Goal: Complete application form: Complete application form

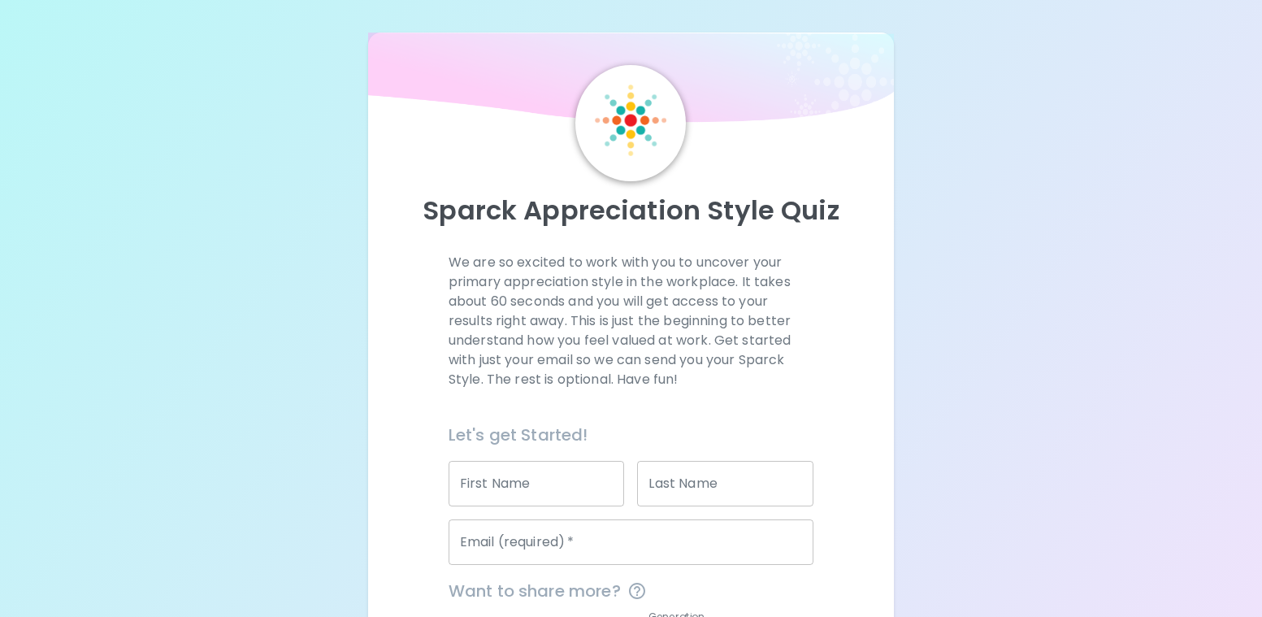
click at [556, 473] on input "First Name" at bounding box center [536, 483] width 176 height 45
type input "Jyoti"
type input "Karna"
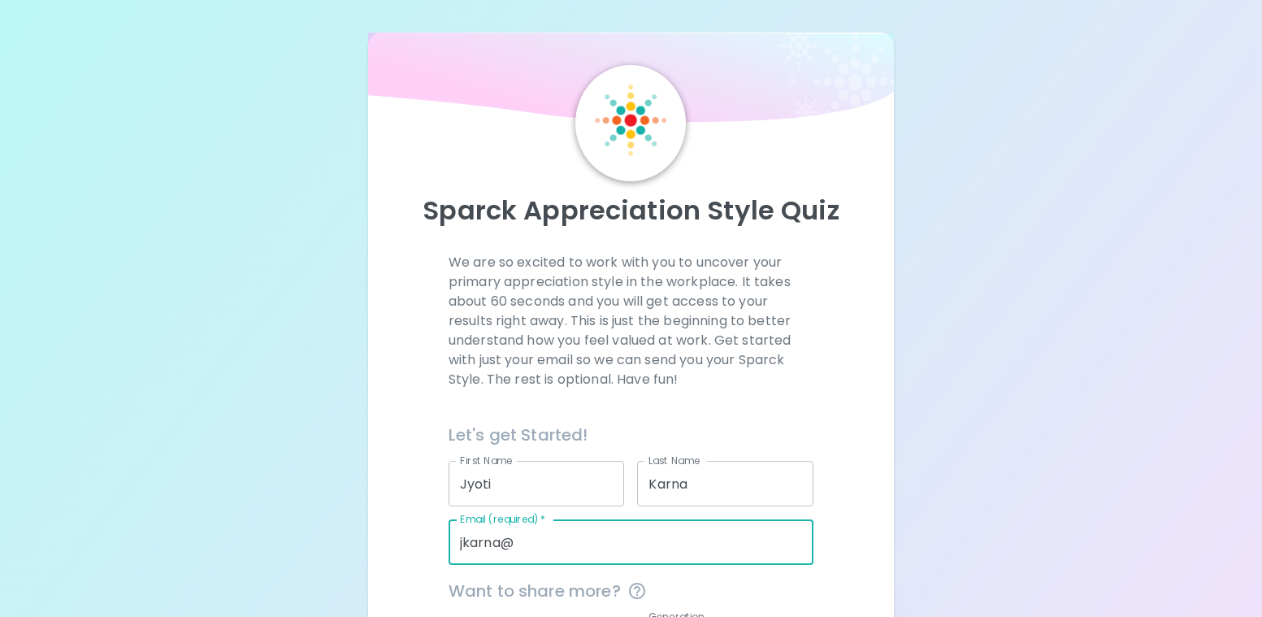
type input "[EMAIL_ADDRESS][DOMAIN_NAME]"
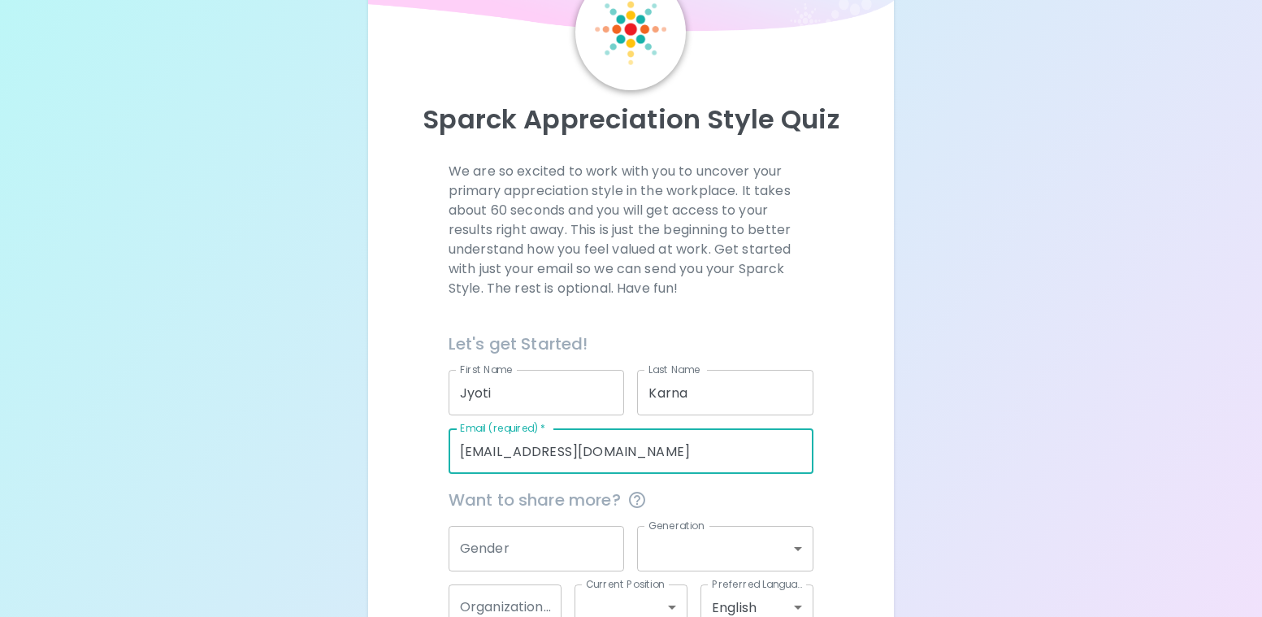
scroll to position [197, 0]
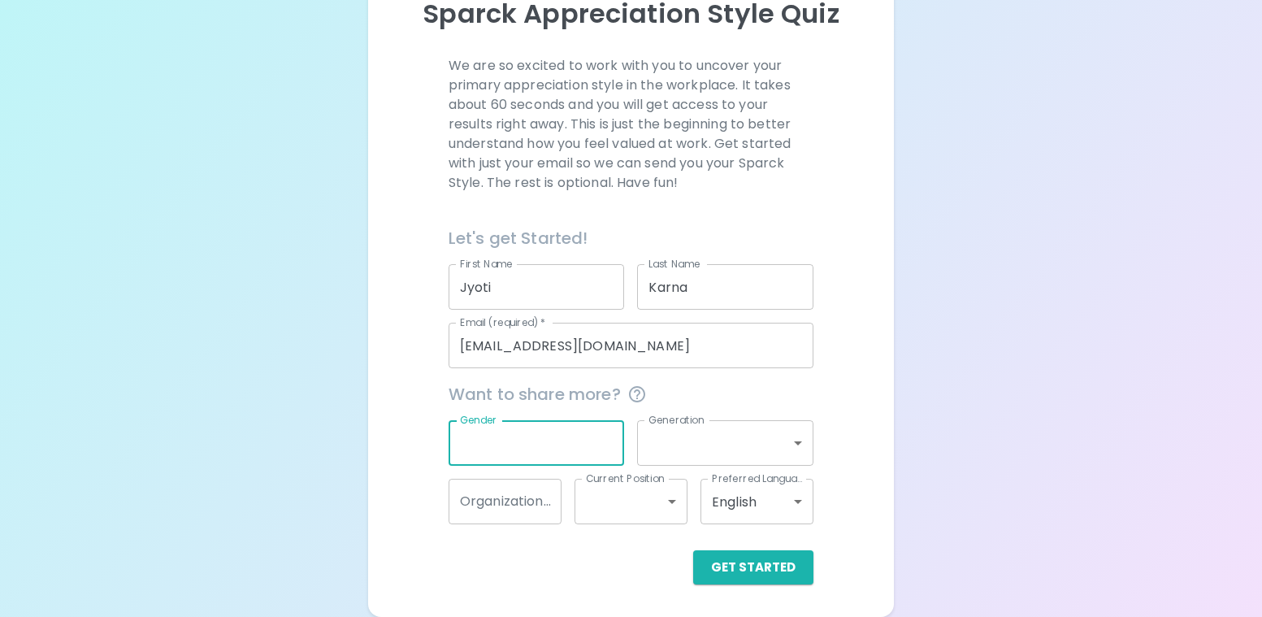
click at [509, 438] on input "Gender" at bounding box center [536, 442] width 176 height 45
type input "F"
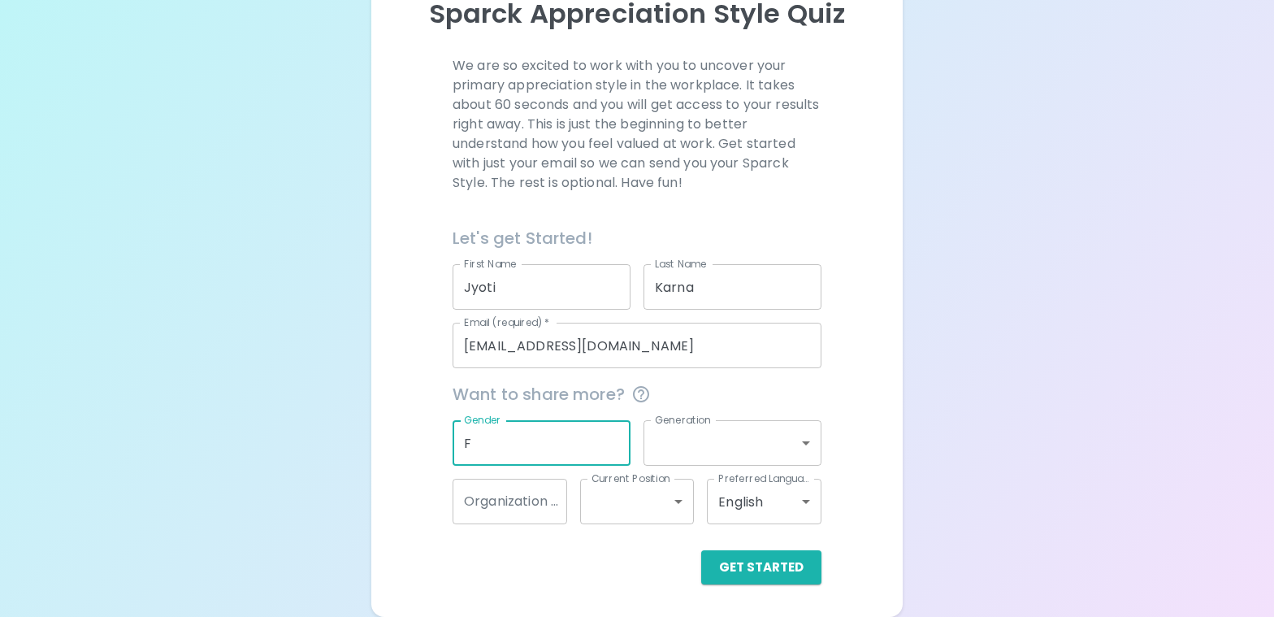
click at [700, 454] on body "Sparck Appreciation Style Quiz We are so excited to work with you to uncover yo…" at bounding box center [637, 209] width 1274 height 813
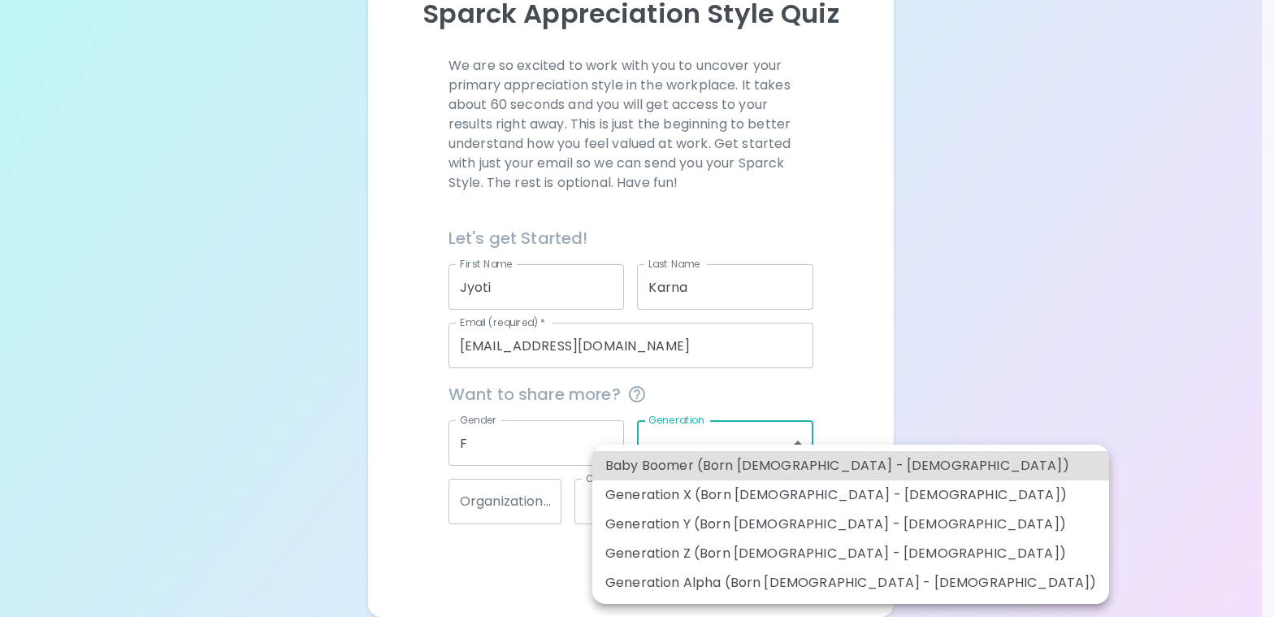
click at [831, 517] on li "Generation Y (Born [DEMOGRAPHIC_DATA] - [DEMOGRAPHIC_DATA])" at bounding box center [850, 523] width 517 height 29
type input "generation_y"
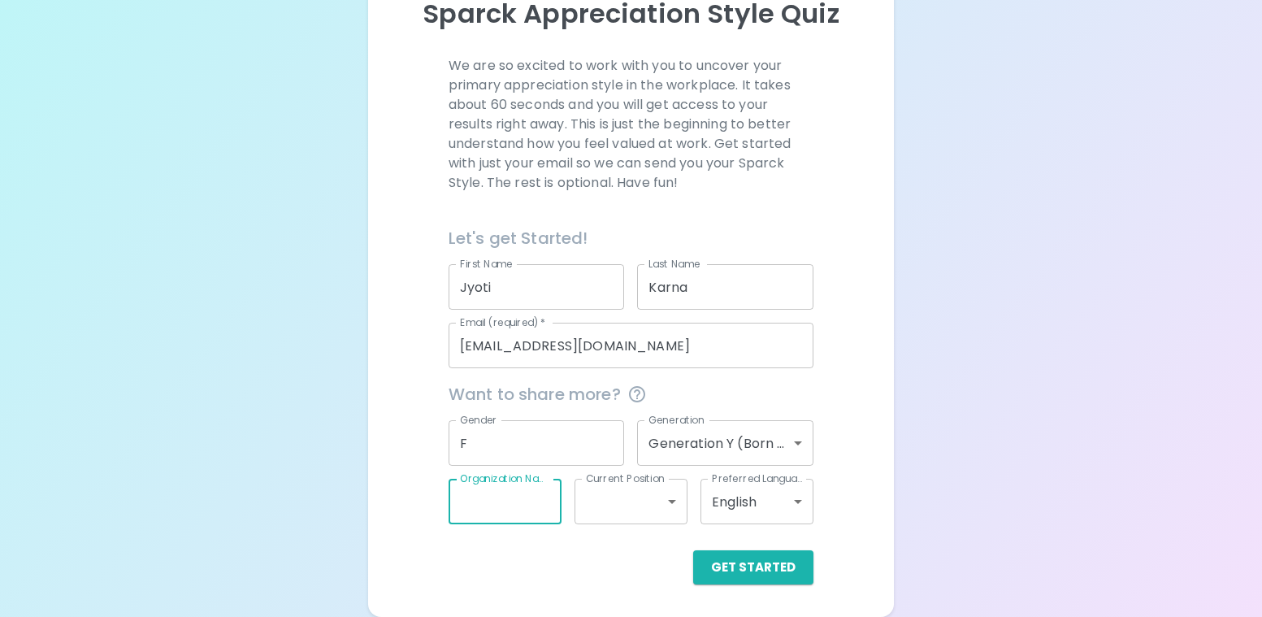
click at [513, 509] on input "Organization Name" at bounding box center [504, 500] width 113 height 45
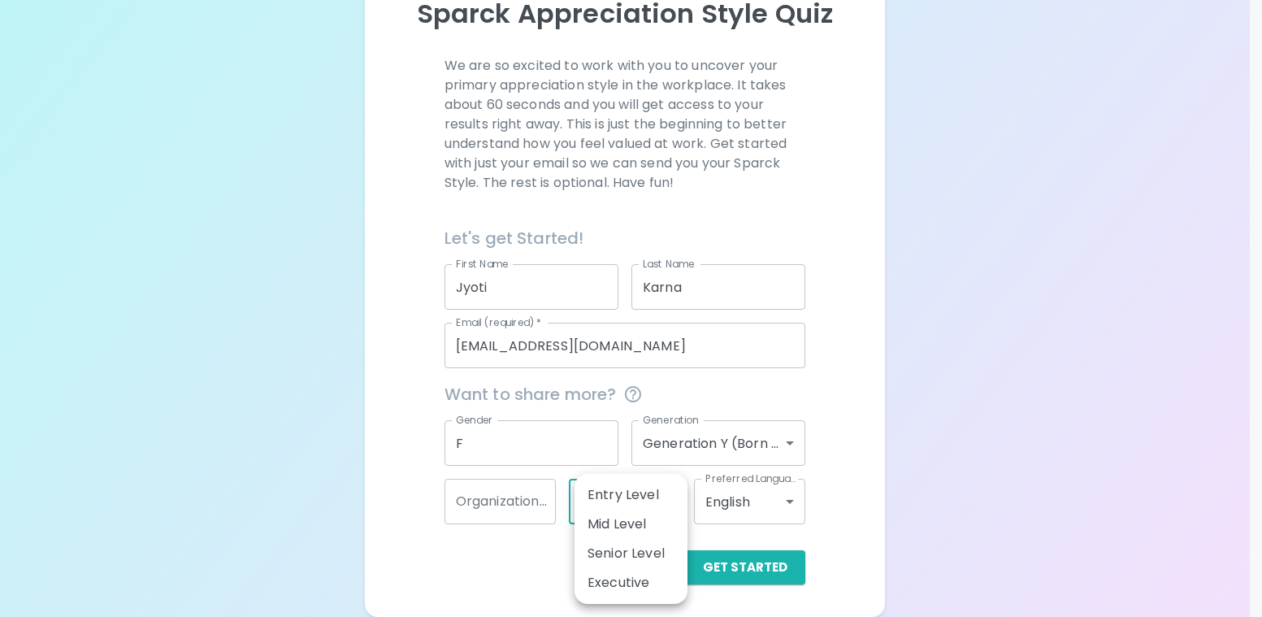
click at [634, 506] on body "Sparck Appreciation Style Quiz We are so excited to work with you to uncover yo…" at bounding box center [631, 209] width 1262 height 813
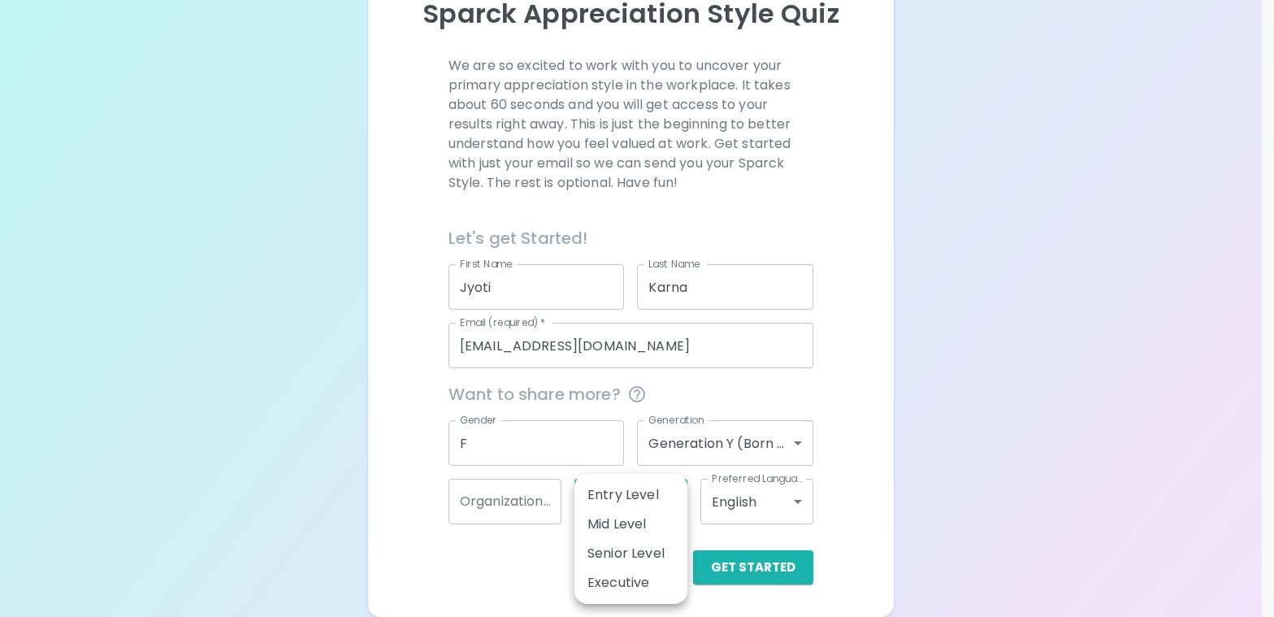
click at [653, 518] on li "Mid Level" at bounding box center [630, 523] width 113 height 29
type input "mid_level"
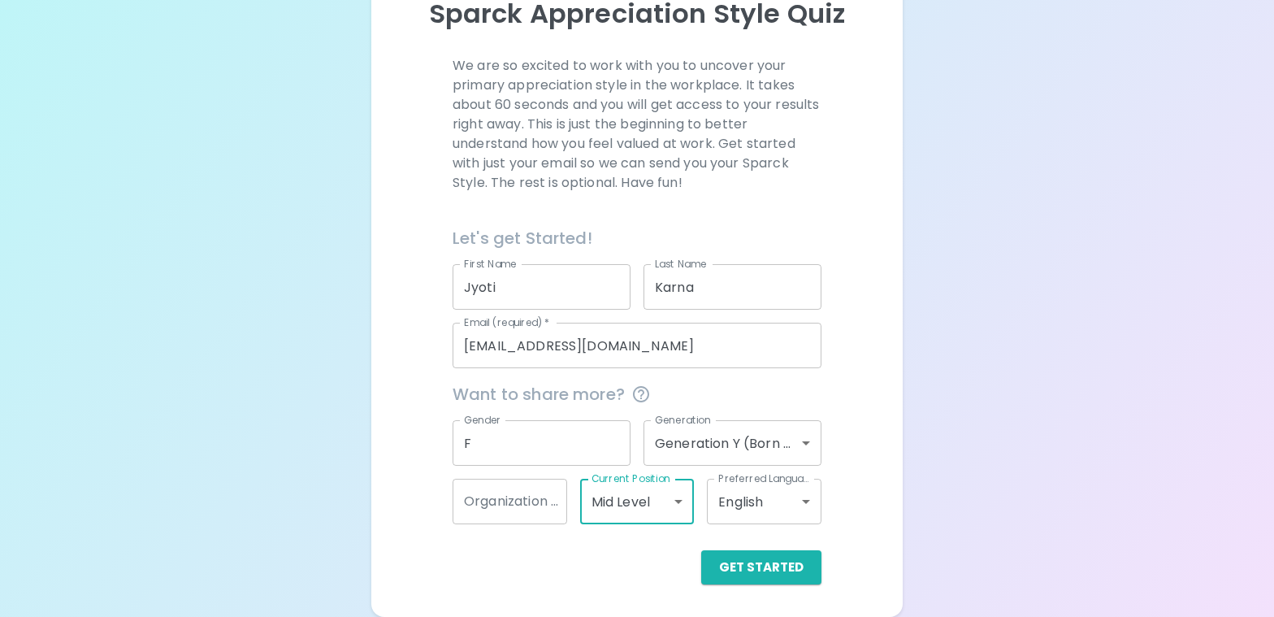
click at [767, 496] on body "Sparck Appreciation Style Quiz We are so excited to work with you to uncover yo…" at bounding box center [637, 209] width 1274 height 813
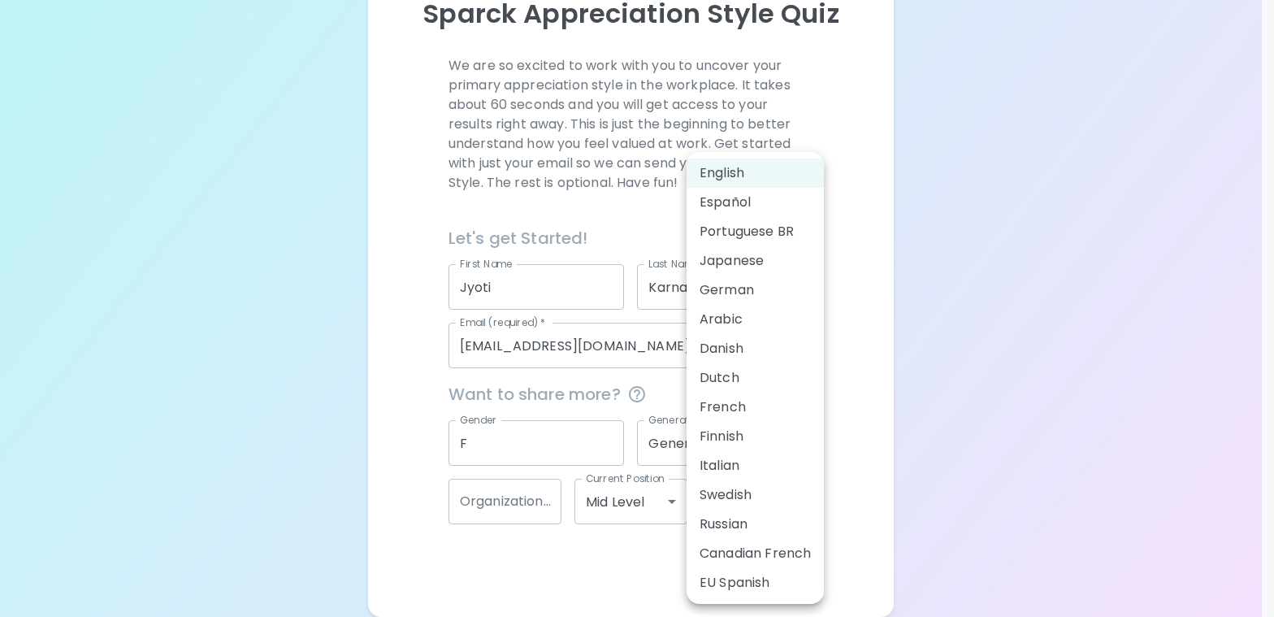
click at [543, 571] on div at bounding box center [637, 308] width 1274 height 617
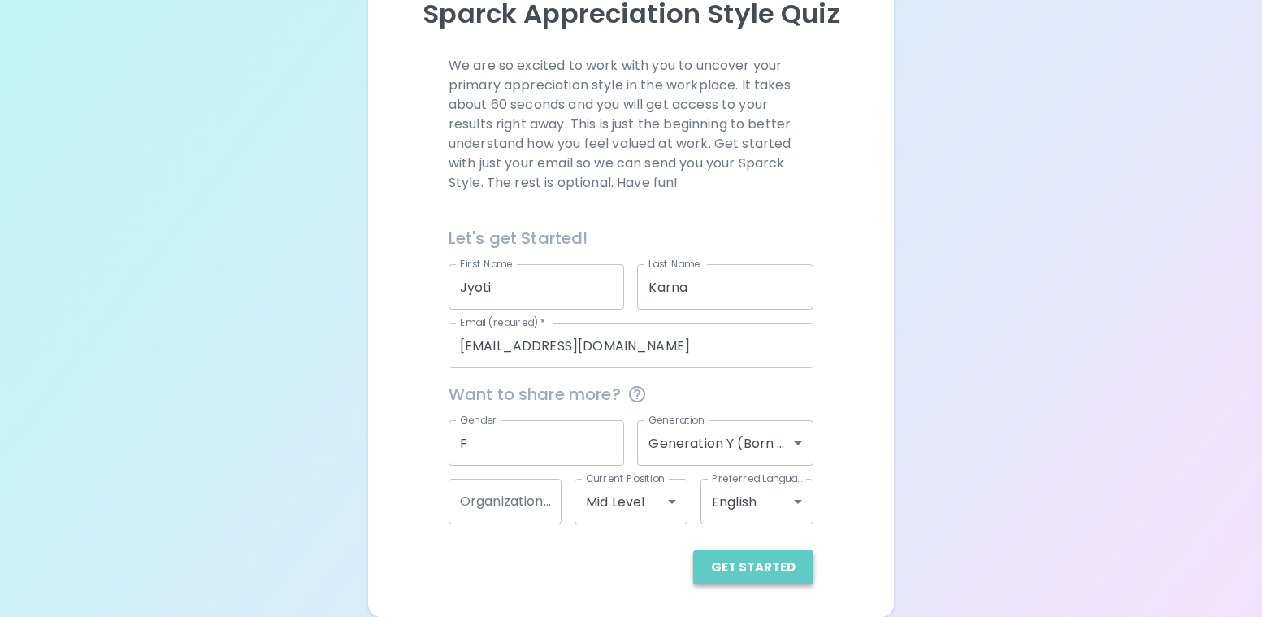
click at [763, 574] on button "Get Started" at bounding box center [753, 567] width 120 height 34
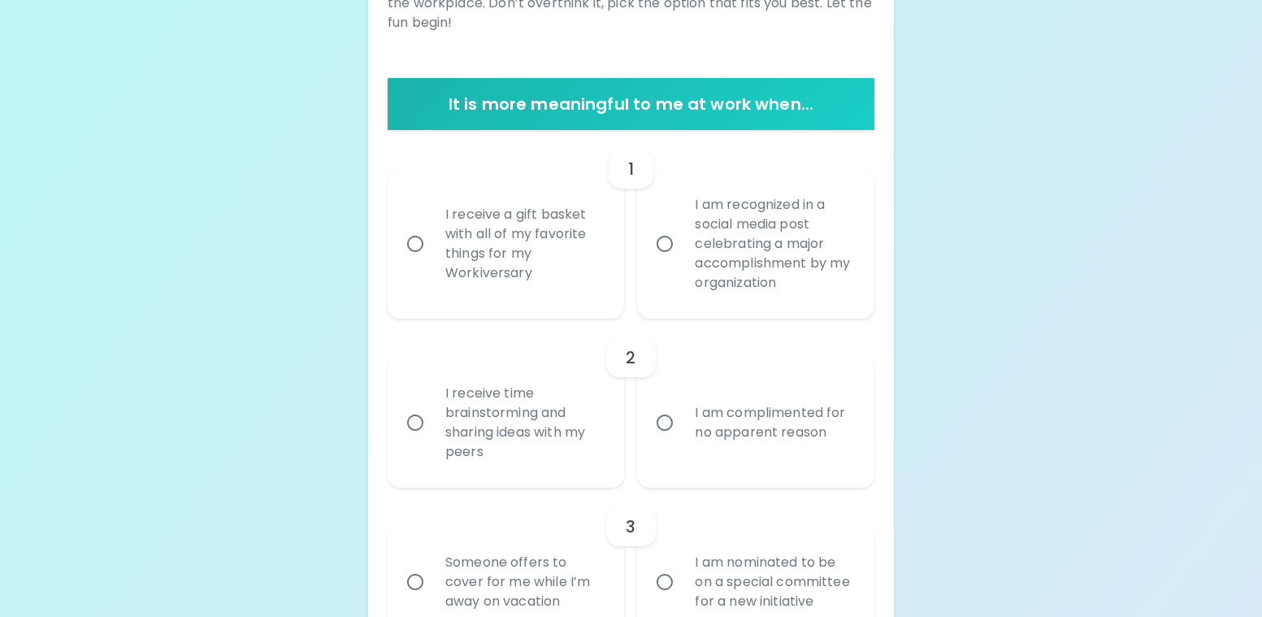
scroll to position [359, 0]
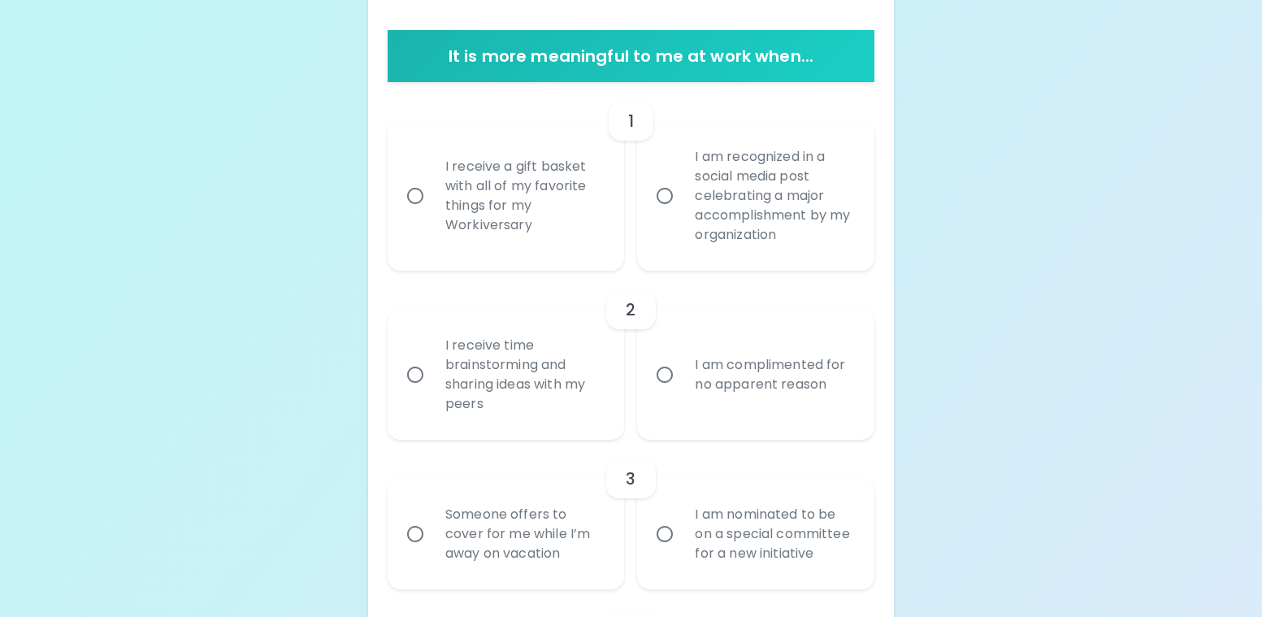
click at [713, 214] on div "I am recognized in a social media post celebrating a major accomplishment by my…" at bounding box center [774, 196] width 184 height 136
click at [682, 213] on input "I am recognized in a social media post celebrating a major accomplishment by my…" at bounding box center [664, 196] width 34 height 34
radio input "true"
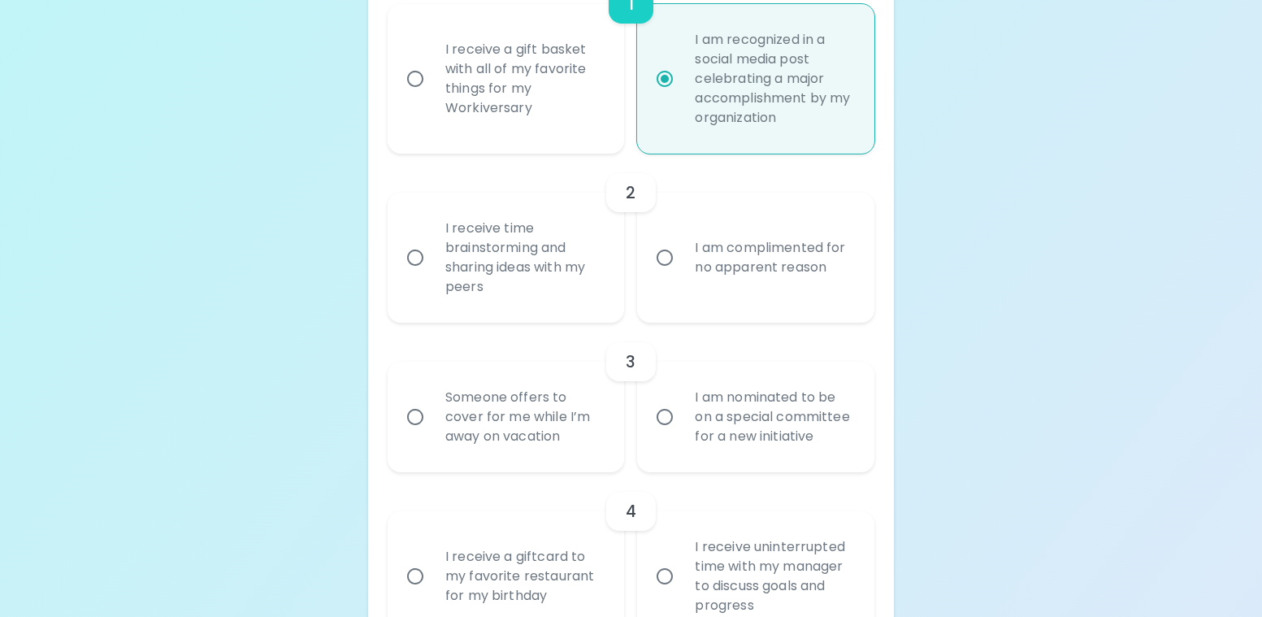
scroll to position [489, 0]
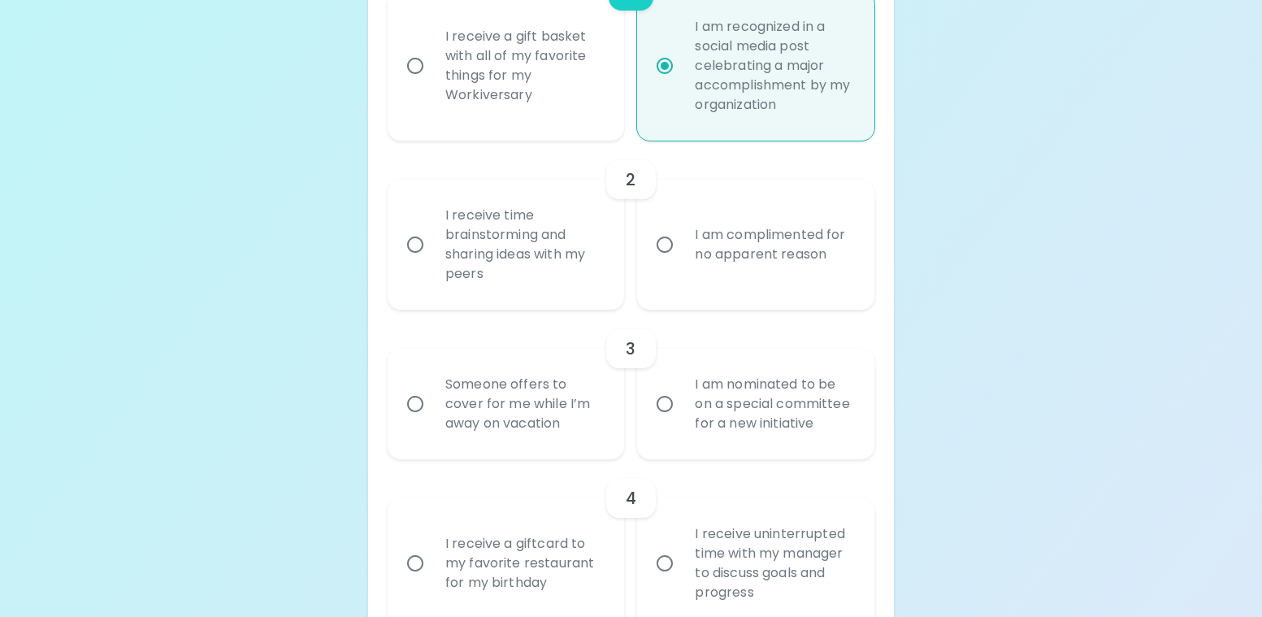
click at [556, 277] on div "I receive time brainstorming and sharing ideas with my peers" at bounding box center [524, 244] width 184 height 117
click at [432, 262] on input "I receive time brainstorming and sharing ideas with my peers" at bounding box center [415, 244] width 34 height 34
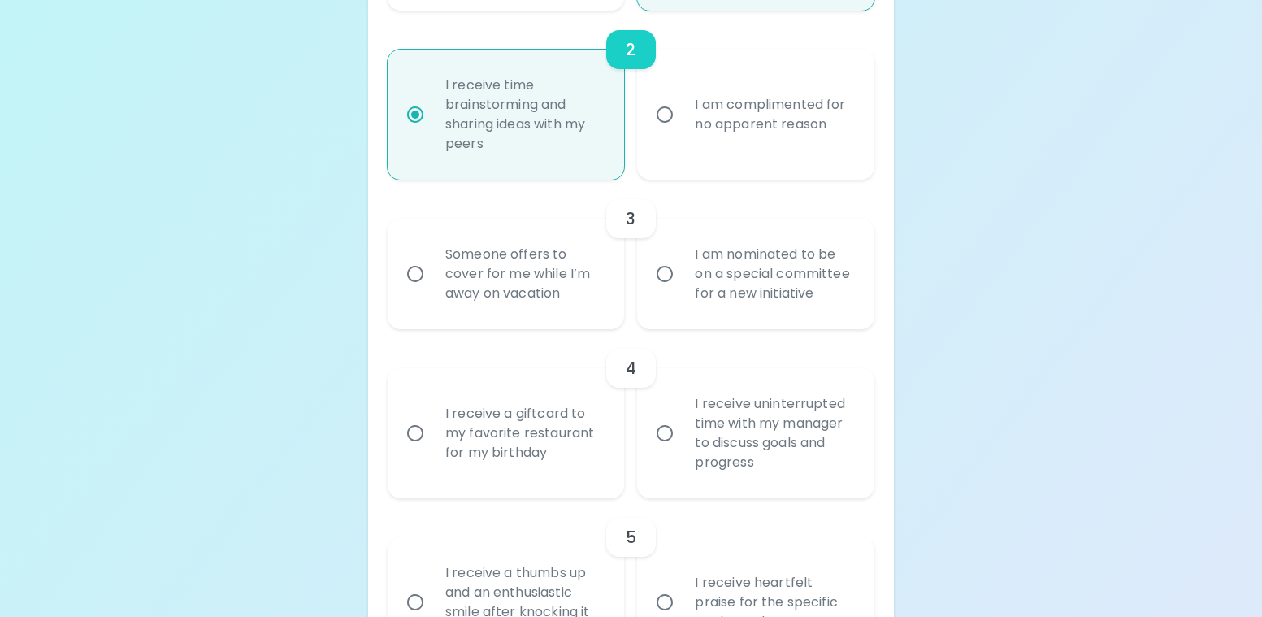
radio input "true"
click at [778, 156] on label "I am complimented for no apparent reason" at bounding box center [746, 115] width 237 height 130
click at [682, 132] on input "I am complimented for no apparent reason" at bounding box center [664, 114] width 34 height 34
radio input "true"
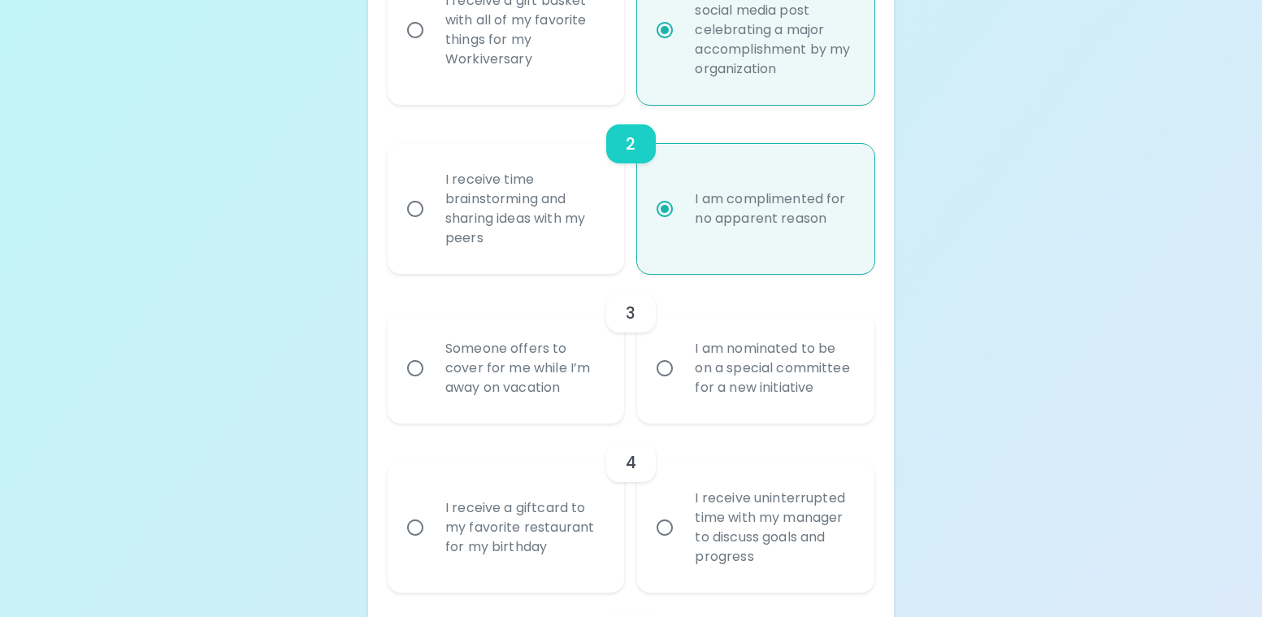
scroll to position [294, 0]
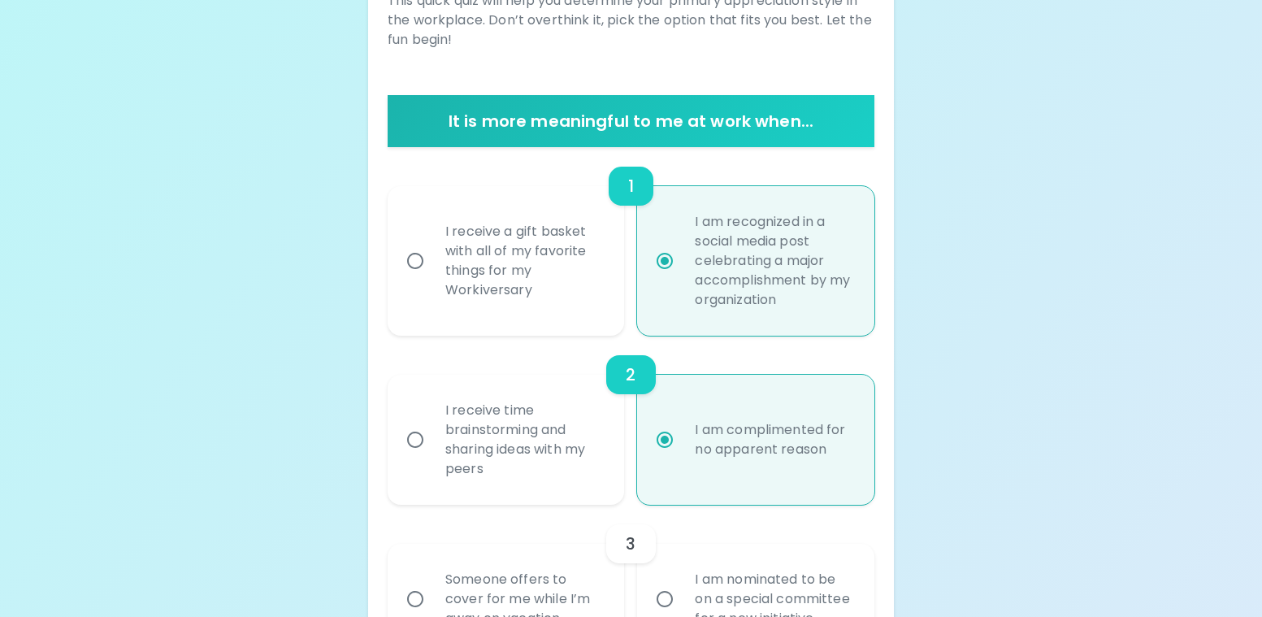
radio input "true"
click at [830, 300] on div "I am recognized in a social media post celebrating a major accomplishment by my…" at bounding box center [774, 261] width 184 height 136
click at [682, 278] on input "I am recognized in a social media post celebrating a major accomplishment by my…" at bounding box center [664, 261] width 34 height 34
radio input "true"
click at [820, 294] on div "I am recognized in a social media post celebrating a major accomplishment by my…" at bounding box center [774, 261] width 184 height 136
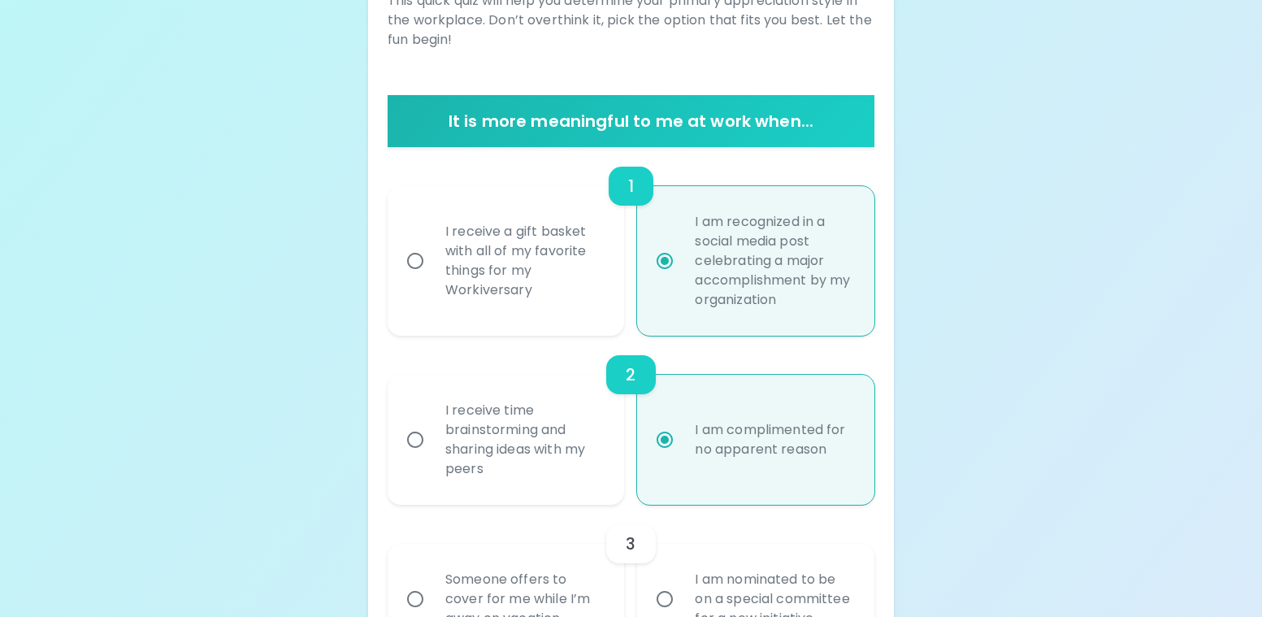
click at [682, 278] on input "I am recognized in a social media post celebrating a major accomplishment by my…" at bounding box center [664, 261] width 34 height 34
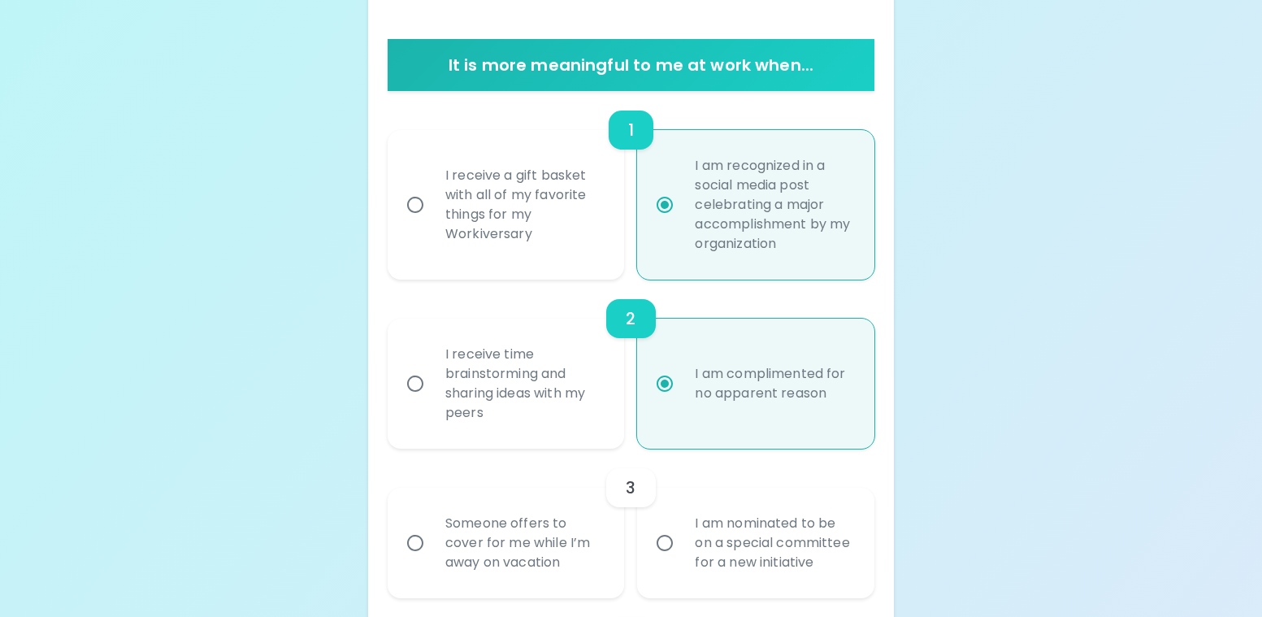
scroll to position [375, 0]
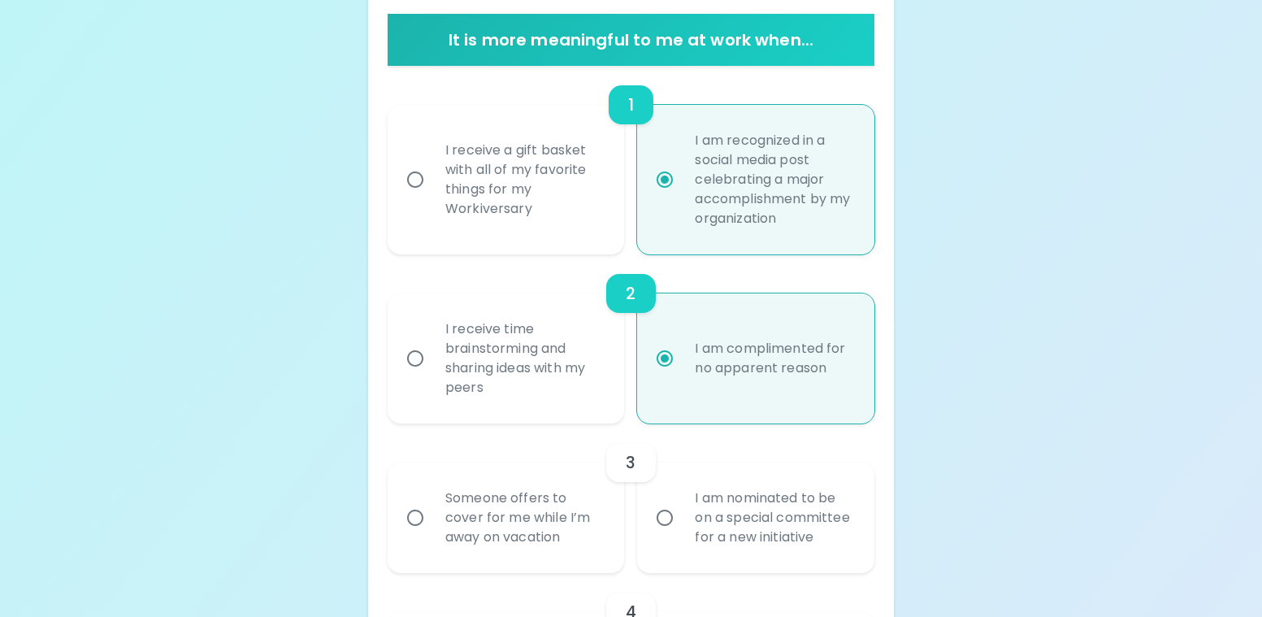
click at [845, 224] on div "I am recognized in a social media post celebrating a major accomplishment by my…" at bounding box center [774, 179] width 184 height 136
click at [682, 197] on input "I am recognized in a social media post celebrating a major accomplishment by my…" at bounding box center [664, 179] width 34 height 34
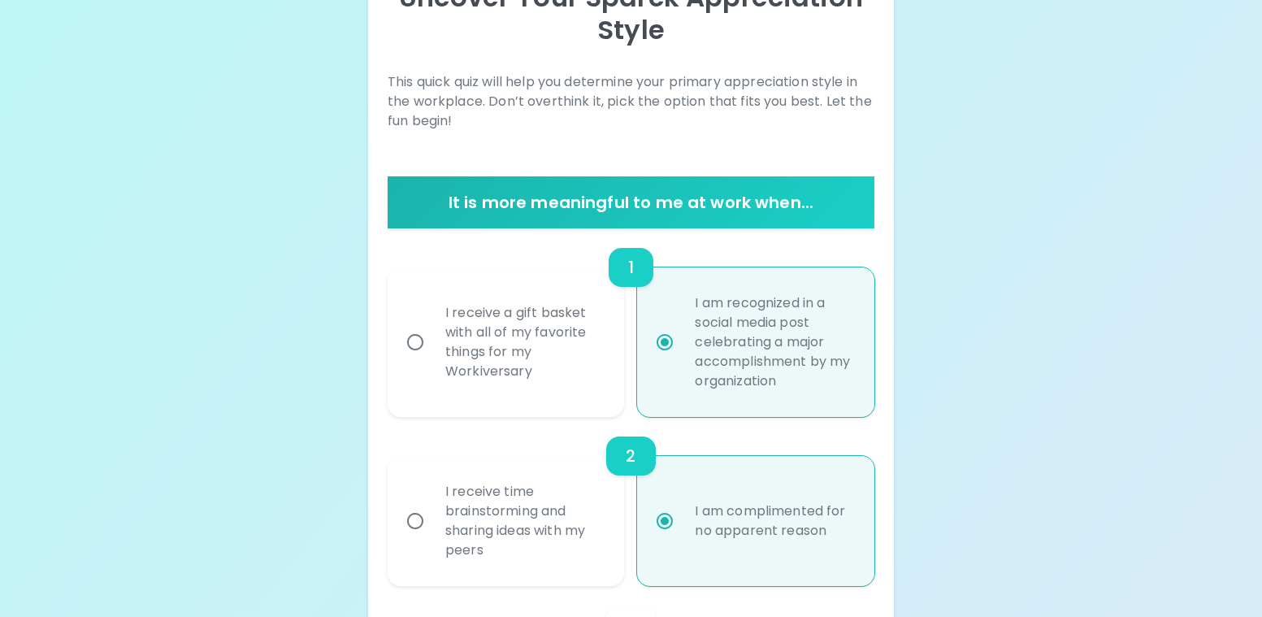
scroll to position [294, 0]
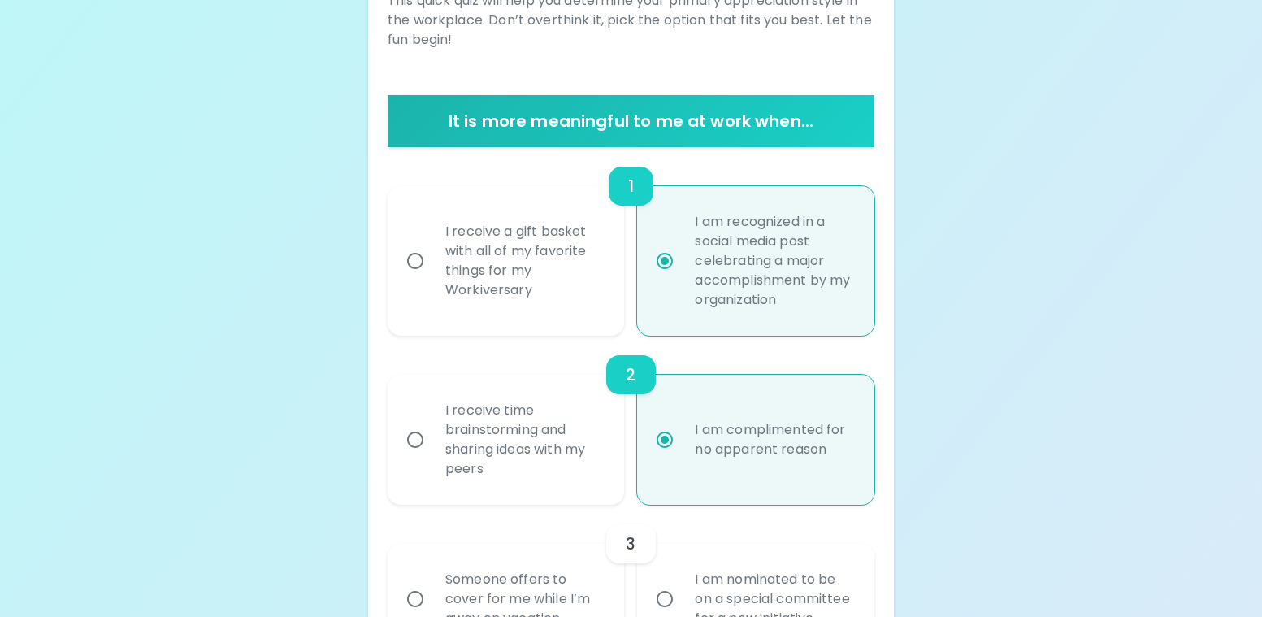
click at [508, 245] on div "I receive a gift basket with all of my favorite things for my Workiversary" at bounding box center [524, 260] width 184 height 117
click at [432, 245] on input "I receive a gift basket with all of my favorite things for my Workiversary" at bounding box center [415, 261] width 34 height 34
radio input "false"
radio input "true"
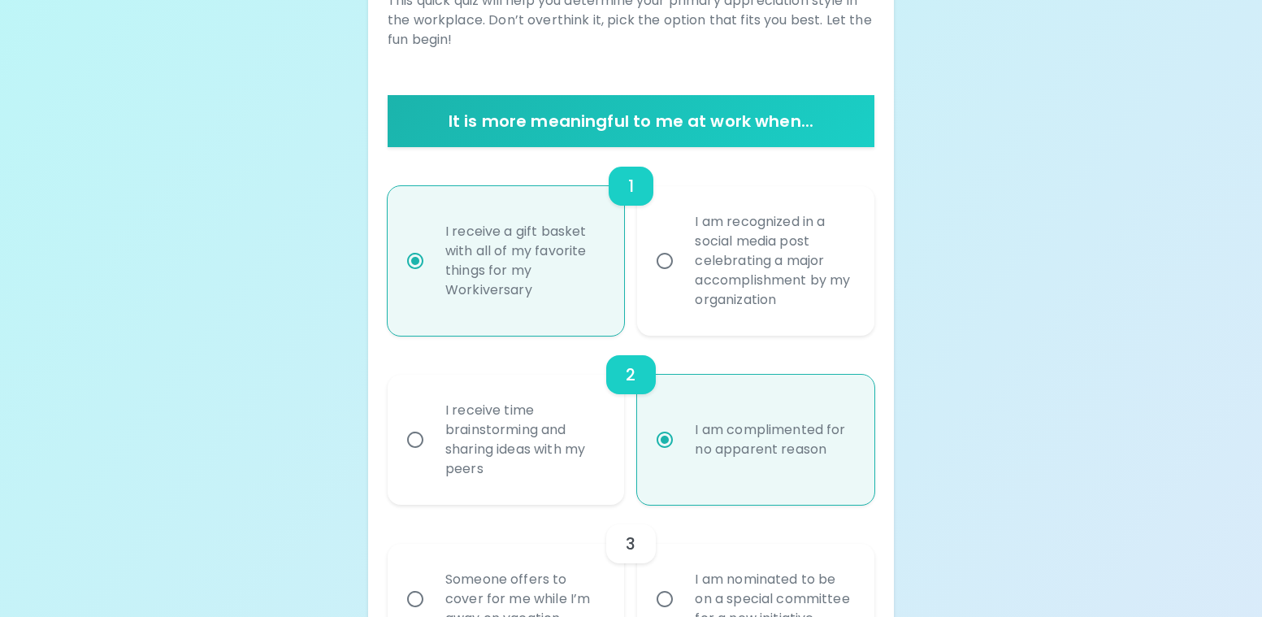
click at [776, 282] on div "I am recognized in a social media post celebrating a major accomplishment by my…" at bounding box center [774, 261] width 184 height 136
click at [682, 278] on input "I am recognized in a social media post celebrating a major accomplishment by my…" at bounding box center [664, 261] width 34 height 34
radio input "false"
radio input "true"
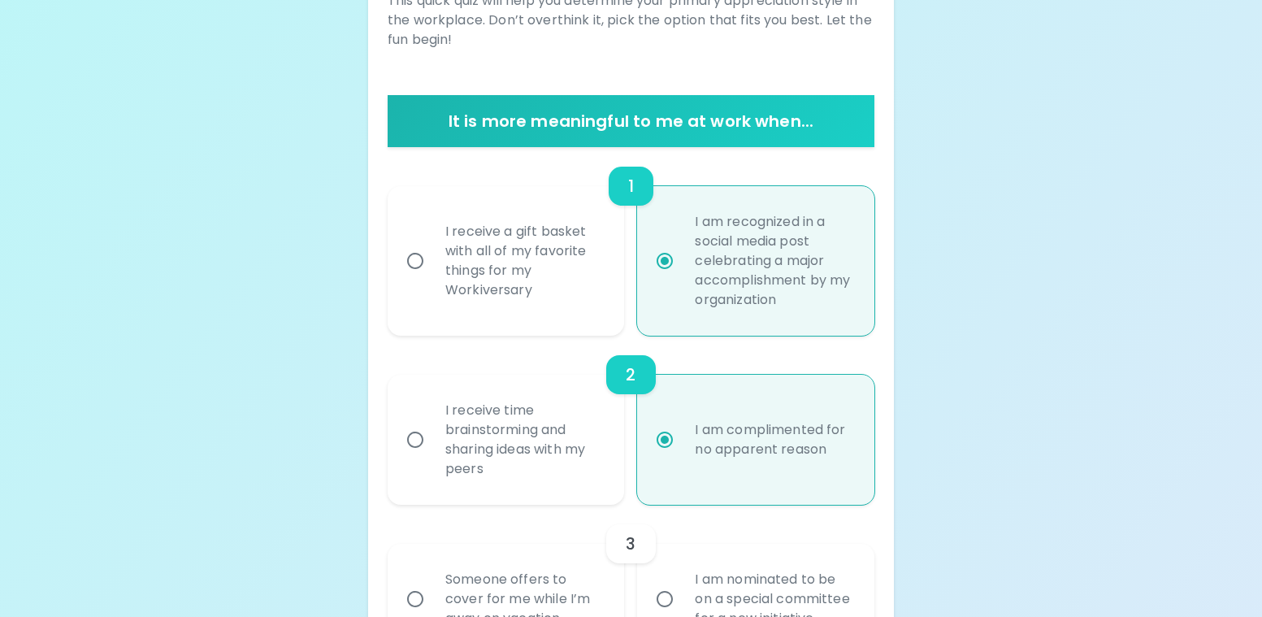
radio input "true"
click at [461, 482] on div "I receive time brainstorming and sharing ideas with my peers" at bounding box center [524, 439] width 184 height 117
click at [432, 457] on input "I receive time brainstorming and sharing ideas with my peers" at bounding box center [415, 439] width 34 height 34
radio input "false"
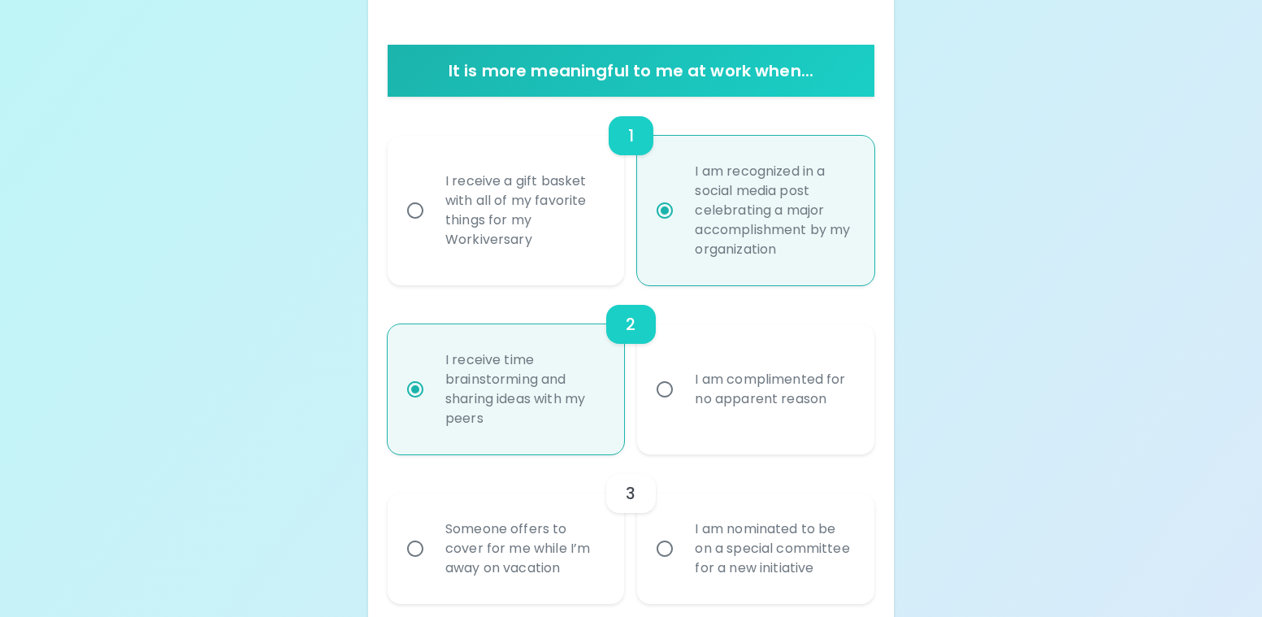
scroll to position [538, 0]
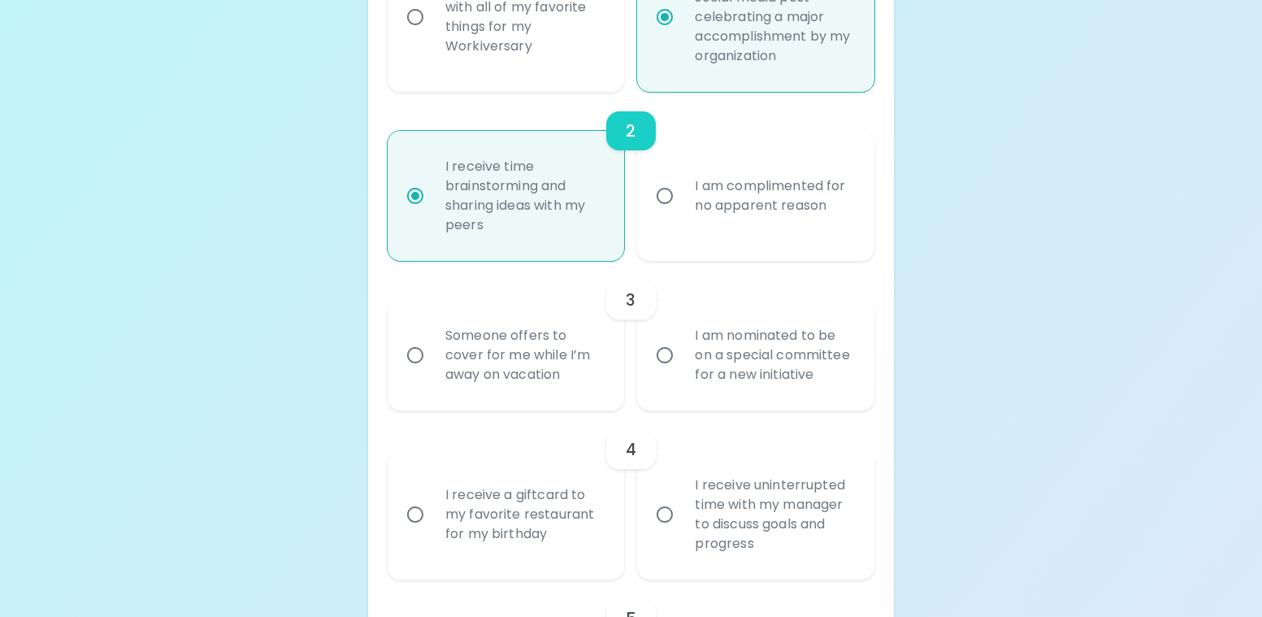
radio input "true"
click at [735, 382] on div "I am nominated to be on a special committee for a new initiative" at bounding box center [774, 354] width 184 height 97
click at [682, 372] on input "I am nominated to be on a special committee for a new initiative" at bounding box center [664, 355] width 34 height 34
radio input "false"
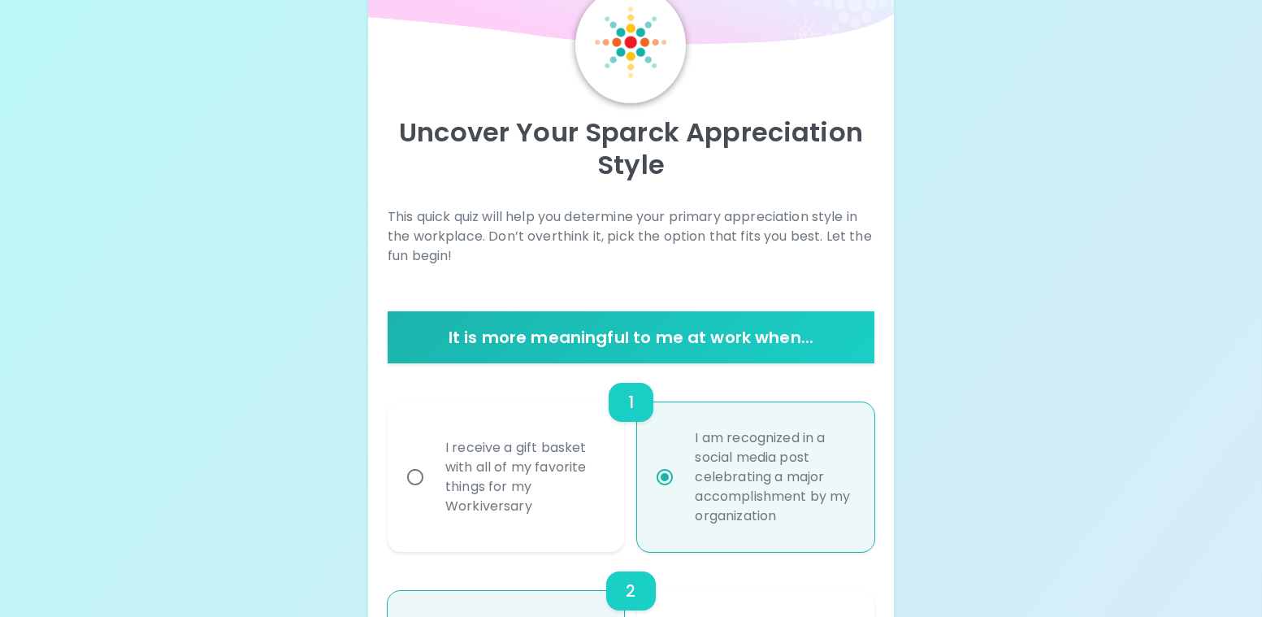
scroll to position [0, 0]
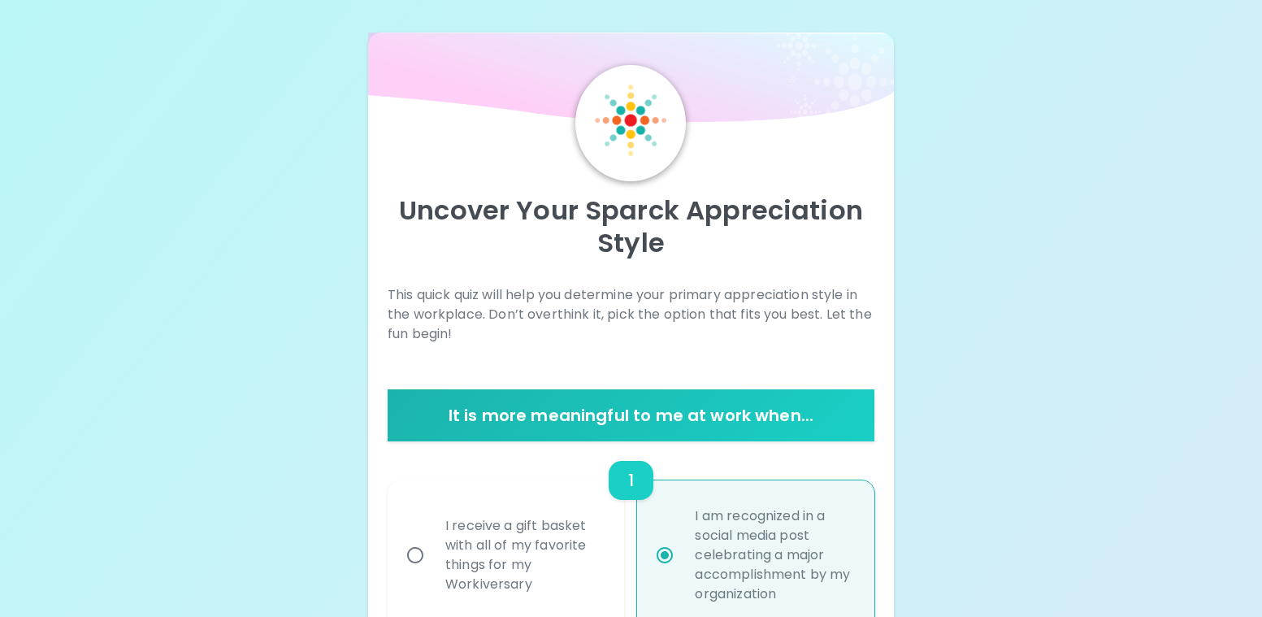
radio input "true"
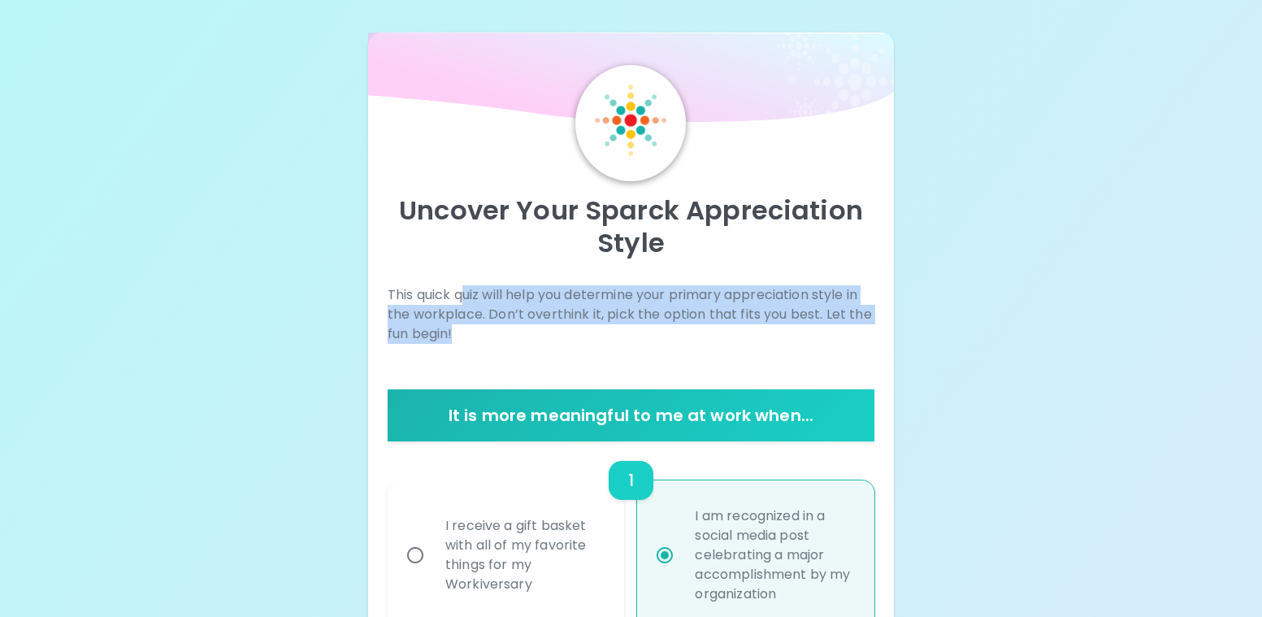
drag, startPoint x: 461, startPoint y: 295, endPoint x: 768, endPoint y: 348, distance: 312.4
click at [768, 348] on div "This quick quiz will help you determine your primary appreciation style in the …" at bounding box center [630, 330] width 487 height 91
drag, startPoint x: 781, startPoint y: 283, endPoint x: 847, endPoint y: 334, distance: 83.4
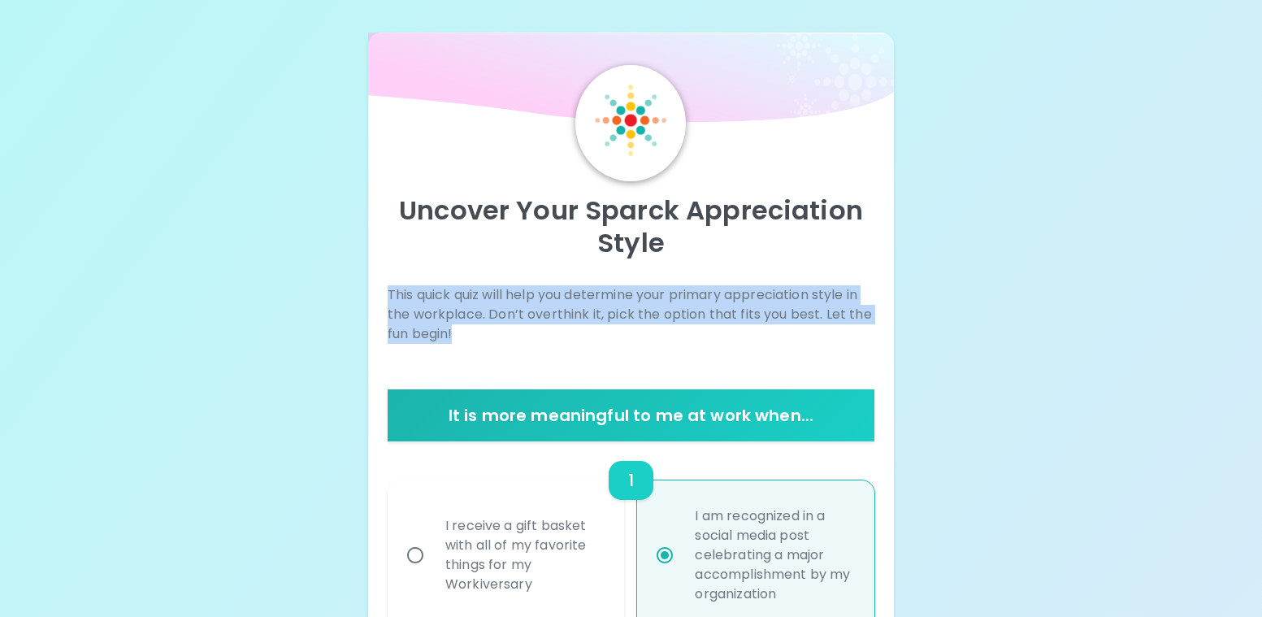
click at [486, 357] on div "This quick quiz will help you determine your primary appreciation style in the …" at bounding box center [630, 330] width 487 height 91
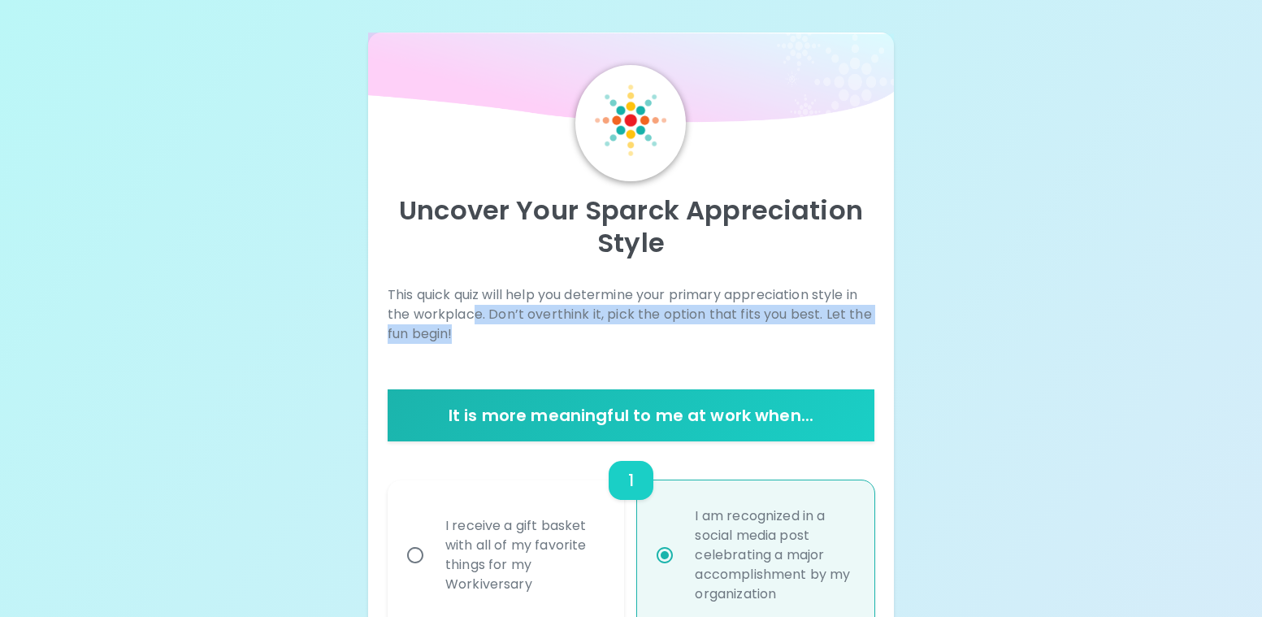
drag, startPoint x: 472, startPoint y: 310, endPoint x: 763, endPoint y: 335, distance: 291.8
click at [763, 335] on p "This quick quiz will help you determine your primary appreciation style in the …" at bounding box center [630, 314] width 487 height 58
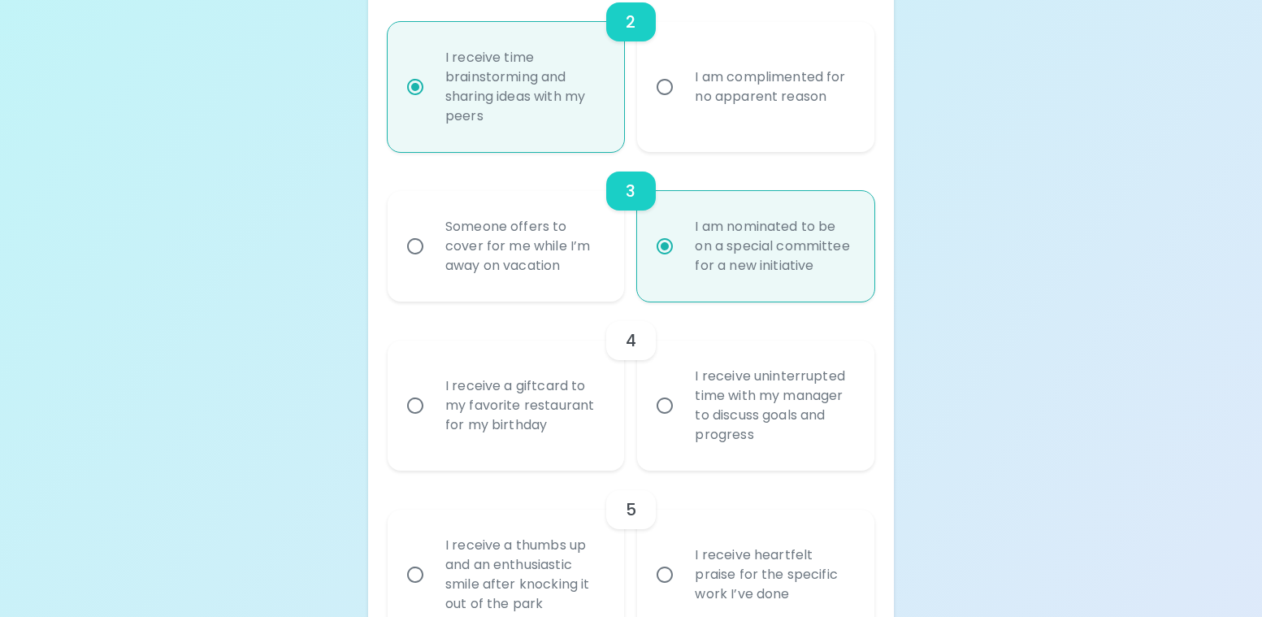
scroll to position [650, 0]
click at [554, 399] on div "I receive a giftcard to my favorite restaurant for my birthday" at bounding box center [524, 401] width 184 height 97
click at [432, 399] on input "I receive a giftcard to my favorite restaurant for my birthday" at bounding box center [415, 402] width 34 height 34
radio input "false"
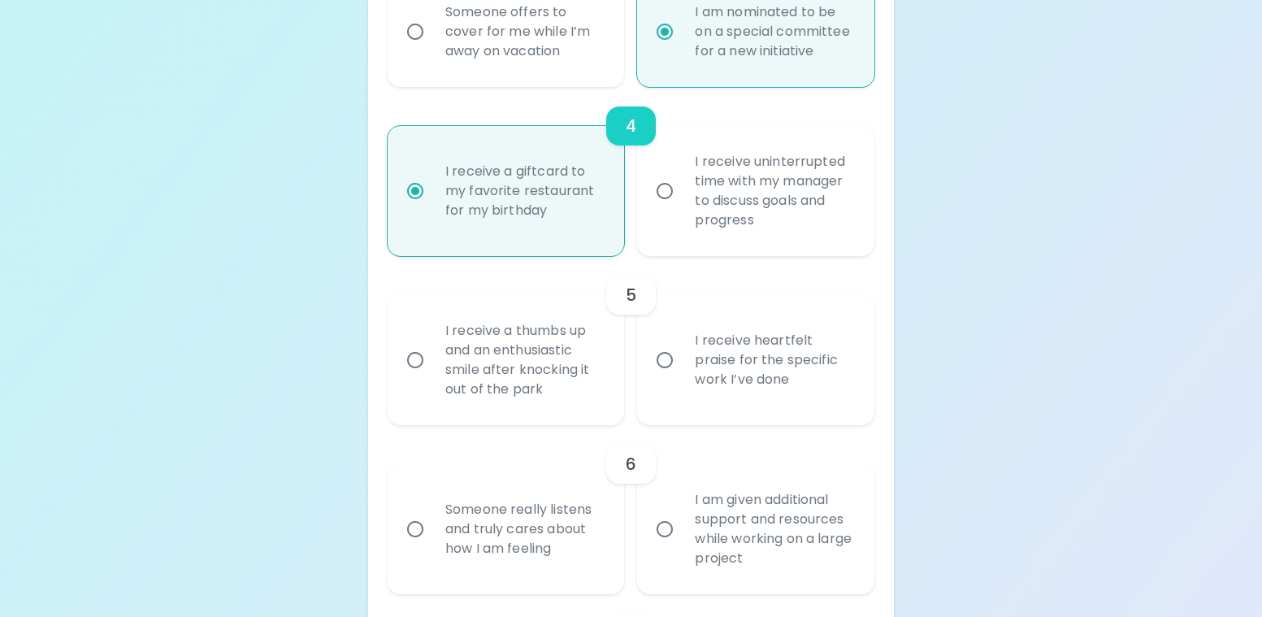
scroll to position [780, 0]
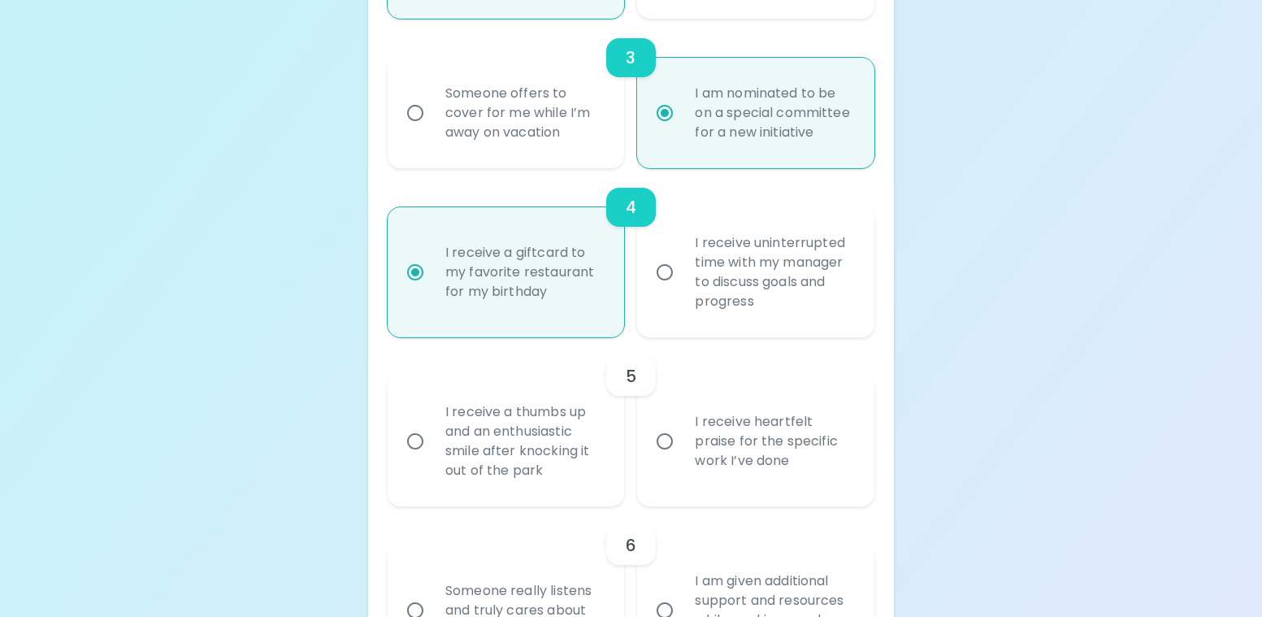
radio input "true"
click at [494, 264] on div "I receive a giftcard to my favorite restaurant for my birthday" at bounding box center [524, 271] width 184 height 97
click at [432, 264] on input "I receive a giftcard to my favorite restaurant for my birthday" at bounding box center [415, 272] width 34 height 34
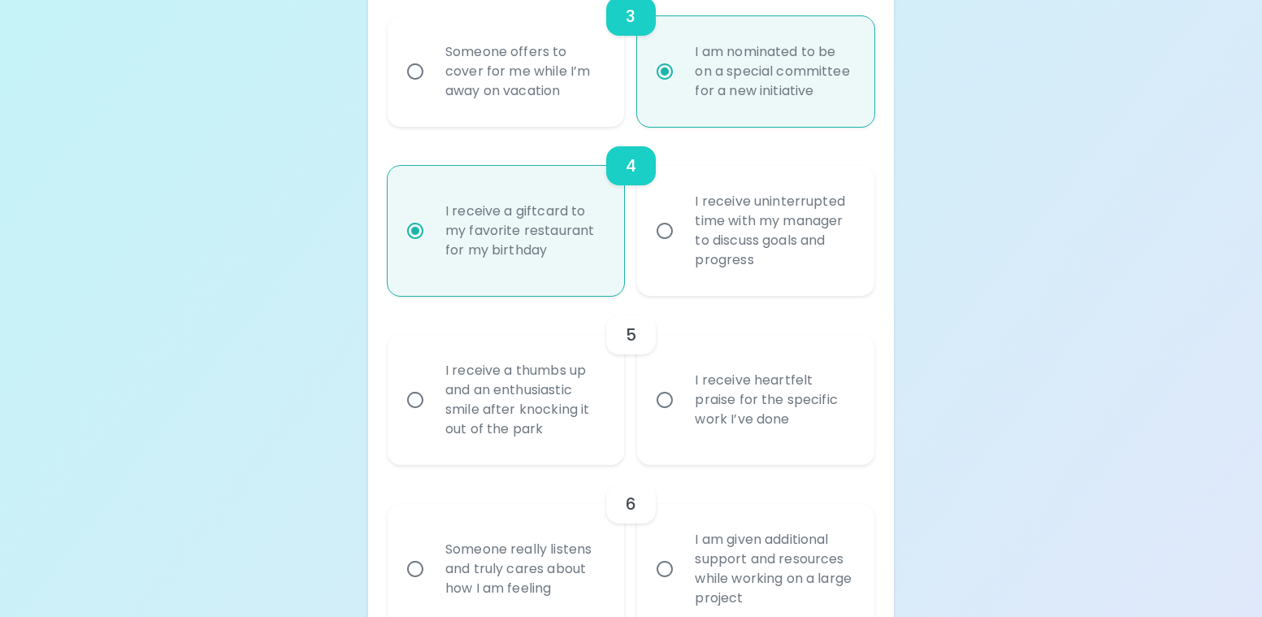
scroll to position [861, 0]
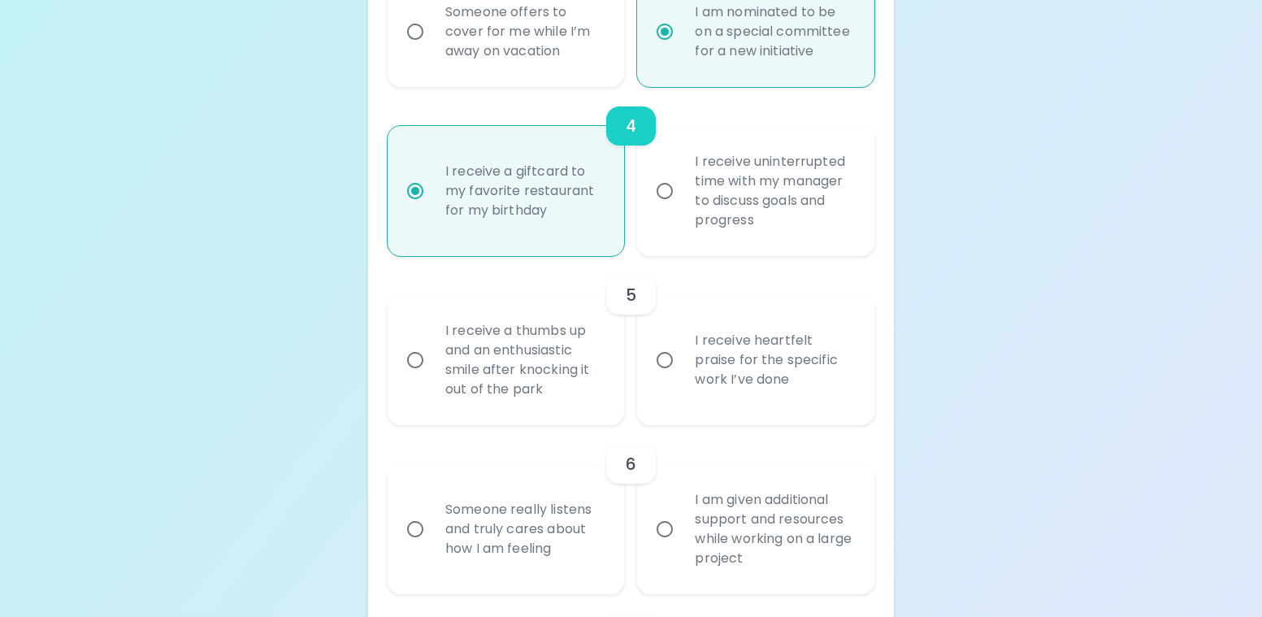
click at [832, 371] on div "I receive heartfelt praise for the specific work I’ve done" at bounding box center [774, 359] width 184 height 97
click at [682, 371] on input "I receive heartfelt praise for the specific work I’ve done" at bounding box center [664, 360] width 34 height 34
radio input "false"
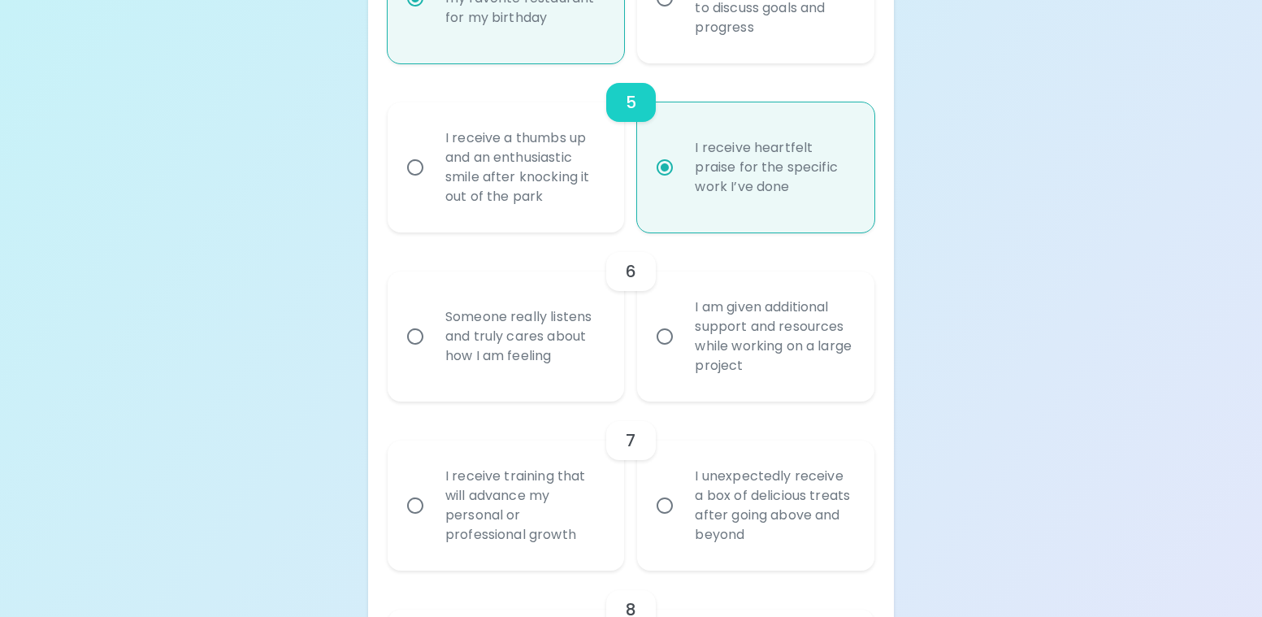
scroll to position [1072, 0]
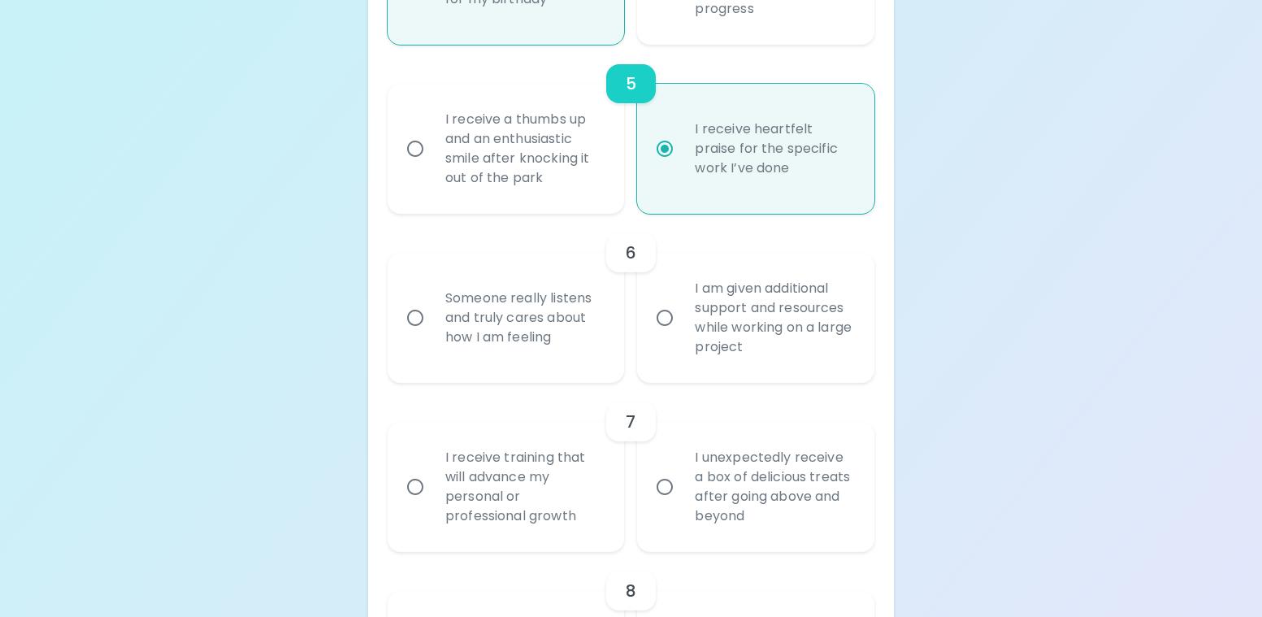
radio input "true"
click at [549, 341] on div "Someone really listens and truly cares about how I am feeling" at bounding box center [524, 317] width 184 height 97
click at [432, 335] on input "Someone really listens and truly cares about how I am feeling" at bounding box center [415, 318] width 34 height 34
radio input "false"
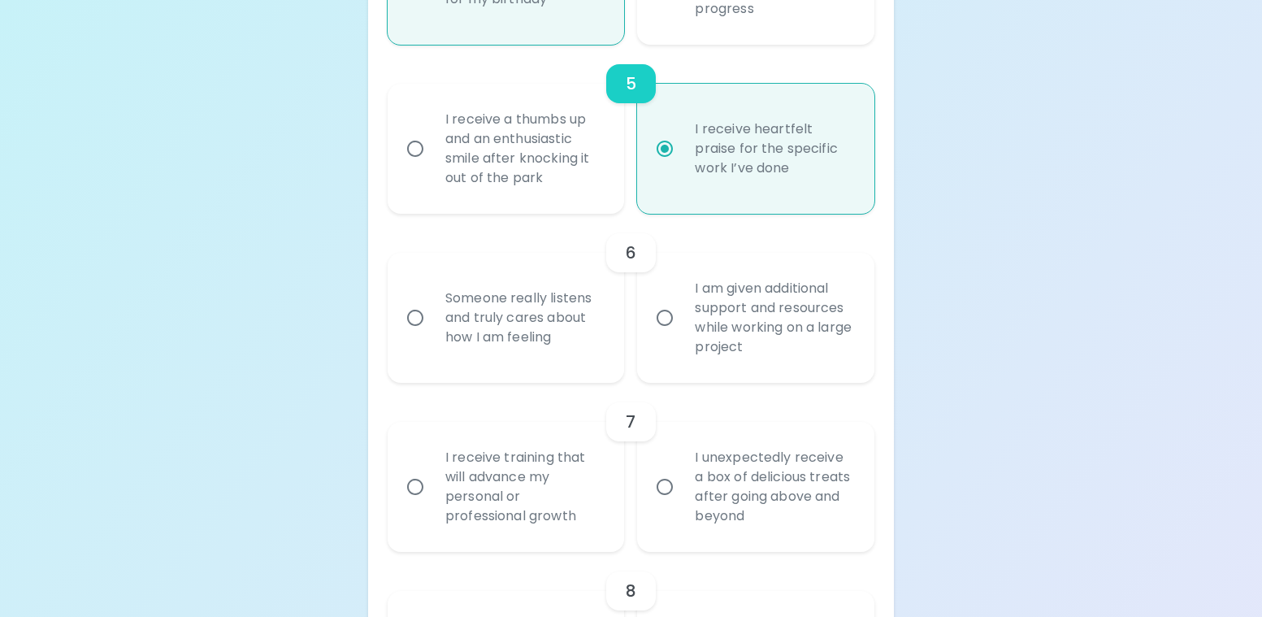
radio input "false"
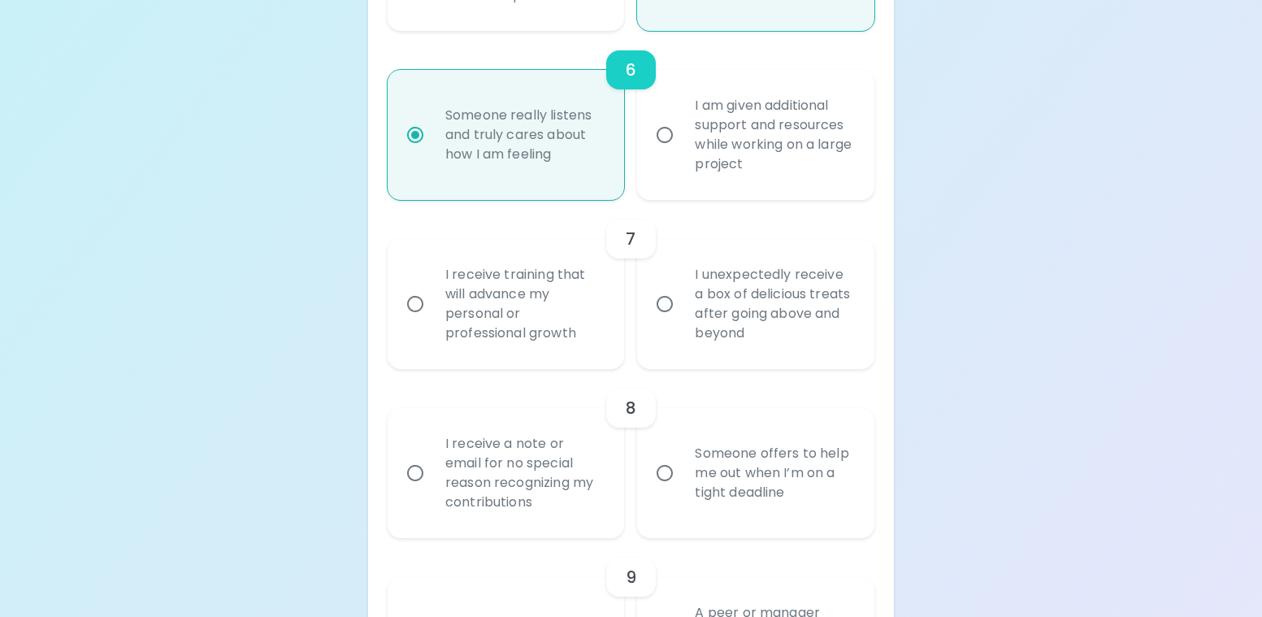
scroll to position [1283, 0]
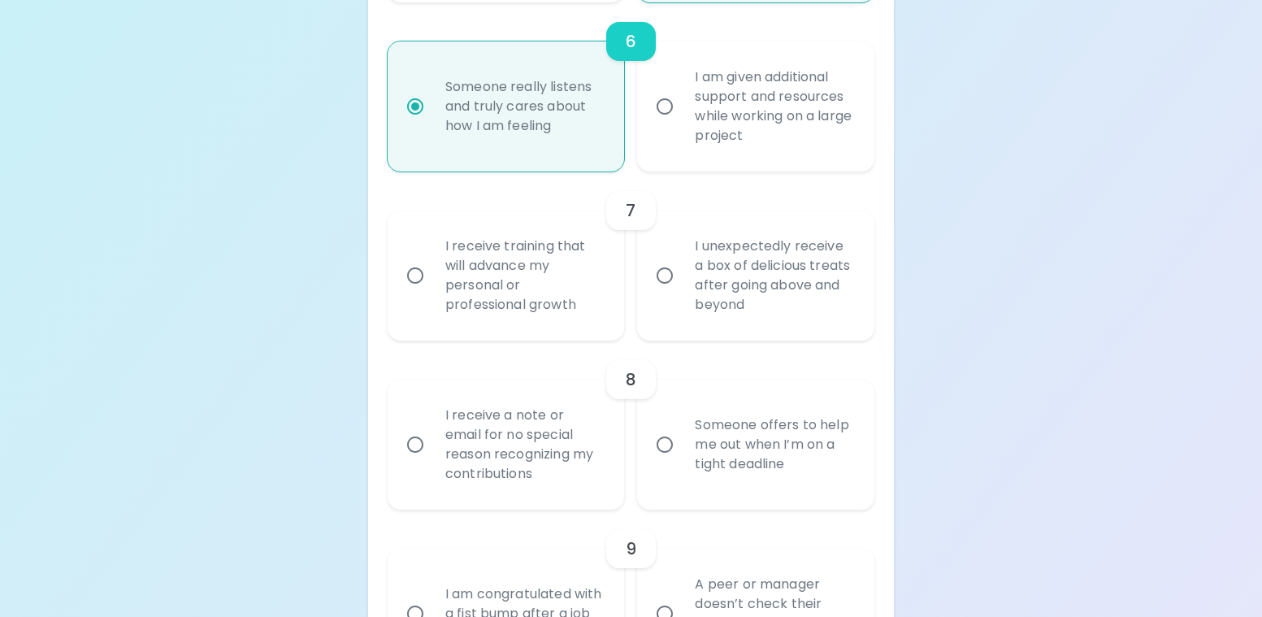
radio input "true"
click at [776, 268] on div "I unexpectedly receive a box of delicious treats after going above and beyond" at bounding box center [774, 275] width 184 height 117
click at [682, 268] on input "I unexpectedly receive a box of delicious treats after going above and beyond" at bounding box center [664, 275] width 34 height 34
radio input "false"
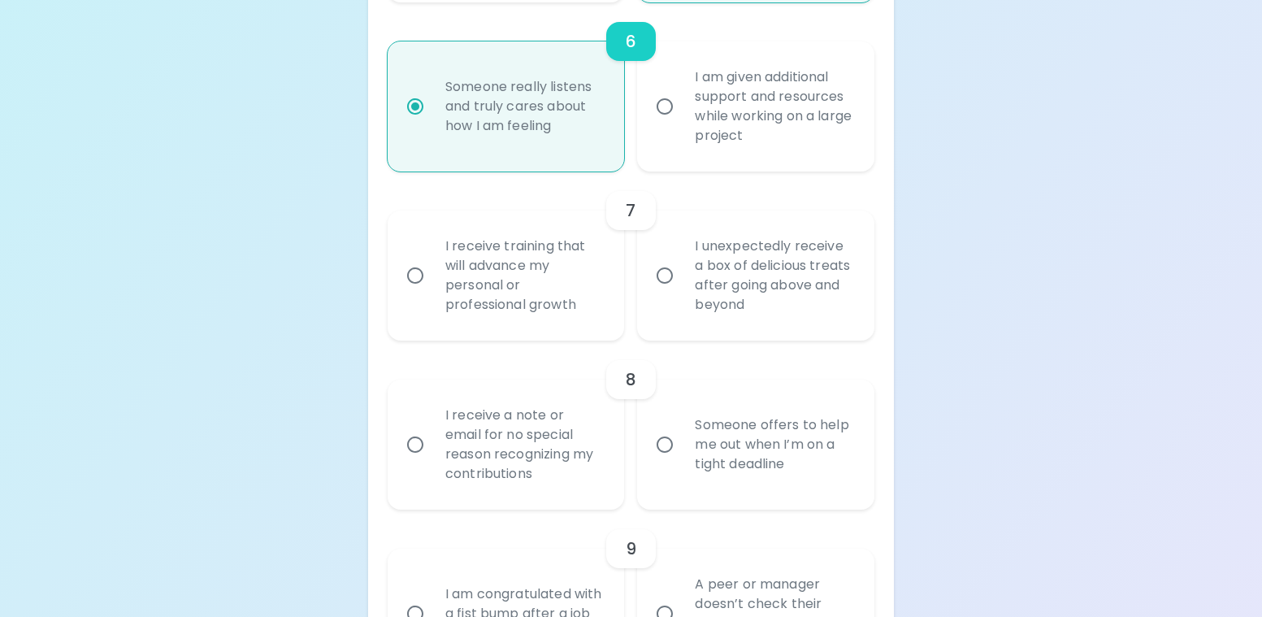
radio input "false"
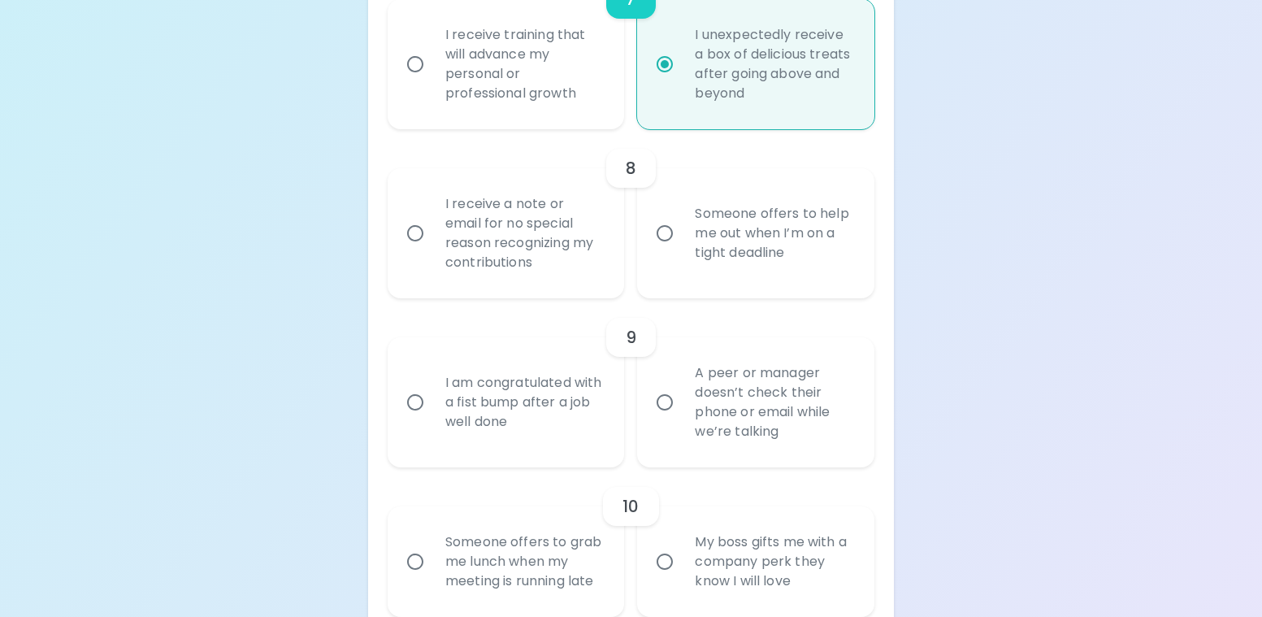
scroll to position [1332, 0]
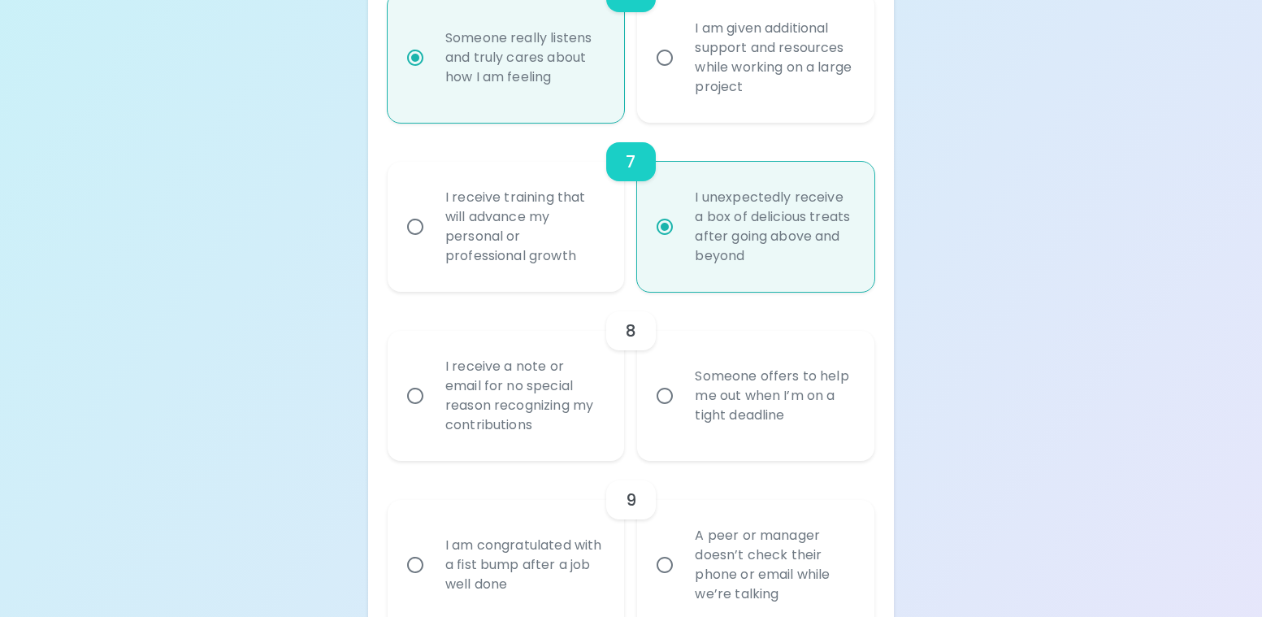
radio input "true"
click at [580, 263] on div "I receive training that will advance my personal or professional growth" at bounding box center [524, 226] width 184 height 117
click at [432, 244] on input "I receive training that will advance my personal or professional growth" at bounding box center [415, 227] width 34 height 34
radio input "false"
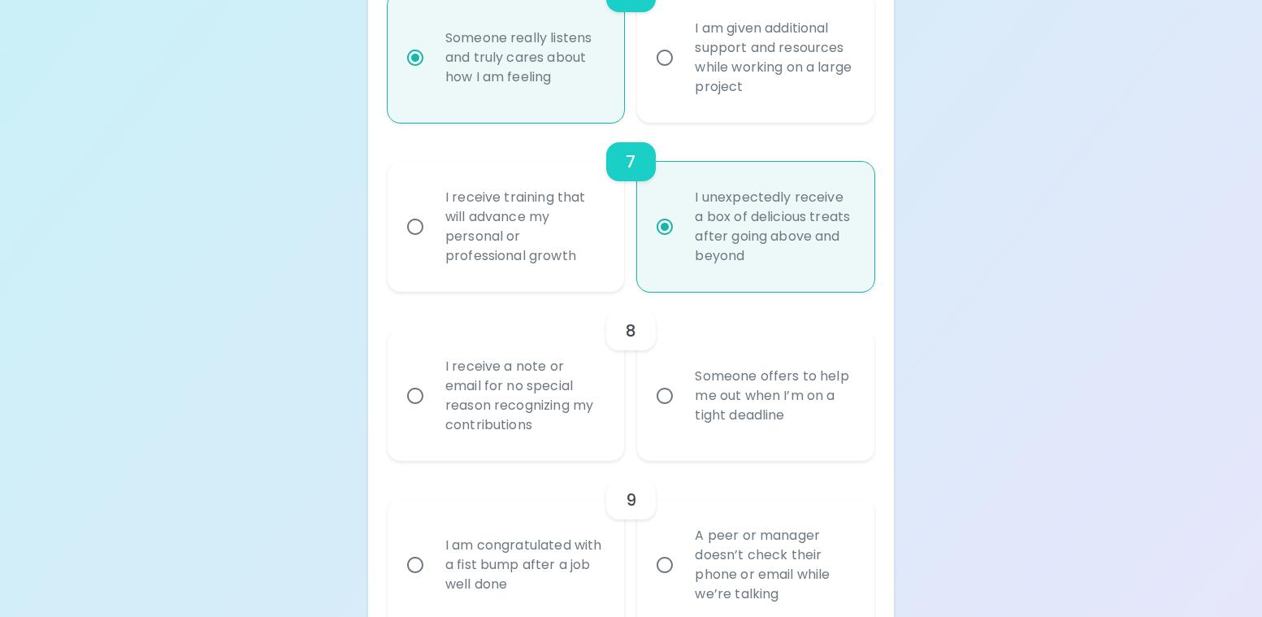
radio input "false"
radio input "true"
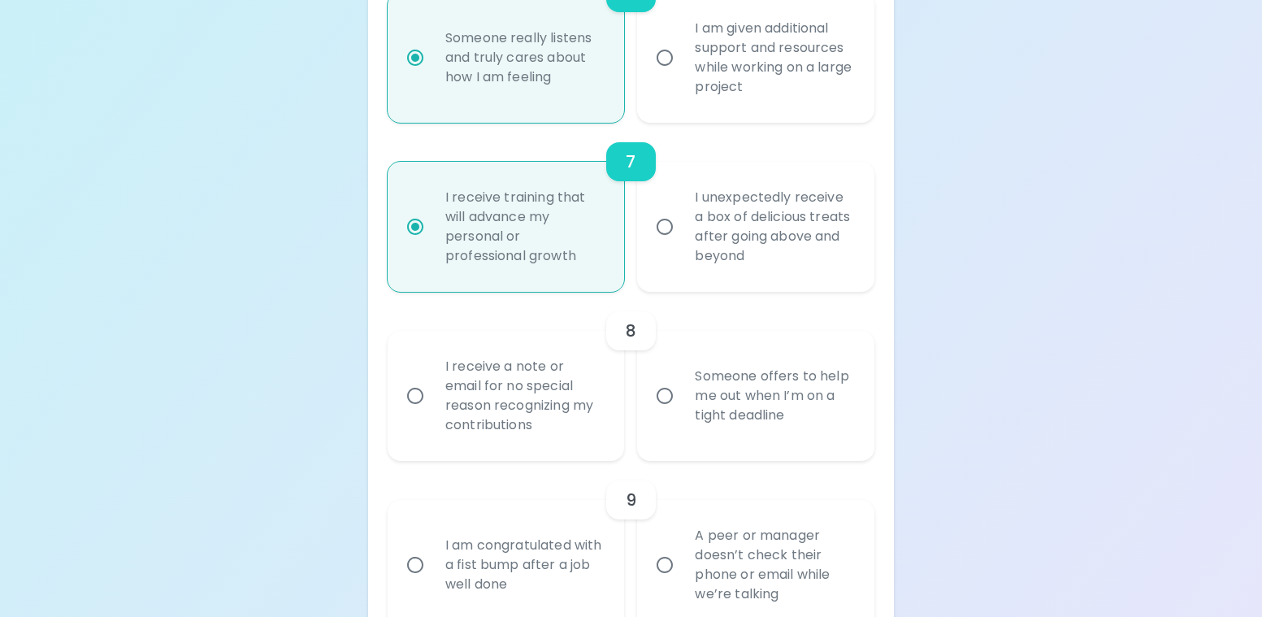
radio input "true"
click at [793, 426] on div "Someone offers to help me out when I’m on a tight deadline" at bounding box center [774, 395] width 184 height 97
click at [682, 413] on input "Someone offers to help me out when I’m on a tight deadline" at bounding box center [664, 396] width 34 height 34
radio input "false"
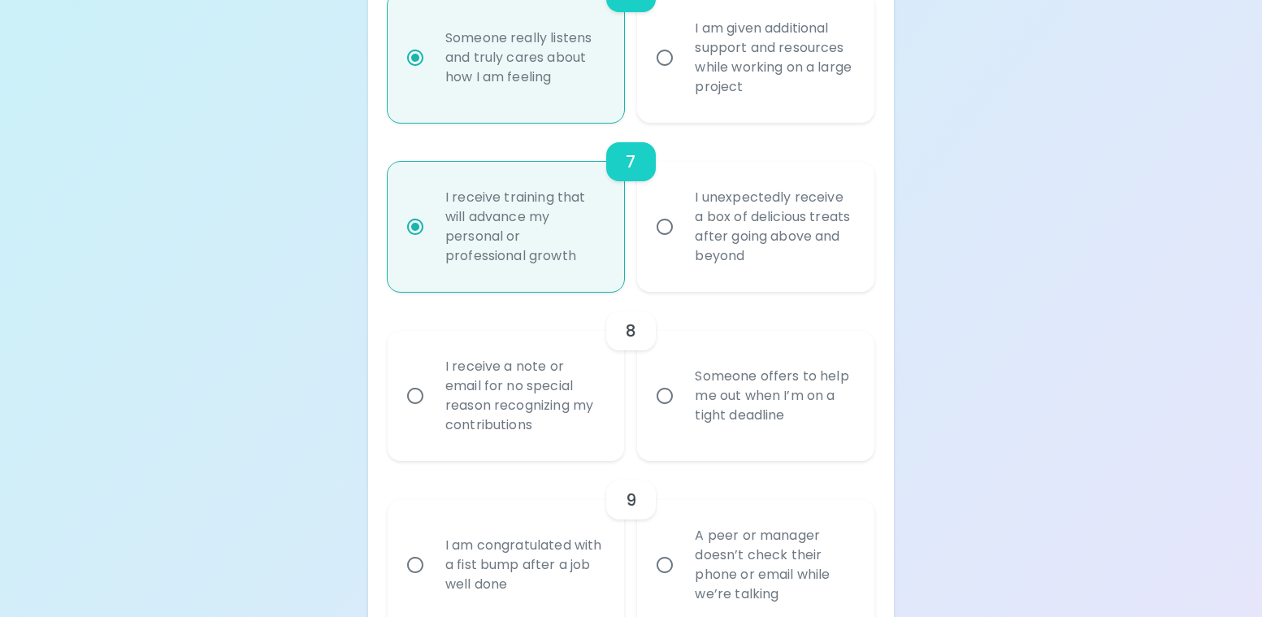
radio input "false"
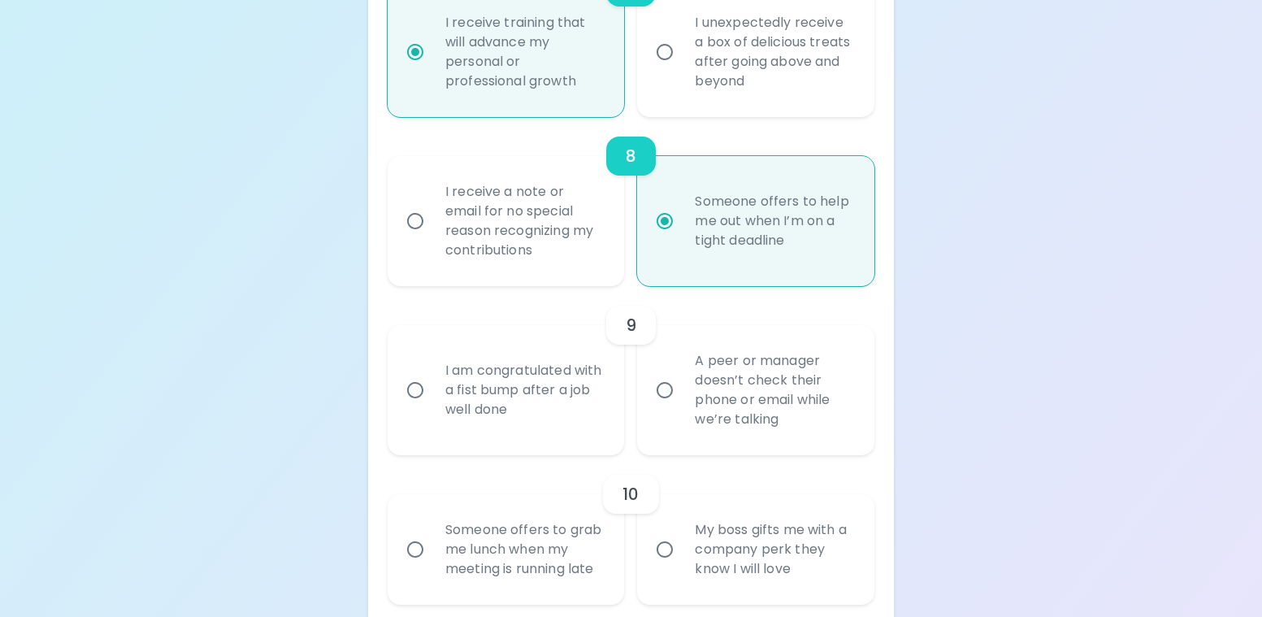
scroll to position [1543, 0]
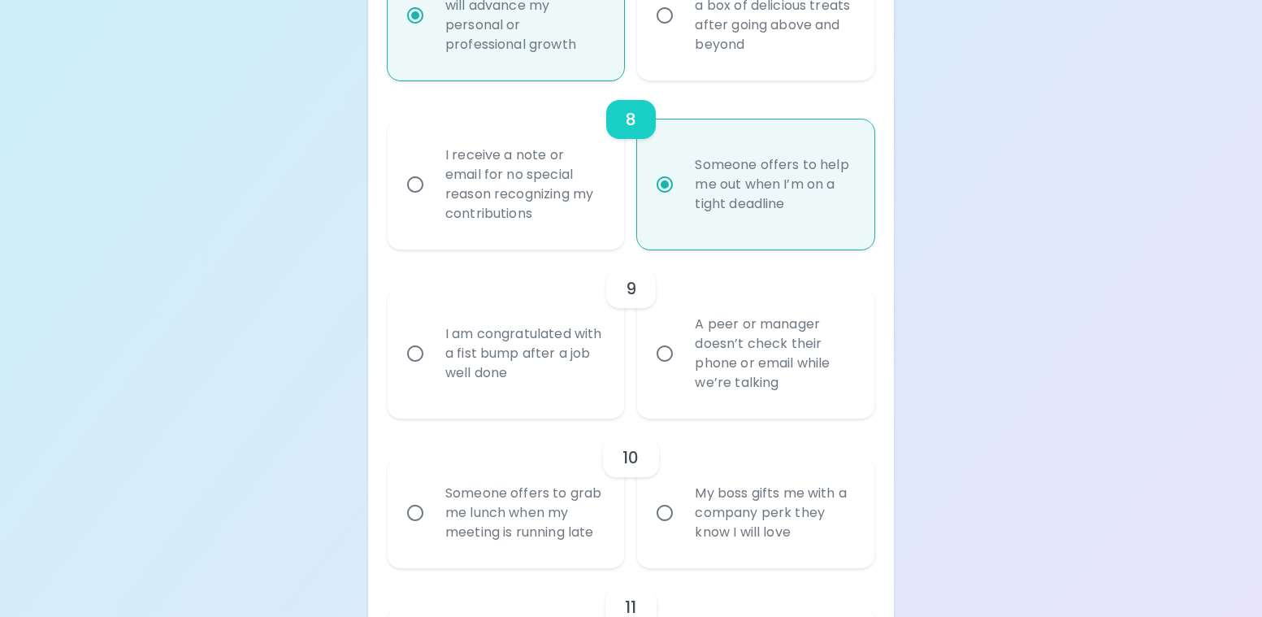
radio input "true"
click at [773, 387] on div "A peer or manager doesn’t check their phone or email while we’re talking" at bounding box center [774, 353] width 184 height 117
click at [682, 370] on input "A peer or manager doesn’t check their phone or email while we’re talking" at bounding box center [664, 353] width 34 height 34
radio input "false"
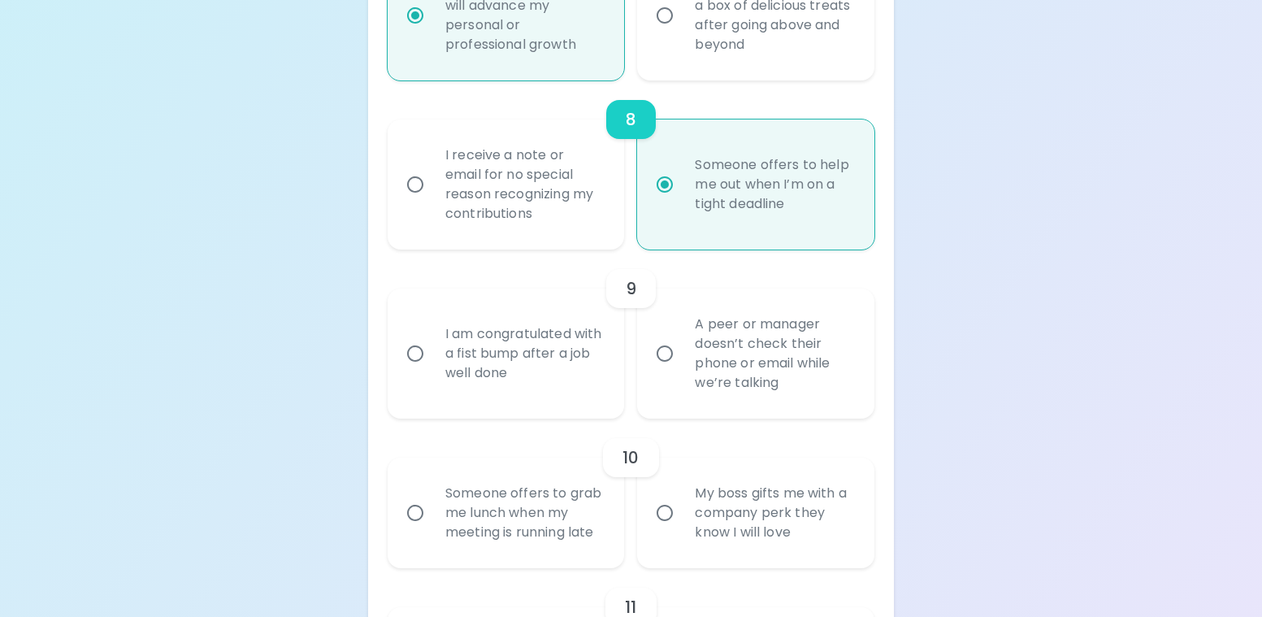
radio input "false"
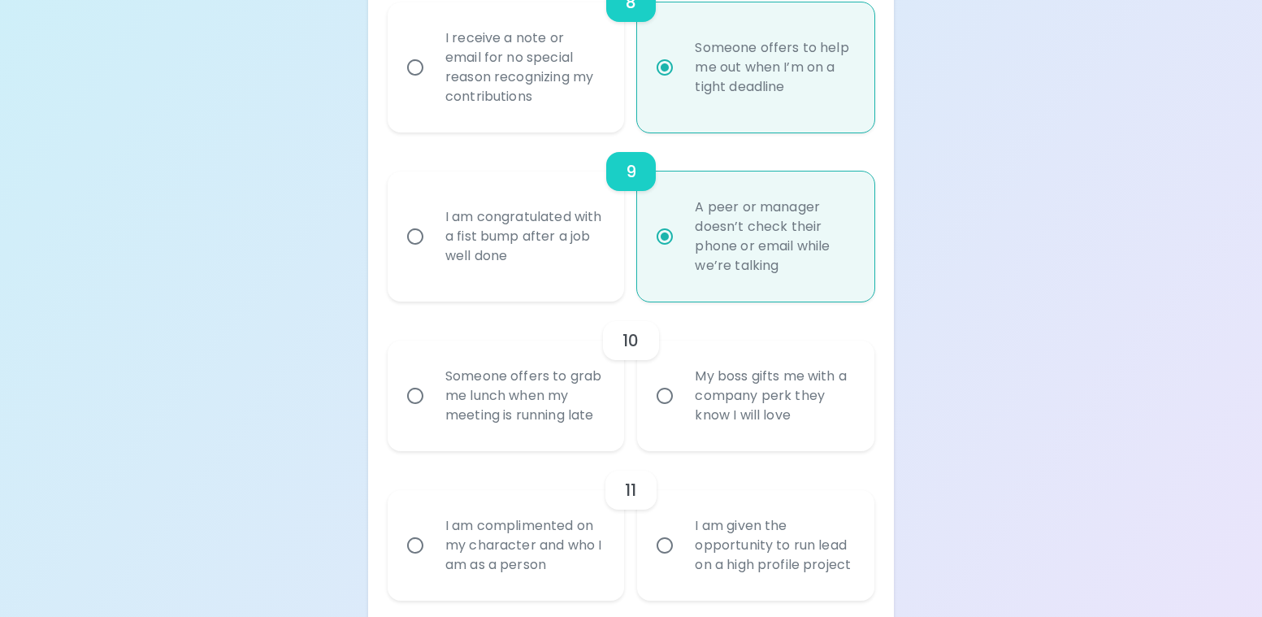
scroll to position [1673, 0]
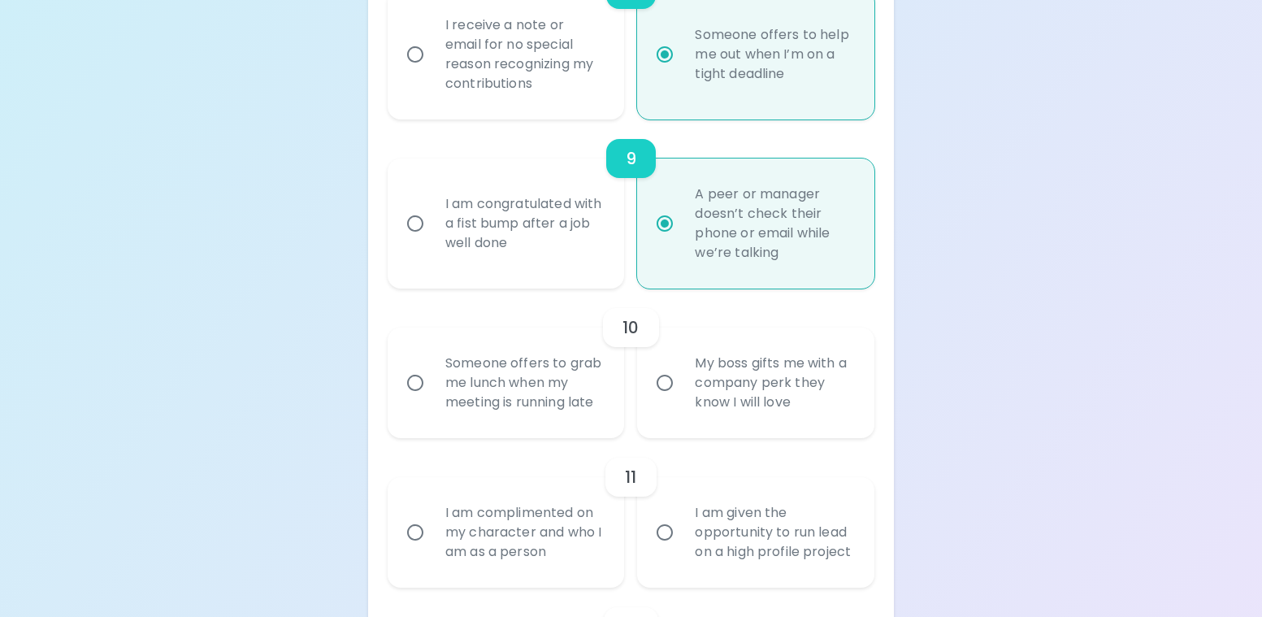
radio input "true"
click at [483, 422] on div "Someone offers to grab me lunch when my meeting is running late" at bounding box center [524, 382] width 184 height 97
click at [432, 400] on input "Someone offers to grab me lunch when my meeting is running late" at bounding box center [415, 383] width 34 height 34
radio input "false"
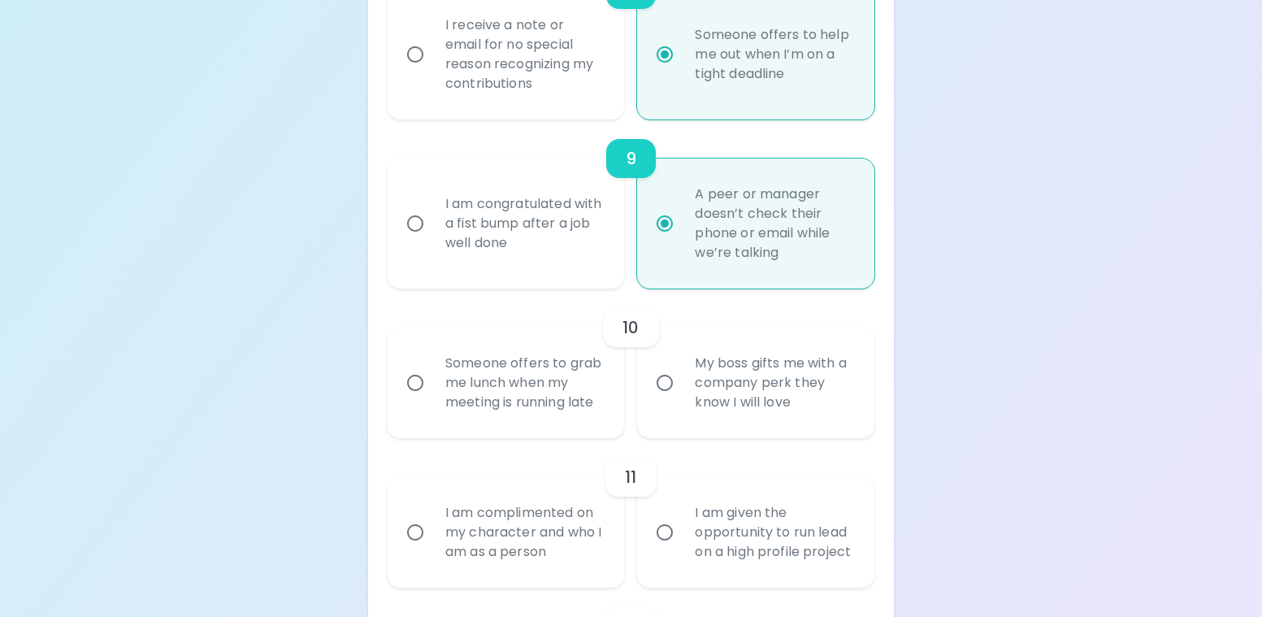
radio input "false"
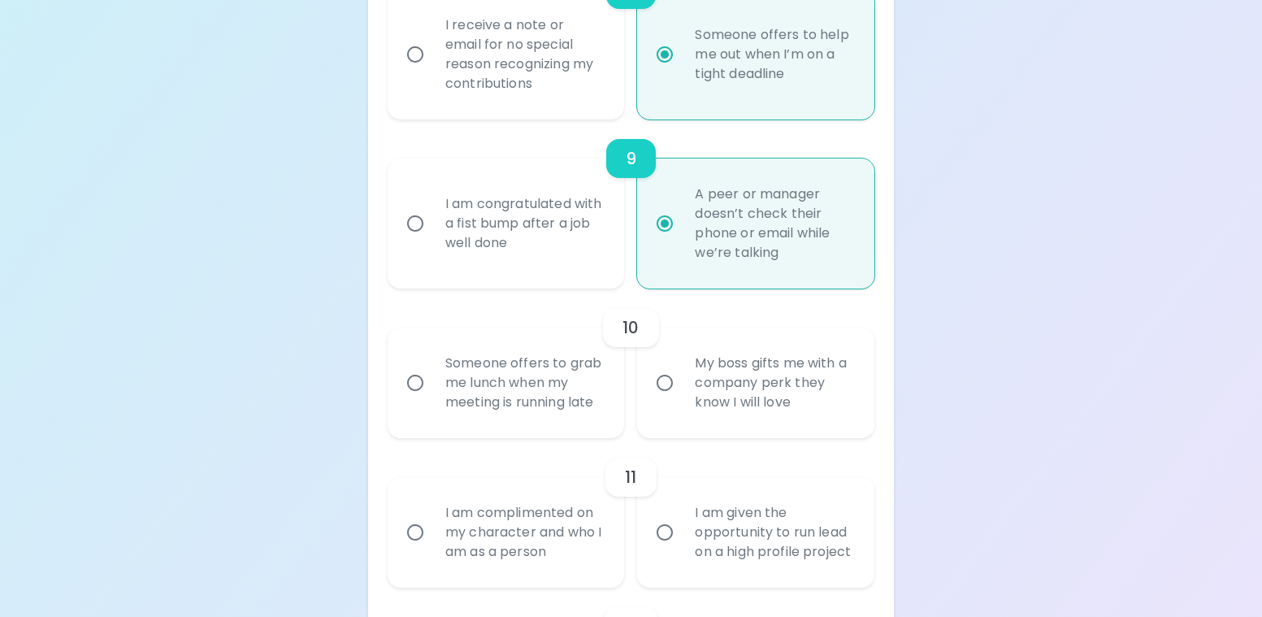
radio input "false"
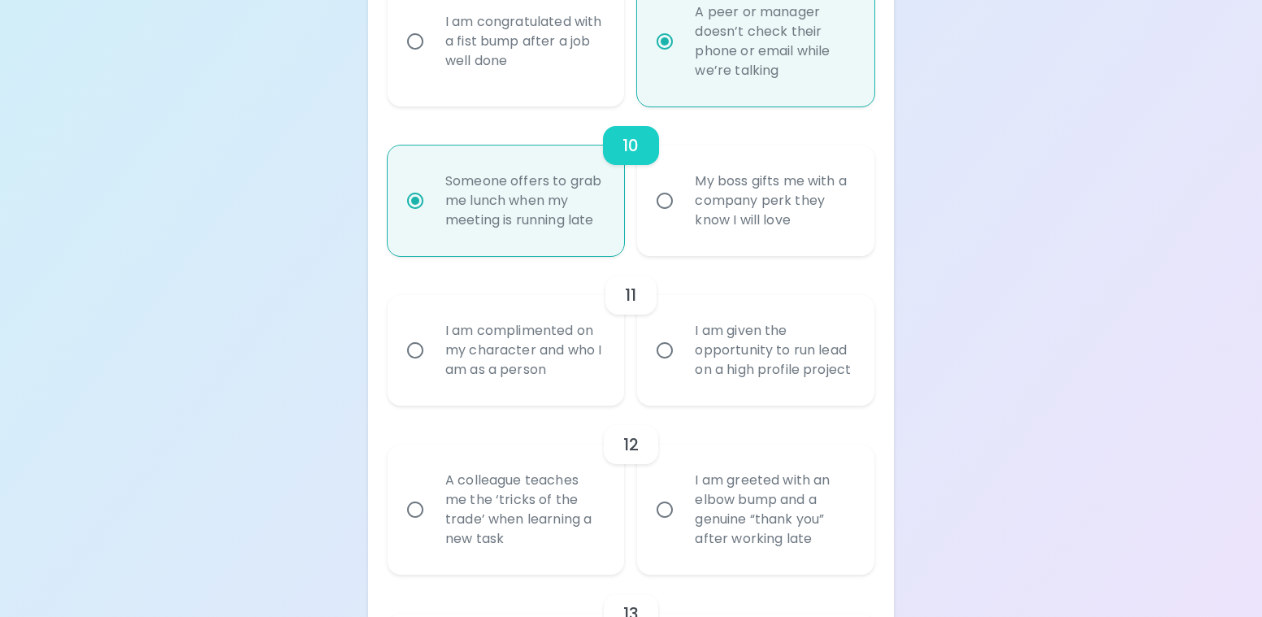
scroll to position [1885, 0]
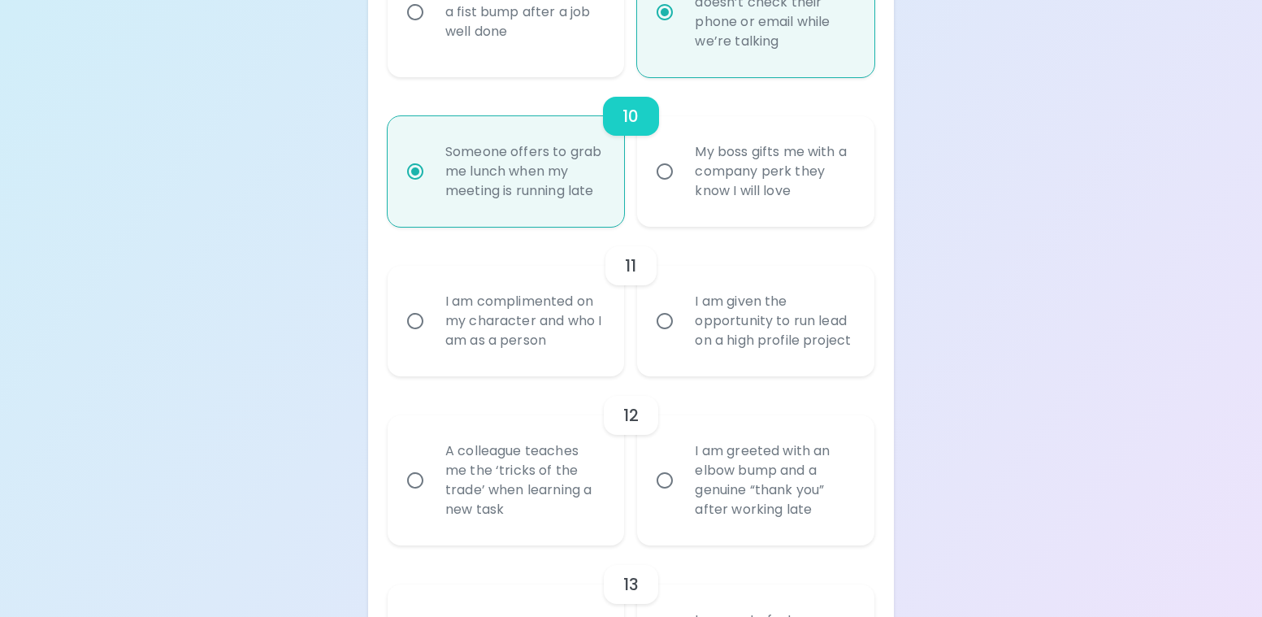
radio input "true"
click at [765, 357] on div "I am given the opportunity to run lead on a high profile project" at bounding box center [774, 320] width 184 height 97
click at [682, 338] on input "I am given the opportunity to run lead on a high profile project" at bounding box center [664, 321] width 34 height 34
radio input "false"
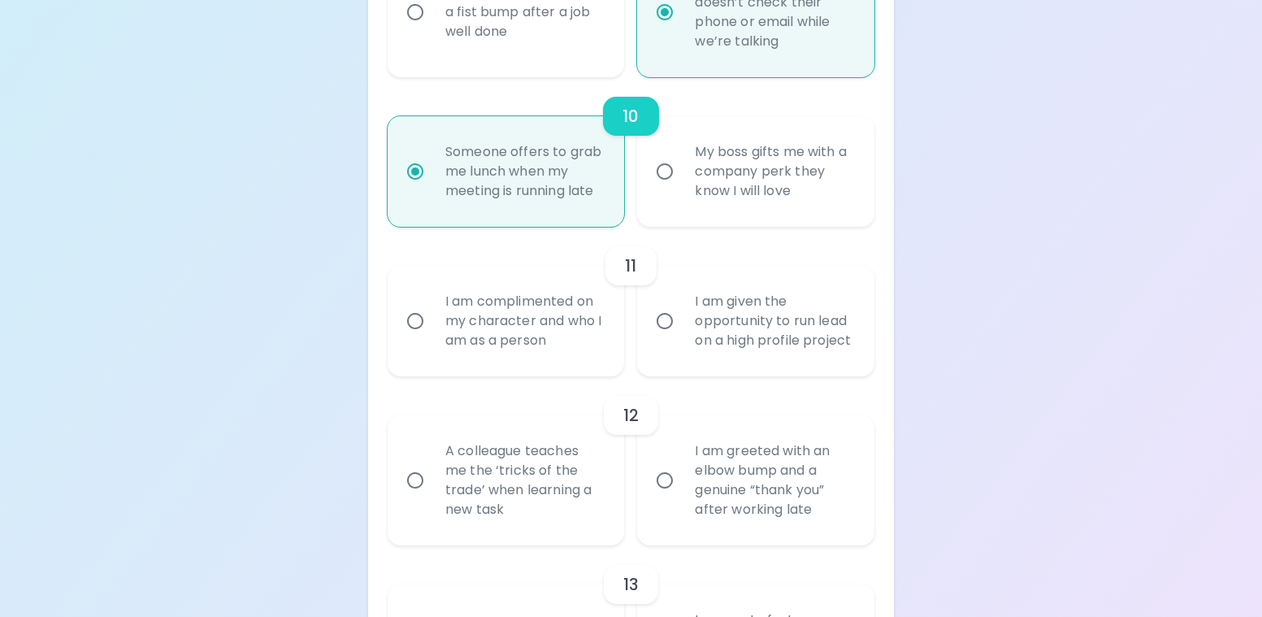
radio input "false"
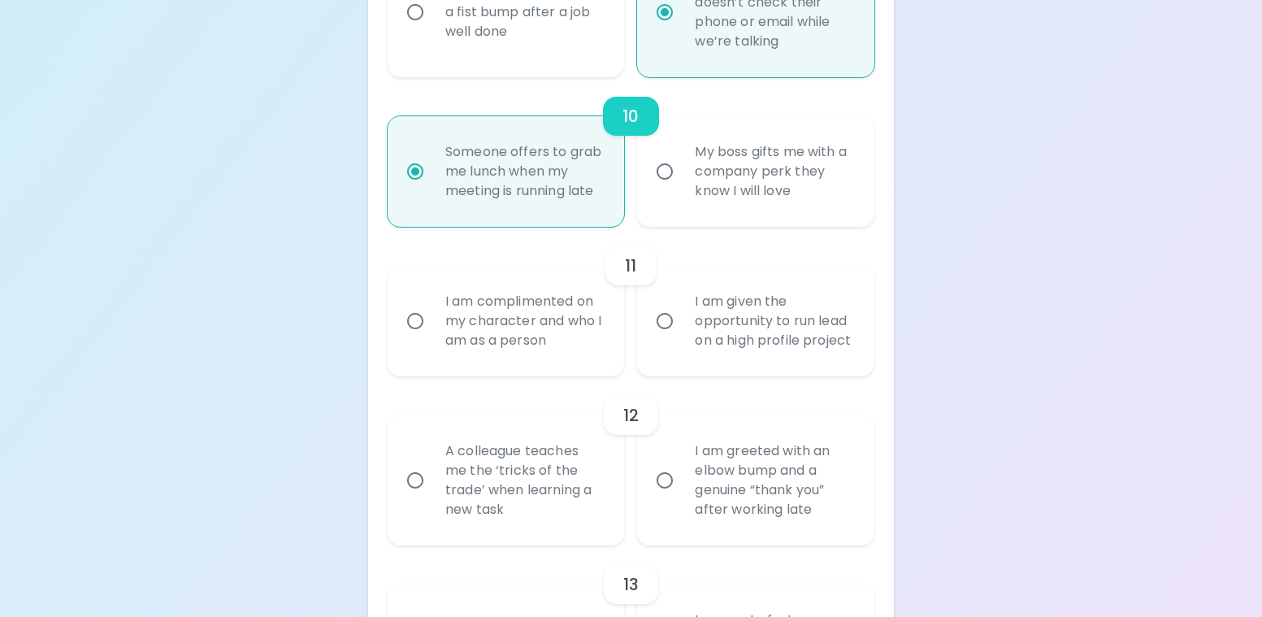
radio input "false"
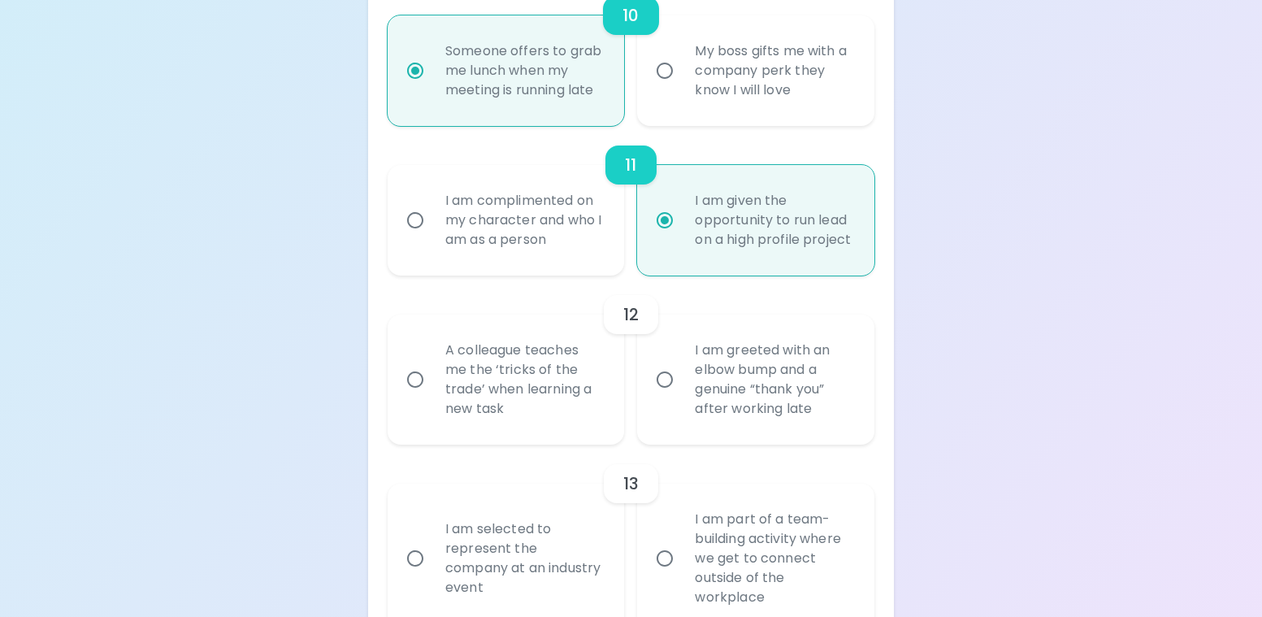
scroll to position [2015, 0]
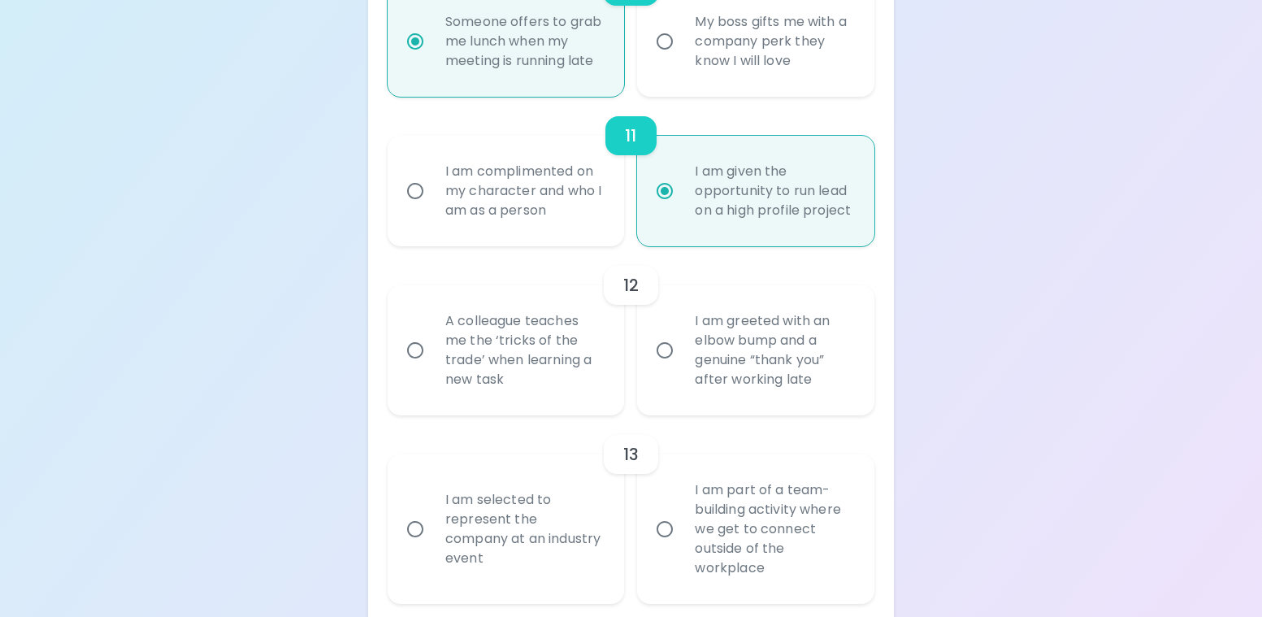
radio input "true"
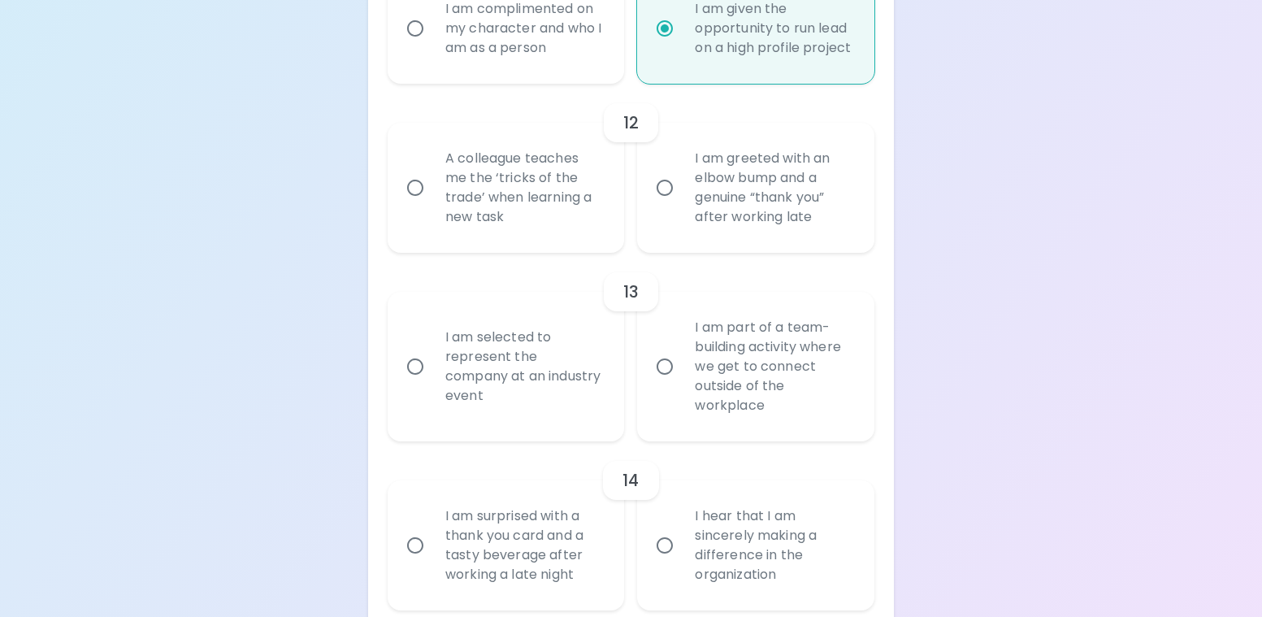
scroll to position [2258, 0]
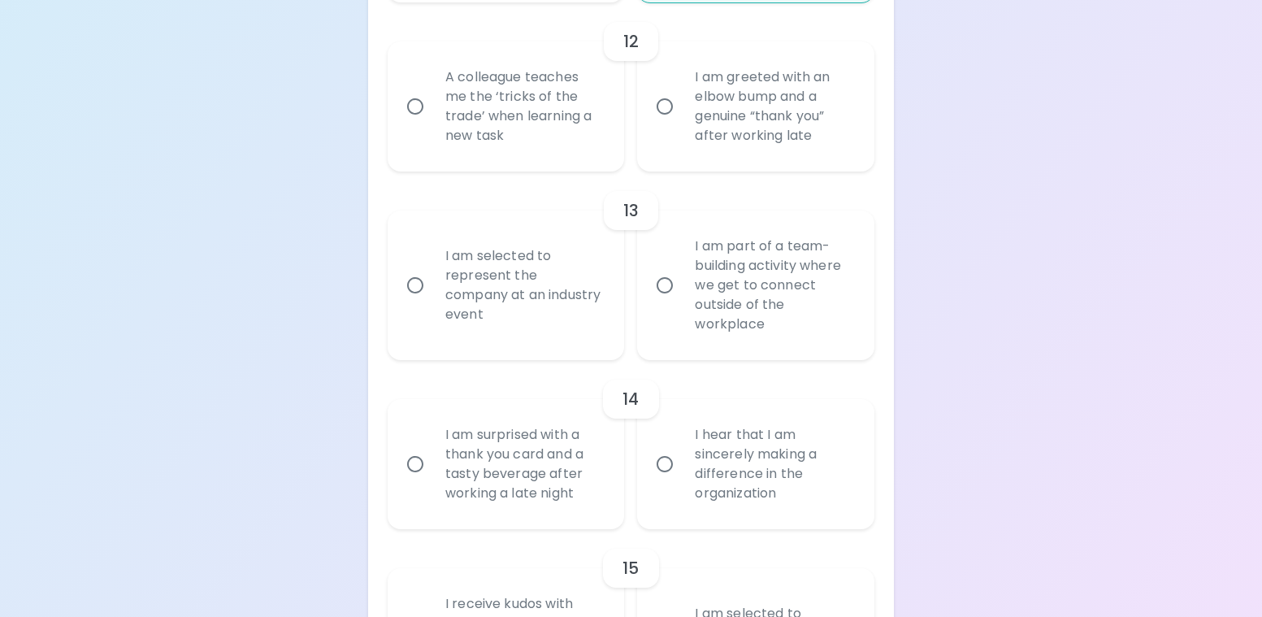
click at [543, 334] on div "I am selected to represent the company at an industry event" at bounding box center [524, 285] width 184 height 117
click at [432, 302] on input "I am selected to represent the company at an industry event" at bounding box center [415, 285] width 34 height 34
radio input "false"
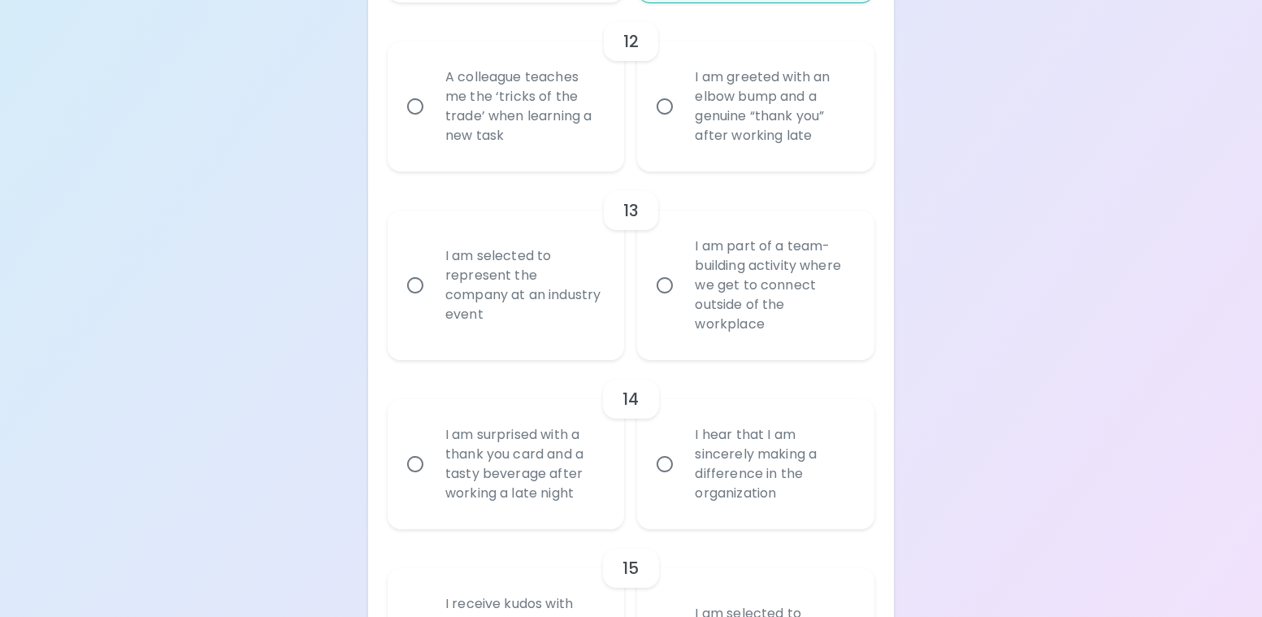
radio input "false"
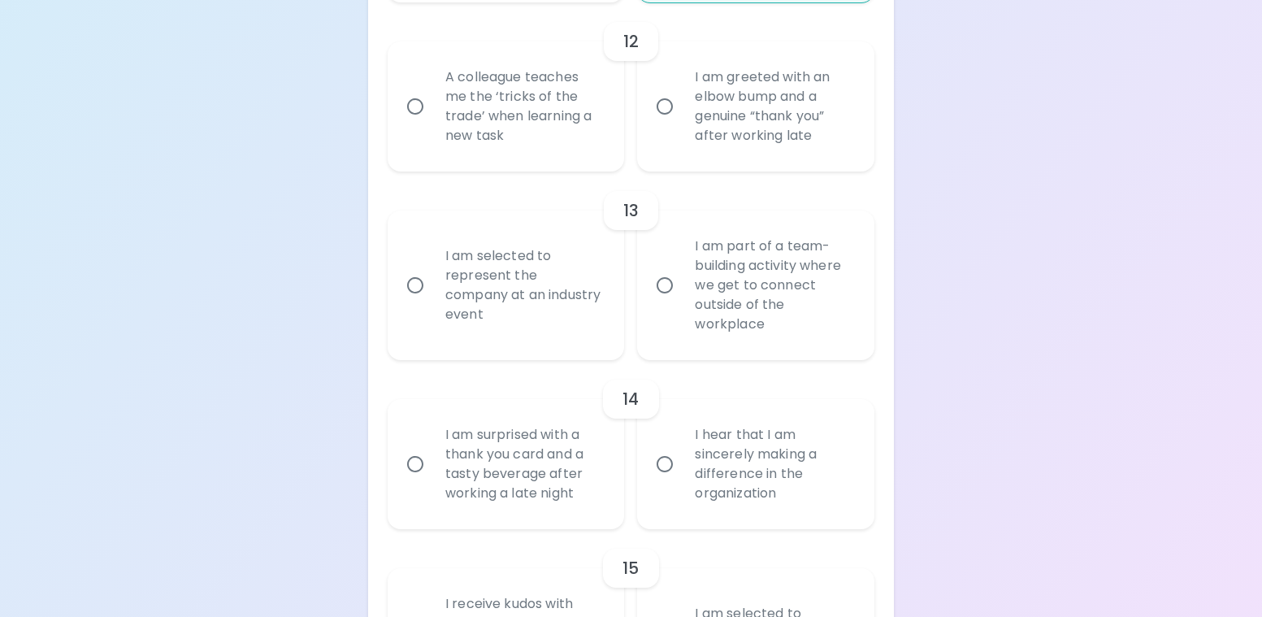
radio input "false"
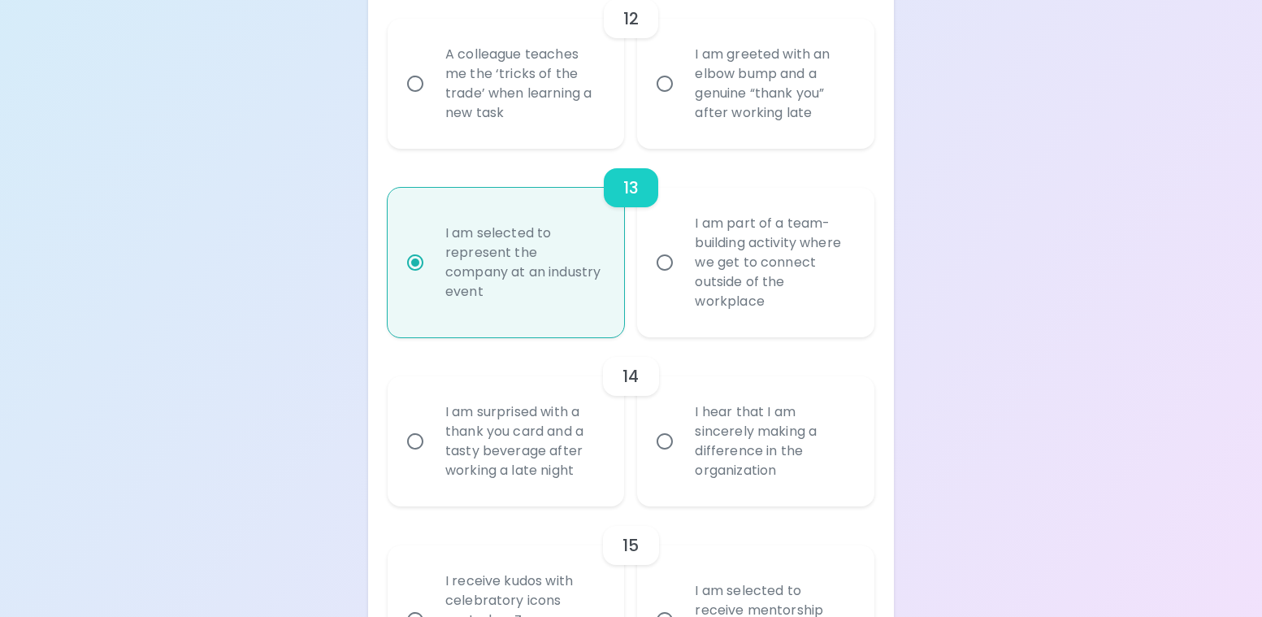
scroll to position [2274, 0]
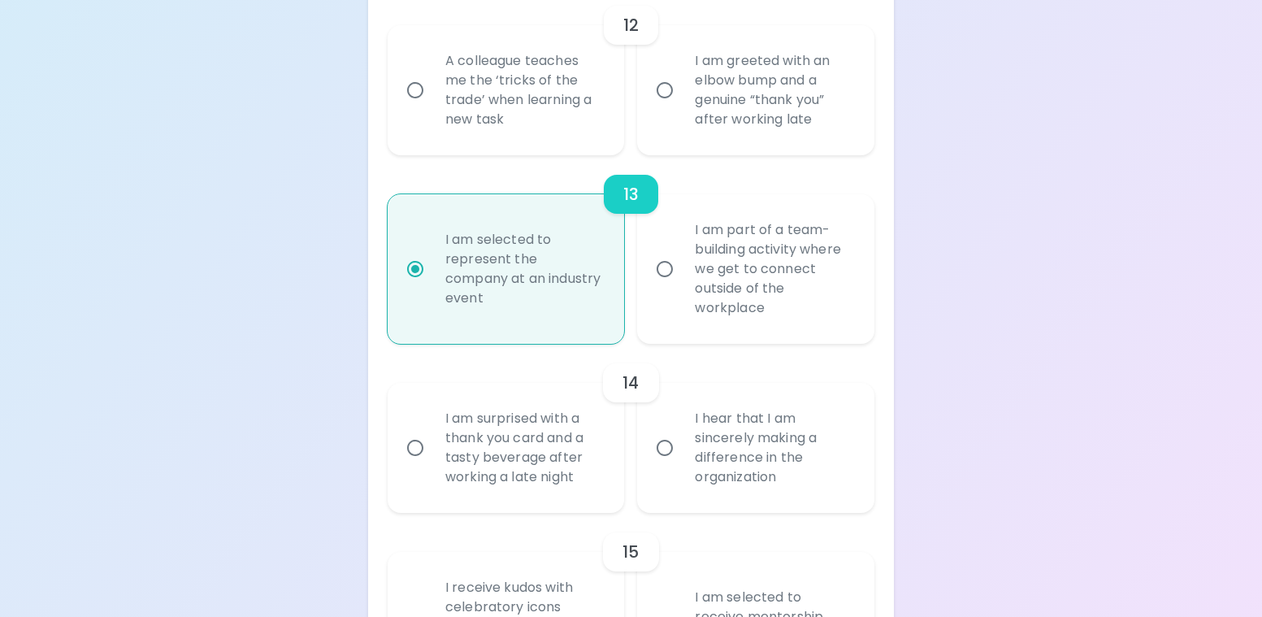
radio input "true"
click at [811, 469] on div "I hear that I am sincerely making a difference in the organization" at bounding box center [774, 447] width 184 height 117
click at [682, 465] on input "I hear that I am sincerely making a difference in the organization" at bounding box center [664, 448] width 34 height 34
radio input "false"
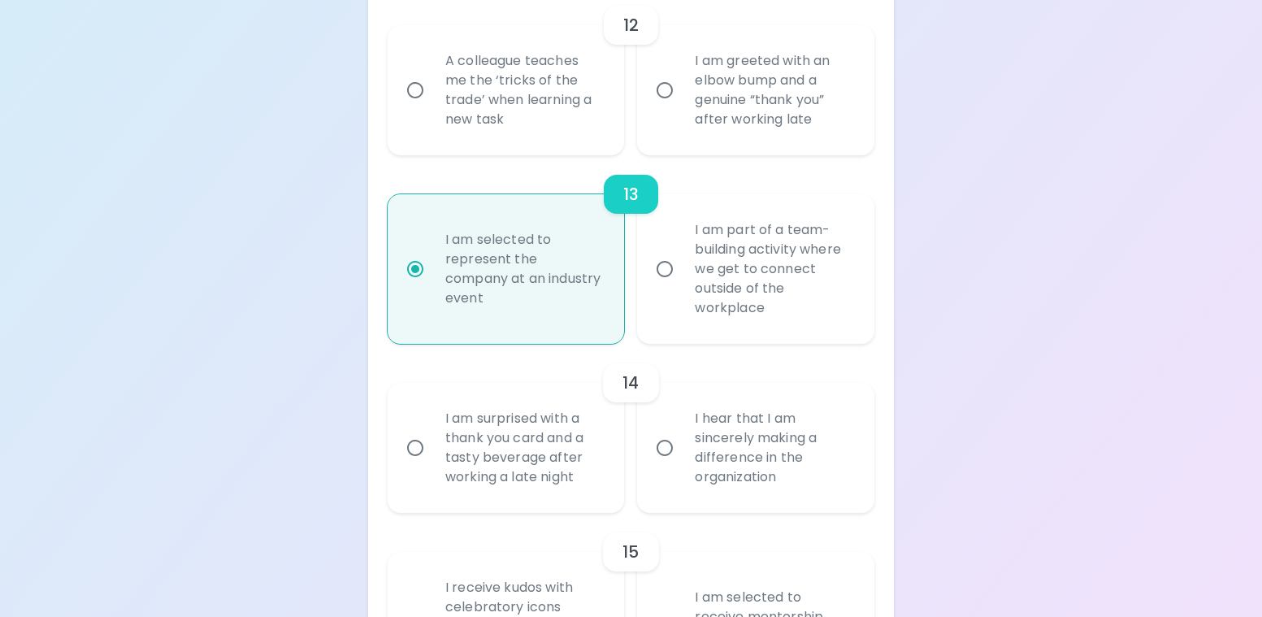
radio input "false"
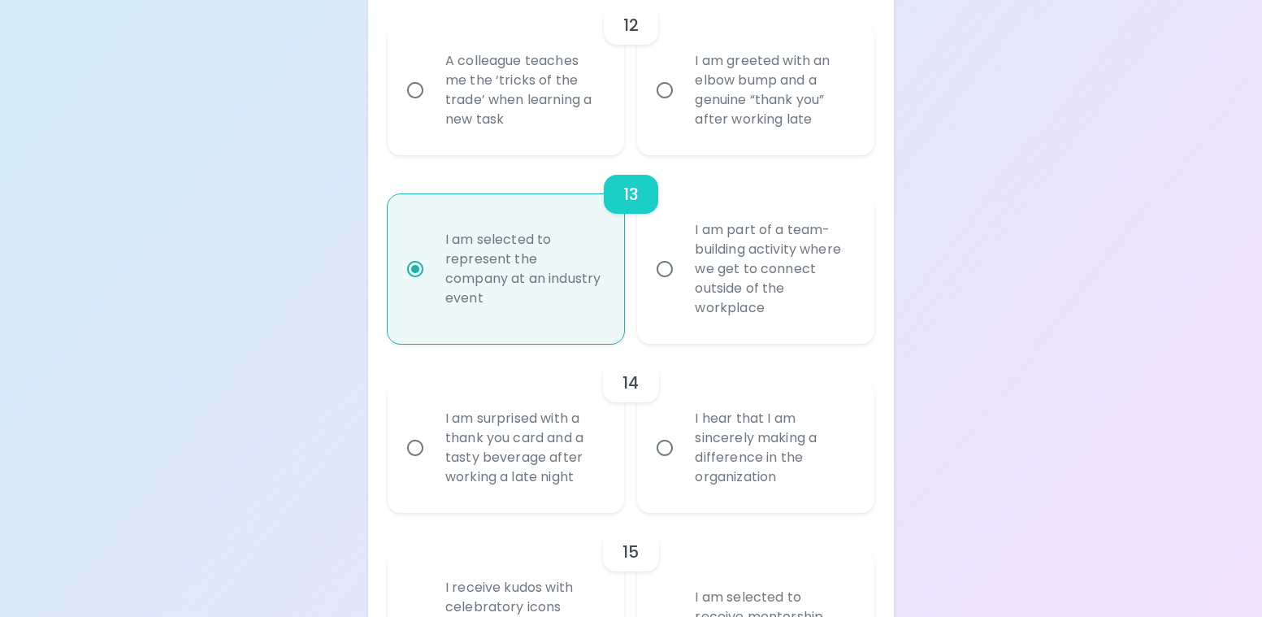
radio input "false"
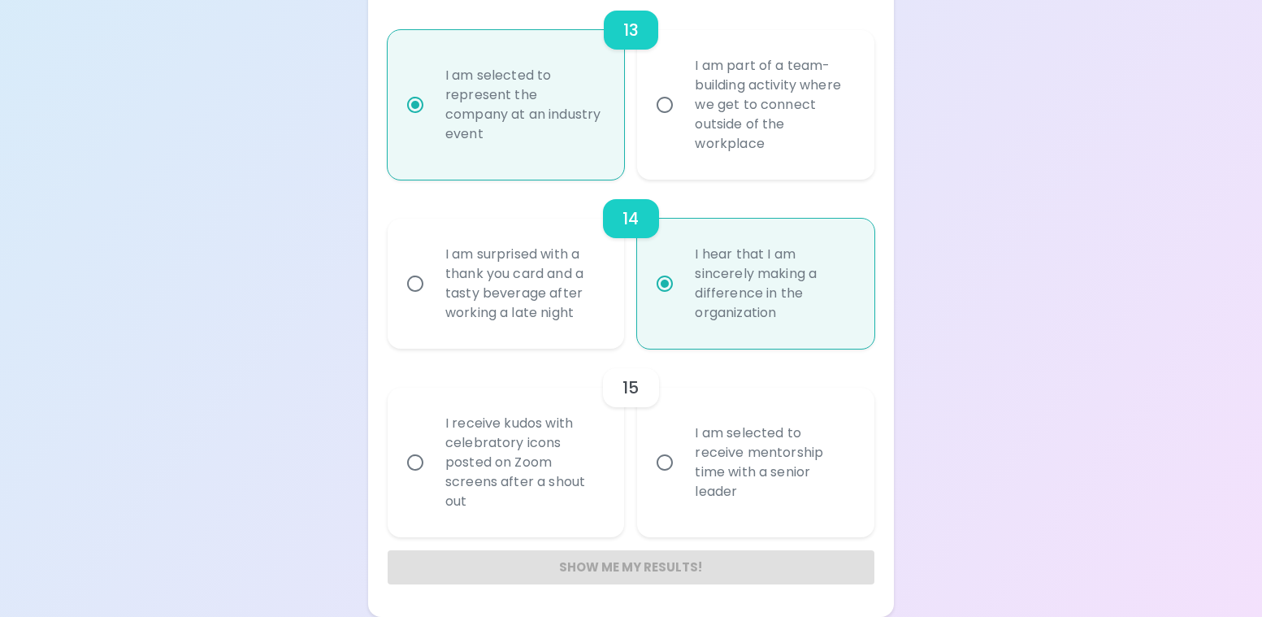
scroll to position [2458, 0]
radio input "true"
click at [773, 481] on div "I am selected to receive mentorship time with a senior leader" at bounding box center [774, 462] width 184 height 117
click at [682, 479] on input "I am selected to receive mentorship time with a senior leader" at bounding box center [664, 462] width 34 height 34
radio input "false"
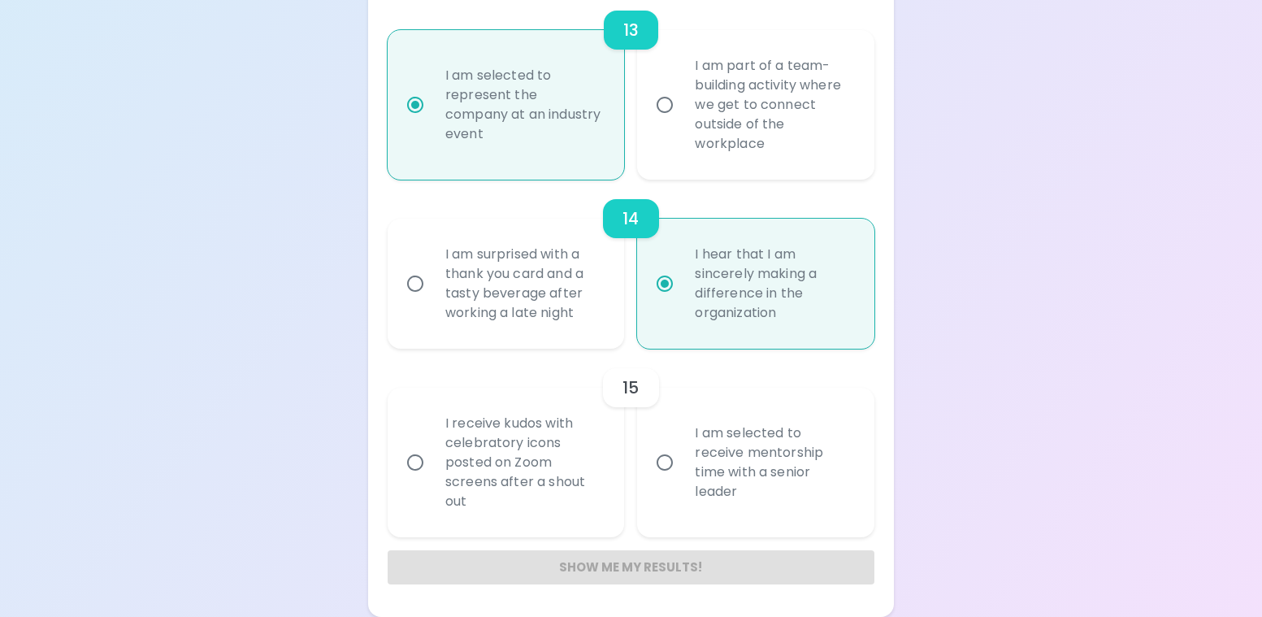
radio input "false"
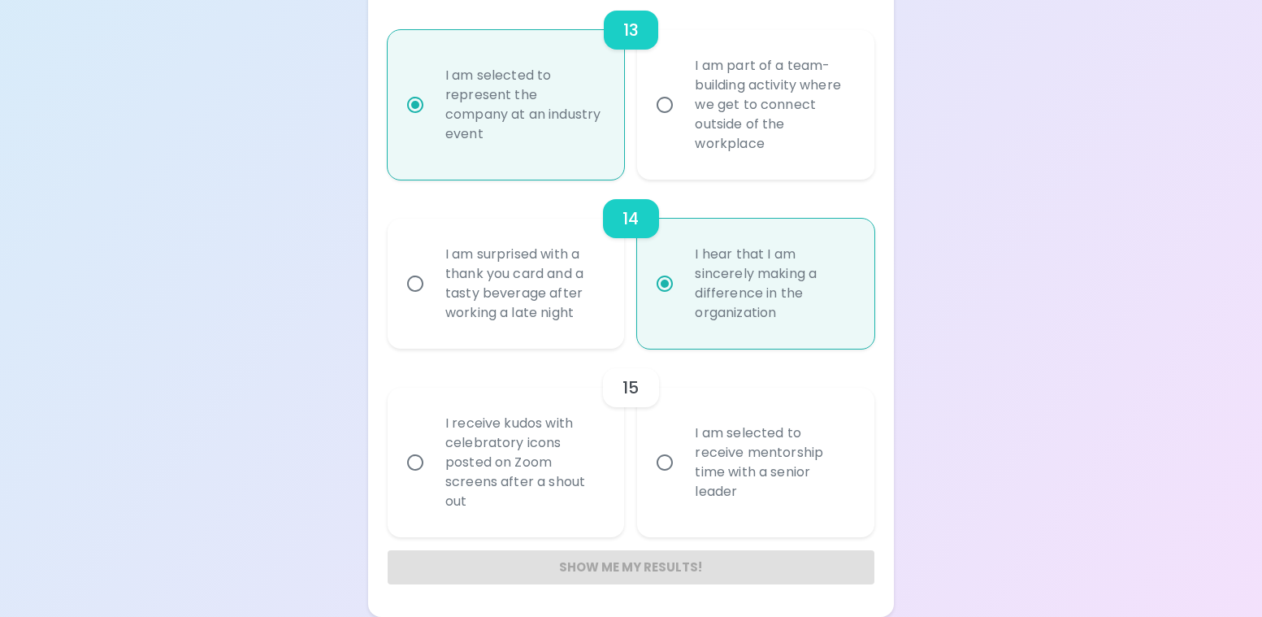
radio input "false"
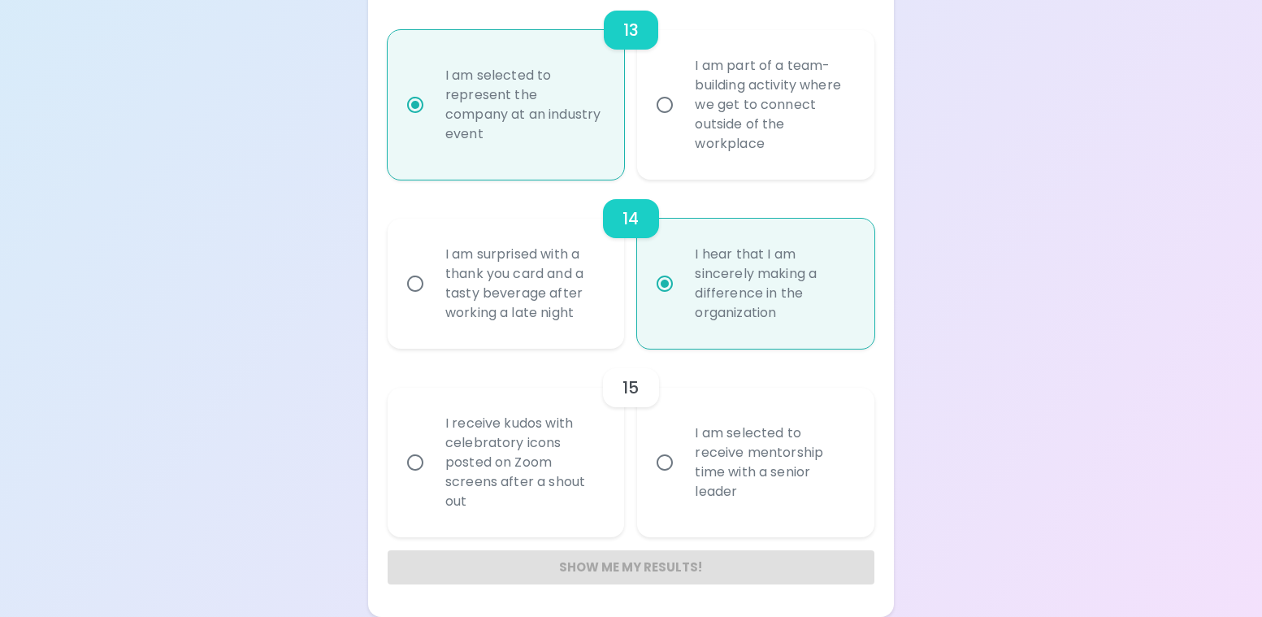
radio input "false"
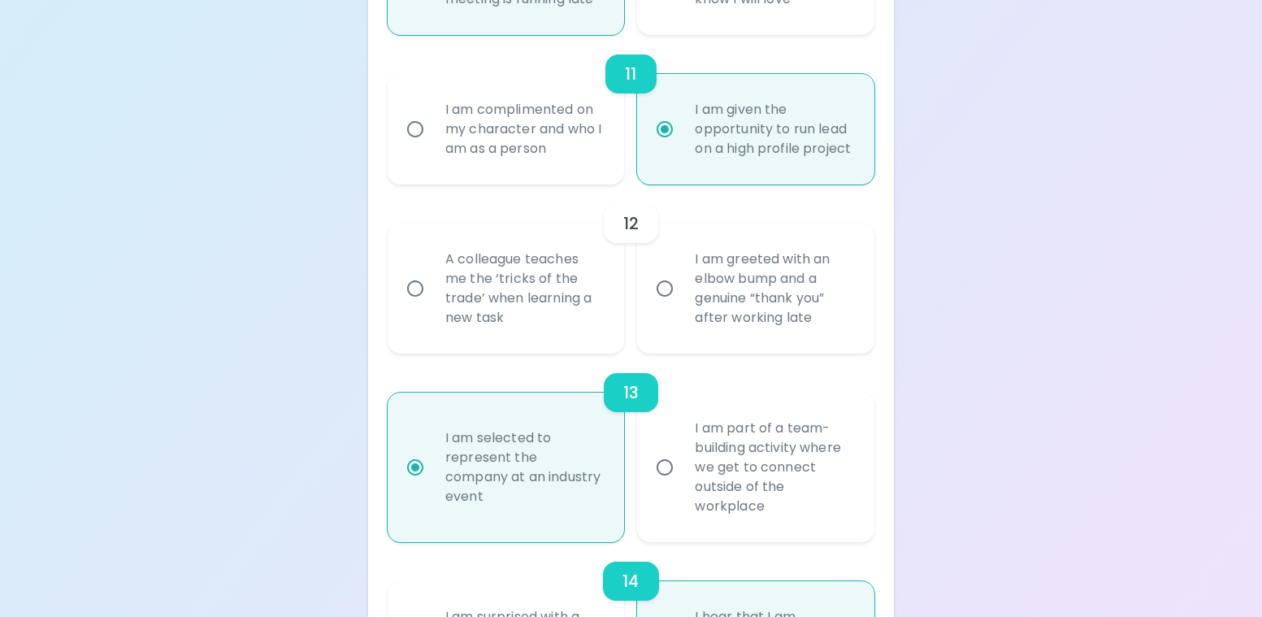
scroll to position [1889, 0]
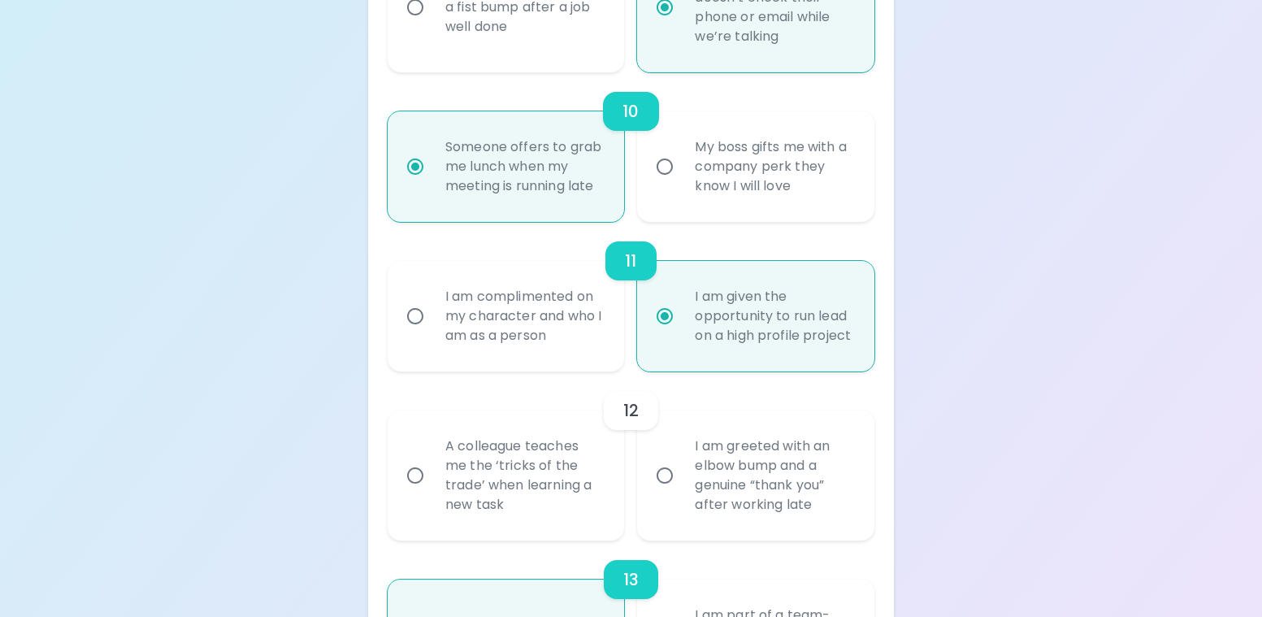
radio input "true"
click at [541, 527] on div "A colleague teaches me the ‘tricks of the trade’ when learning a new task" at bounding box center [524, 475] width 184 height 117
click at [432, 492] on input "A colleague teaches me the ‘tricks of the trade’ when learning a new task" at bounding box center [415, 475] width 34 height 34
radio input "false"
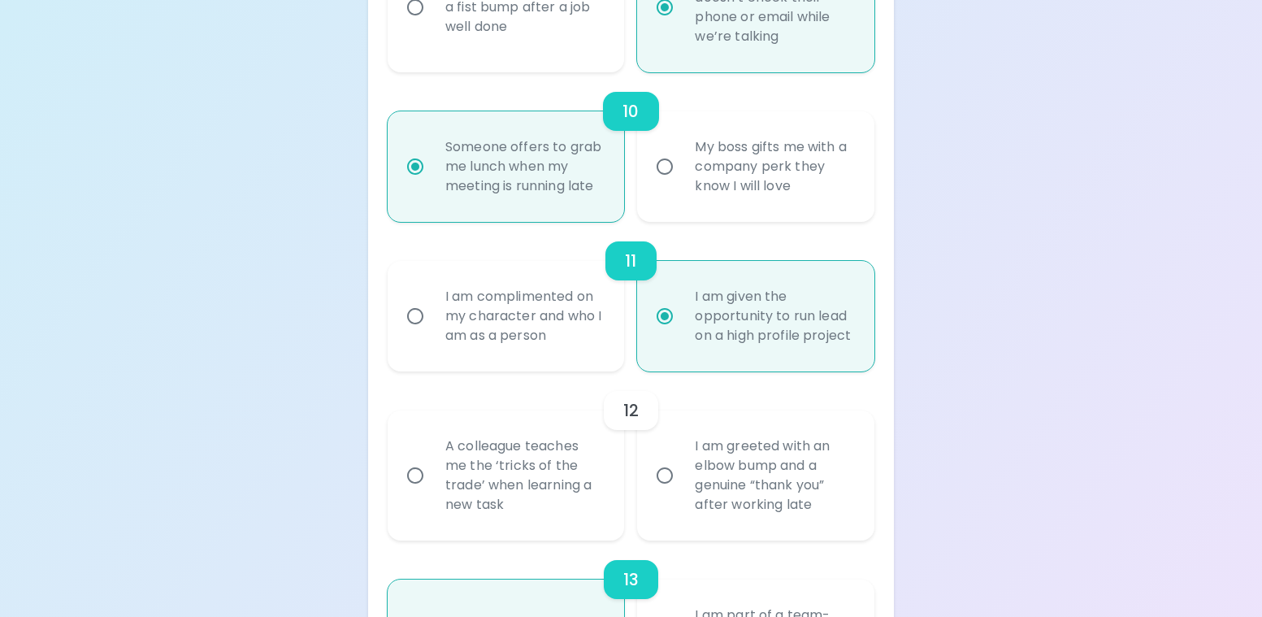
radio input "false"
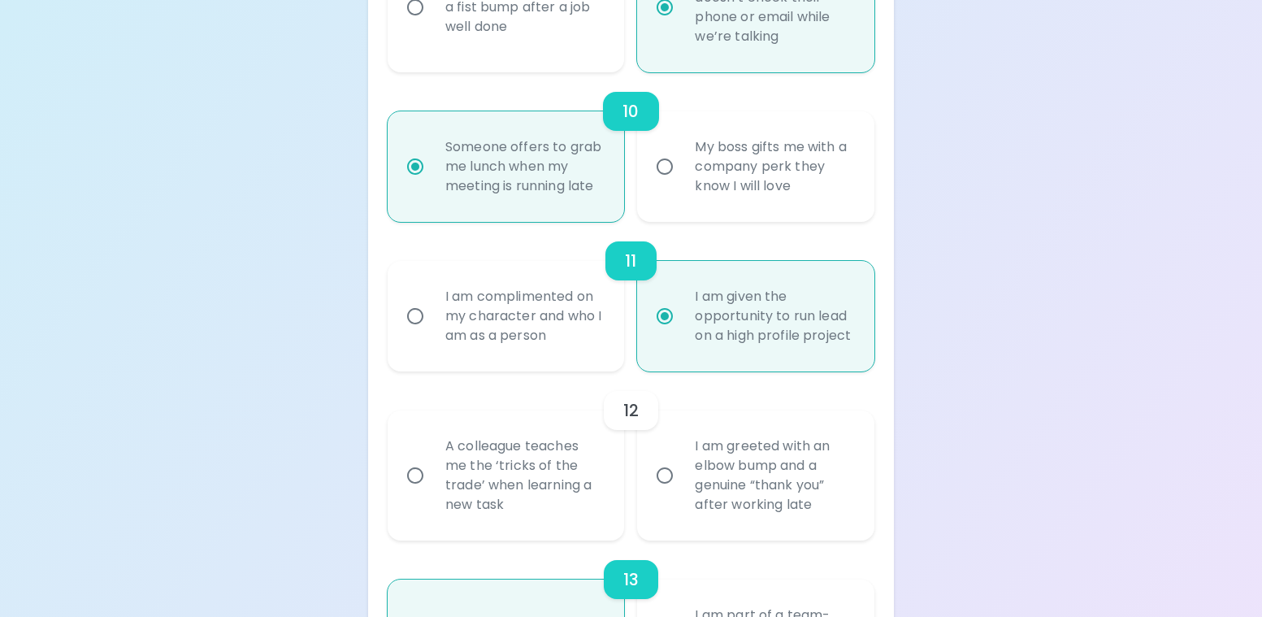
radio input "false"
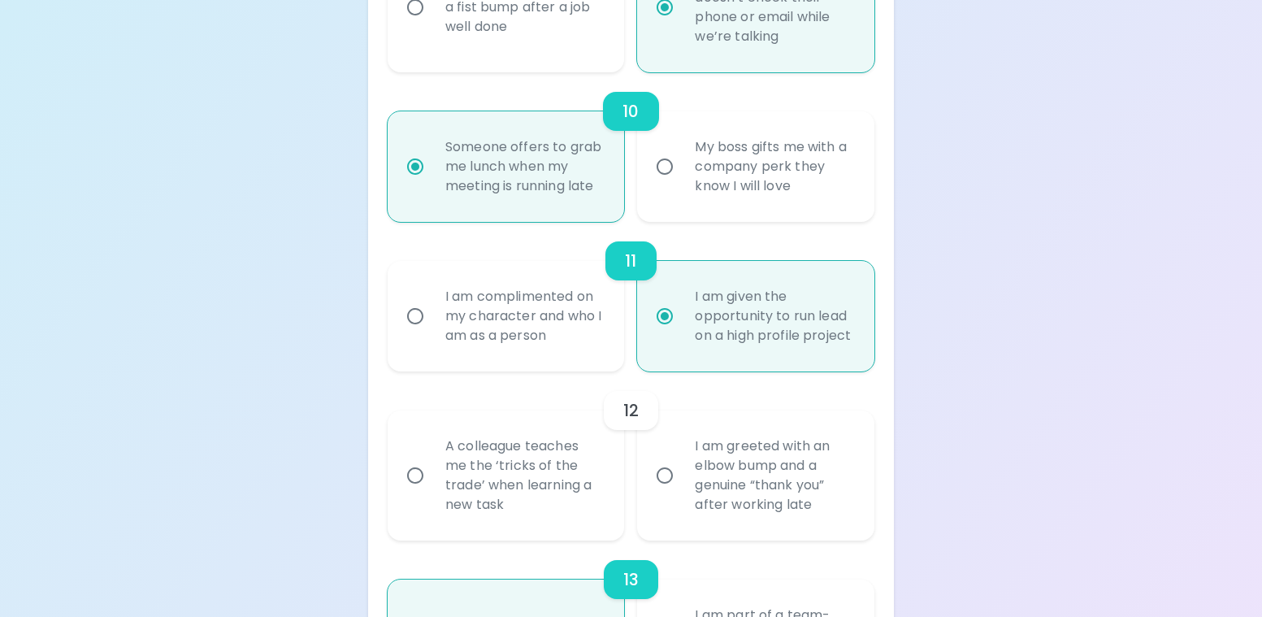
radio input "false"
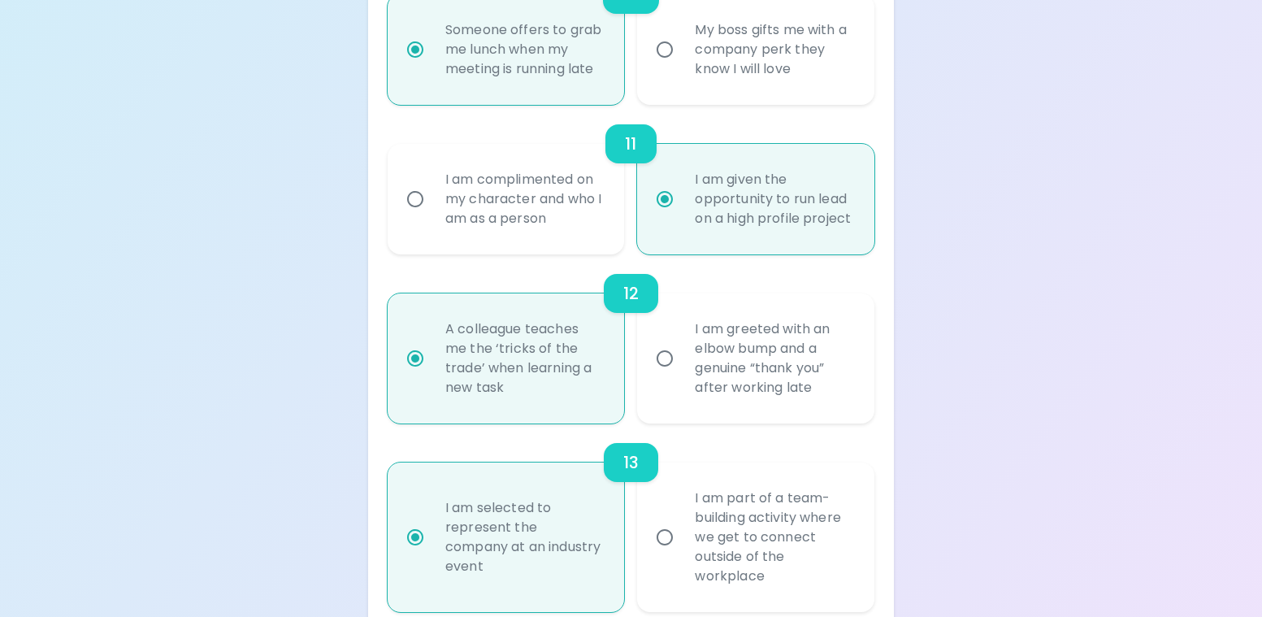
scroll to position [2019, 0]
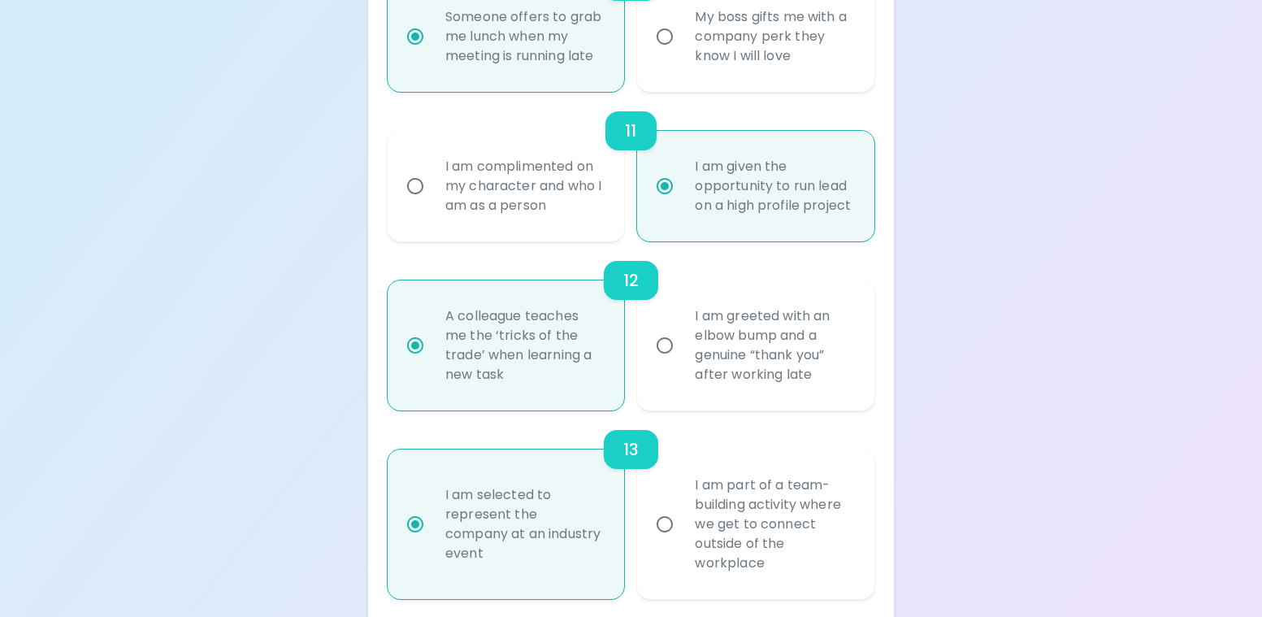
radio input "true"
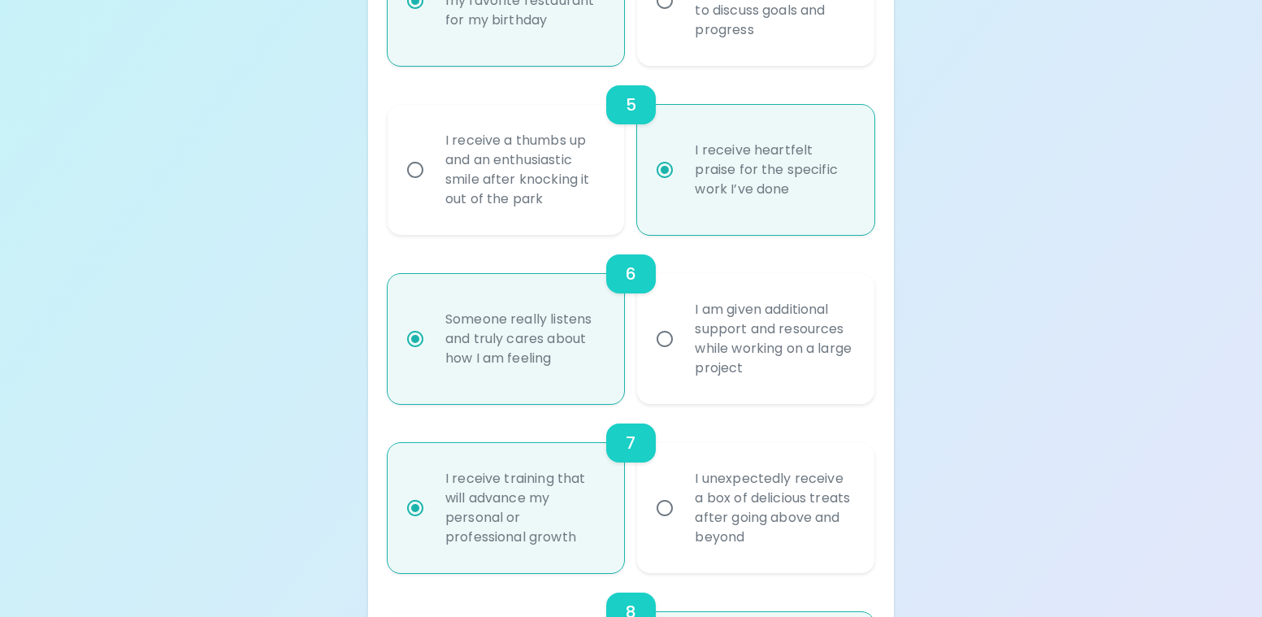
scroll to position [1045, 0]
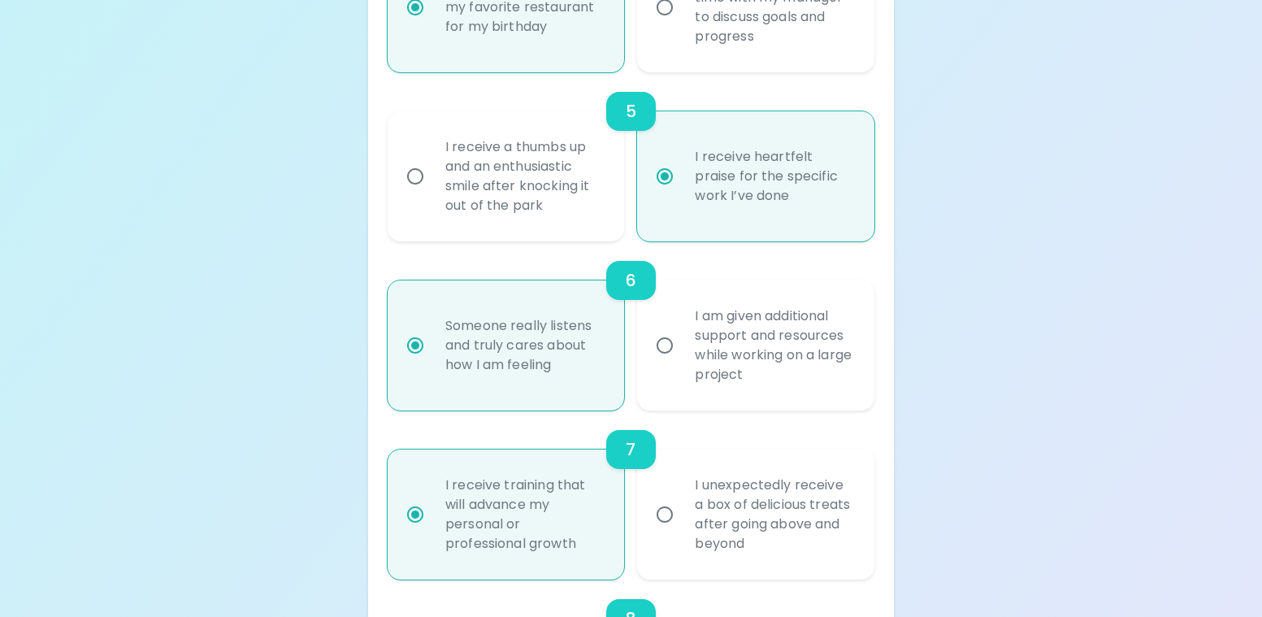
click at [744, 480] on div "I unexpectedly receive a box of delicious treats after going above and beyond" at bounding box center [774, 514] width 184 height 117
click at [682, 497] on input "I unexpectedly receive a box of delicious treats after going above and beyond" at bounding box center [664, 514] width 34 height 34
radio input "false"
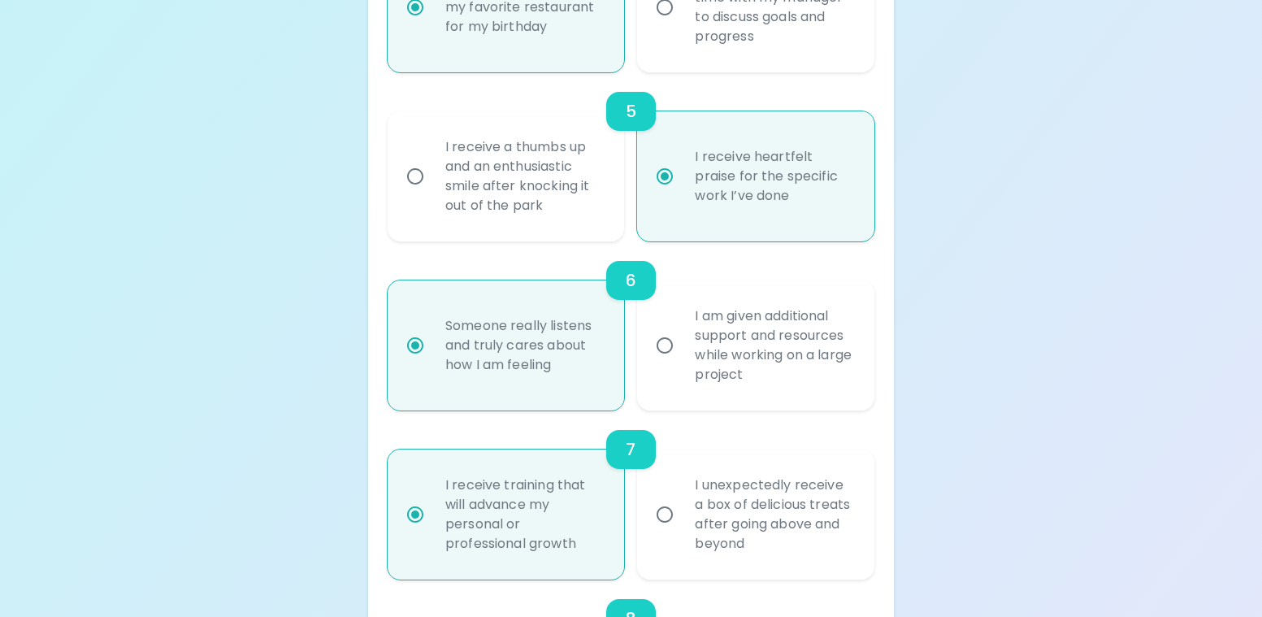
radio input "false"
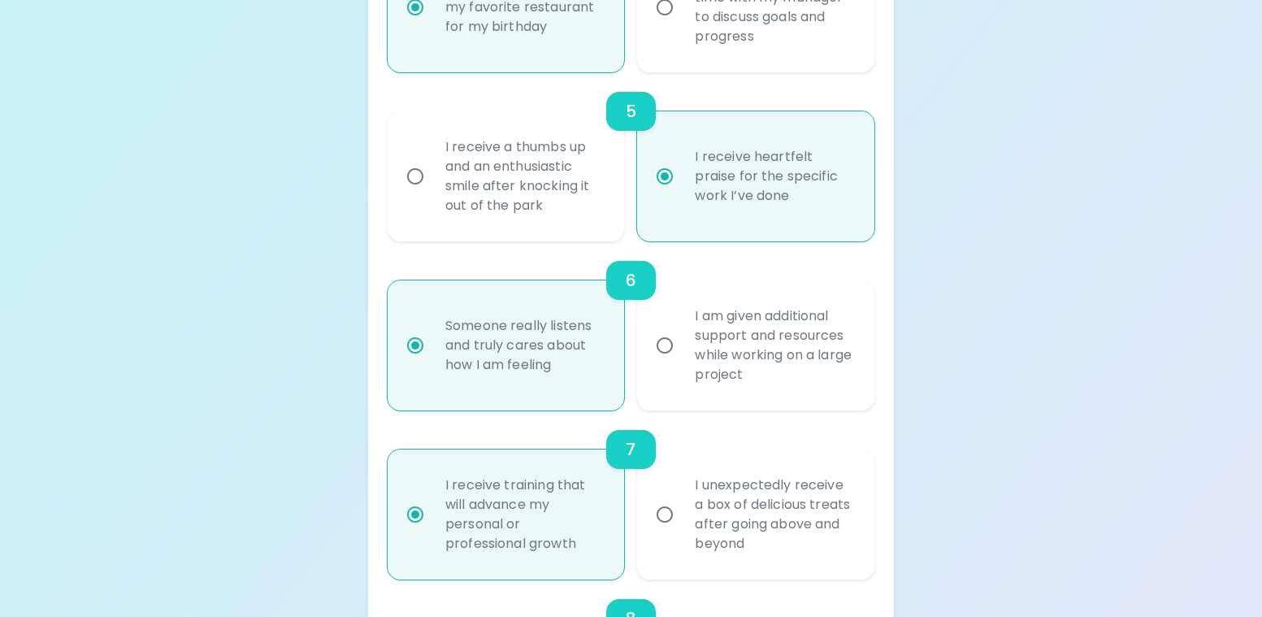
radio input "false"
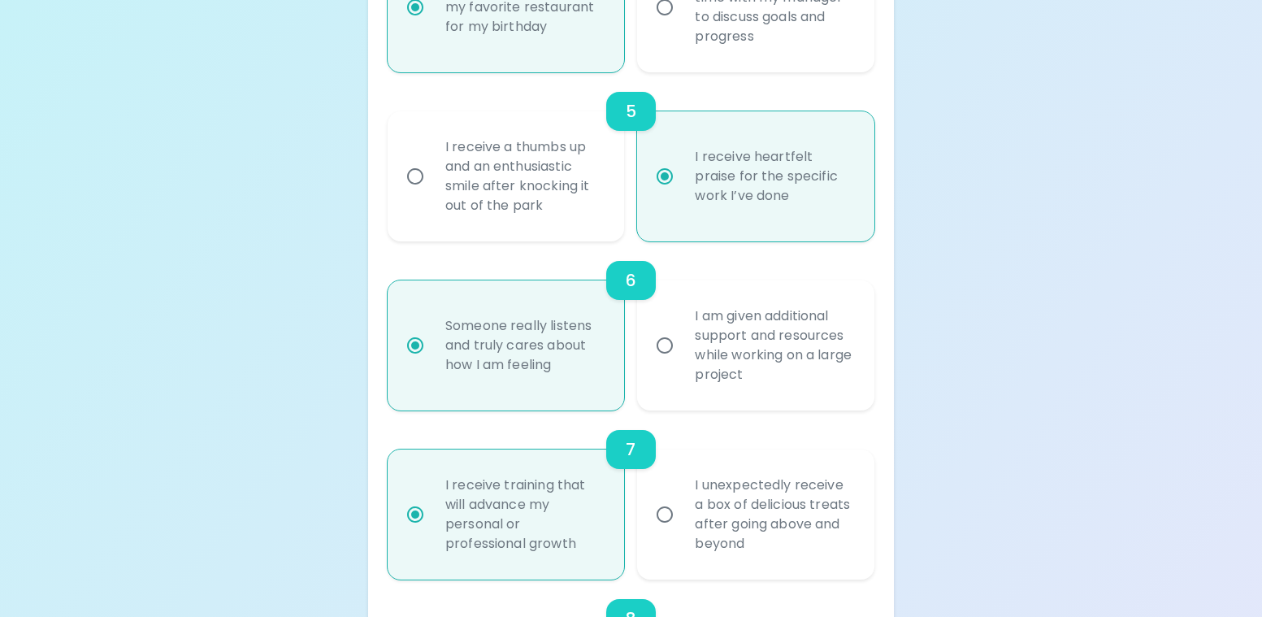
radio input "false"
radio input "true"
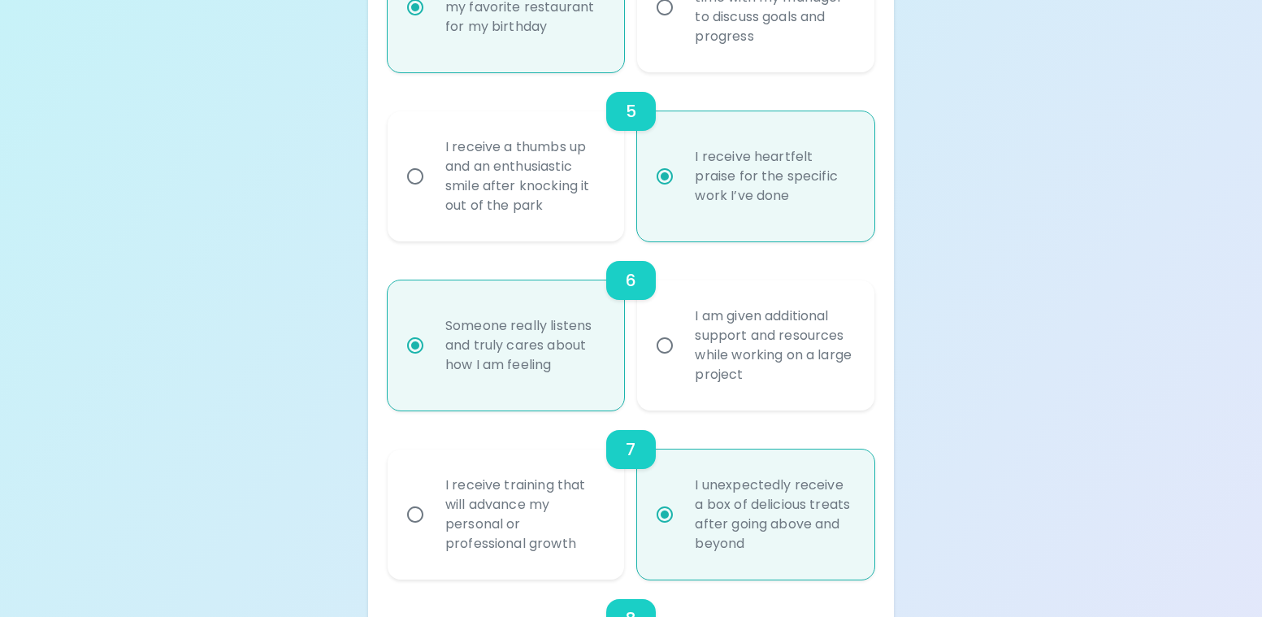
radio input "true"
click at [486, 506] on div "I receive training that will advance my personal or professional growth" at bounding box center [524, 514] width 184 height 117
click at [432, 506] on input "I receive training that will advance my personal or professional growth" at bounding box center [415, 514] width 34 height 34
radio input "false"
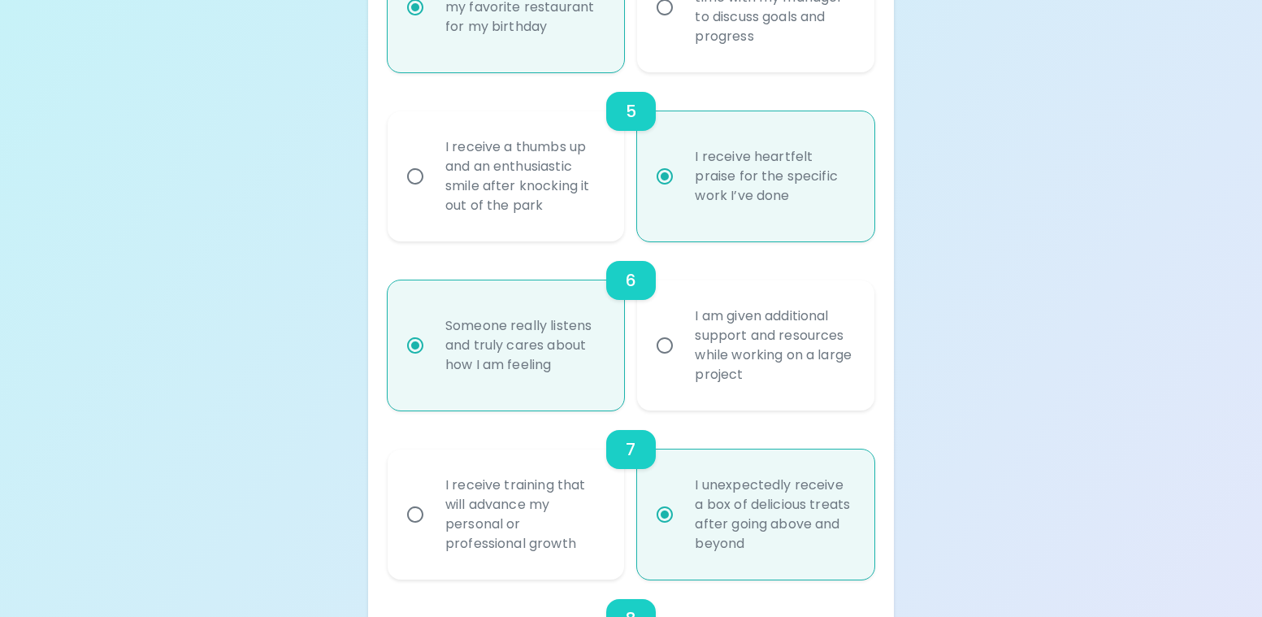
radio input "false"
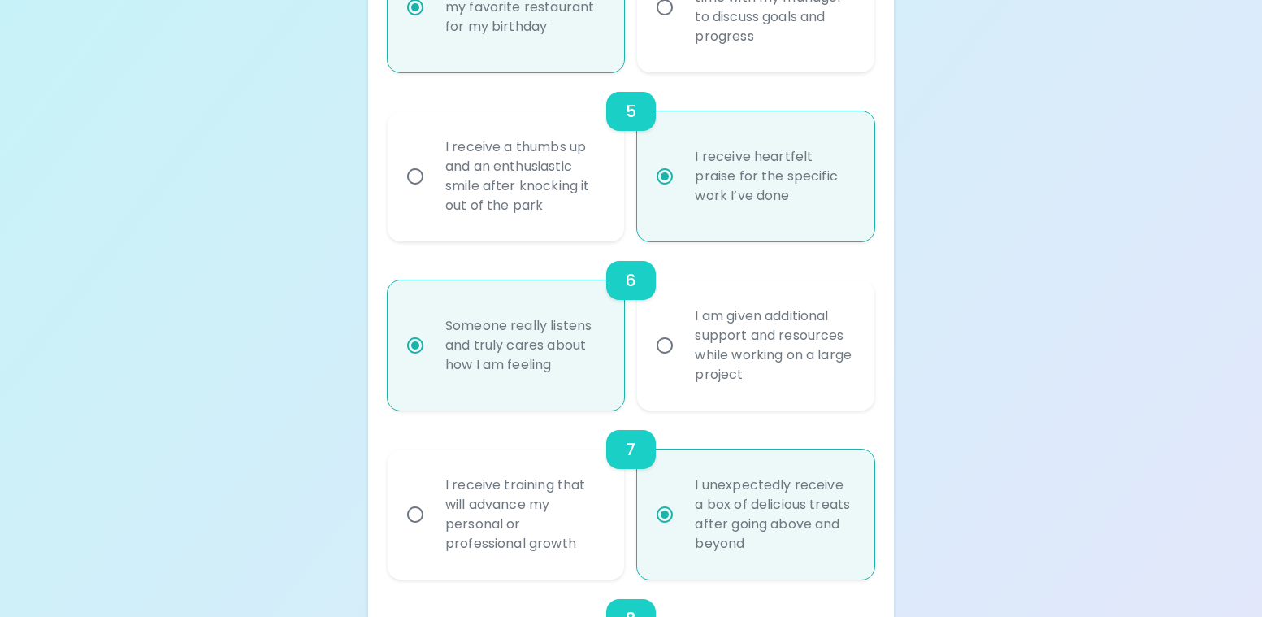
radio input "false"
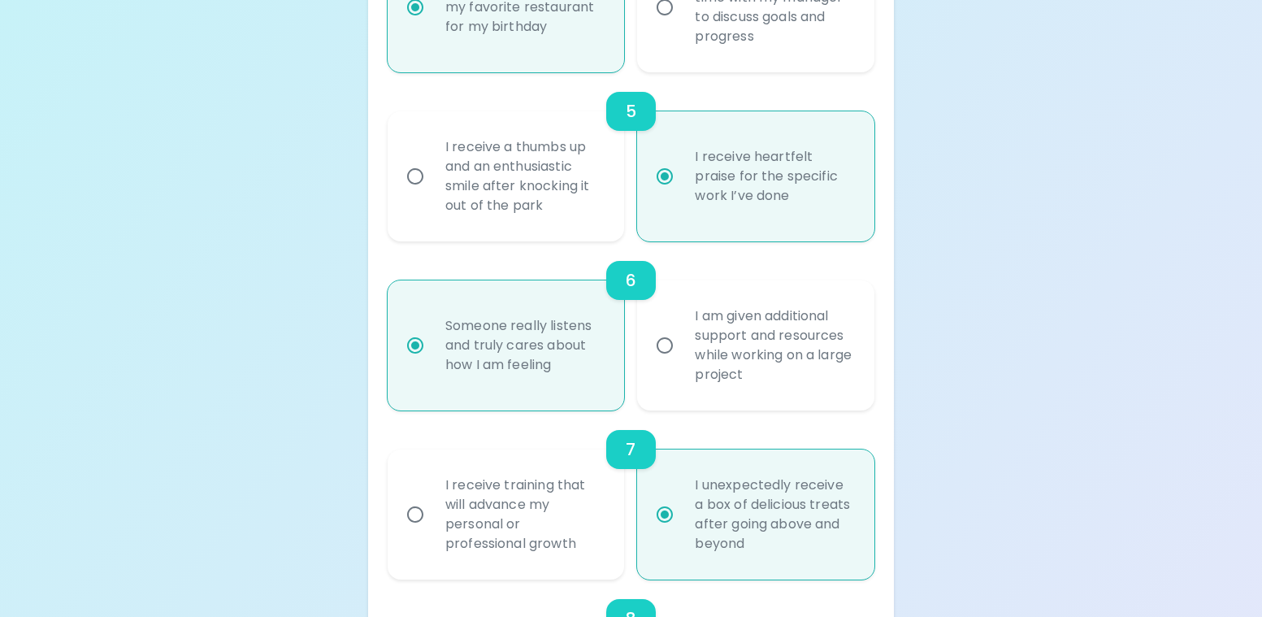
radio input "false"
radio input "true"
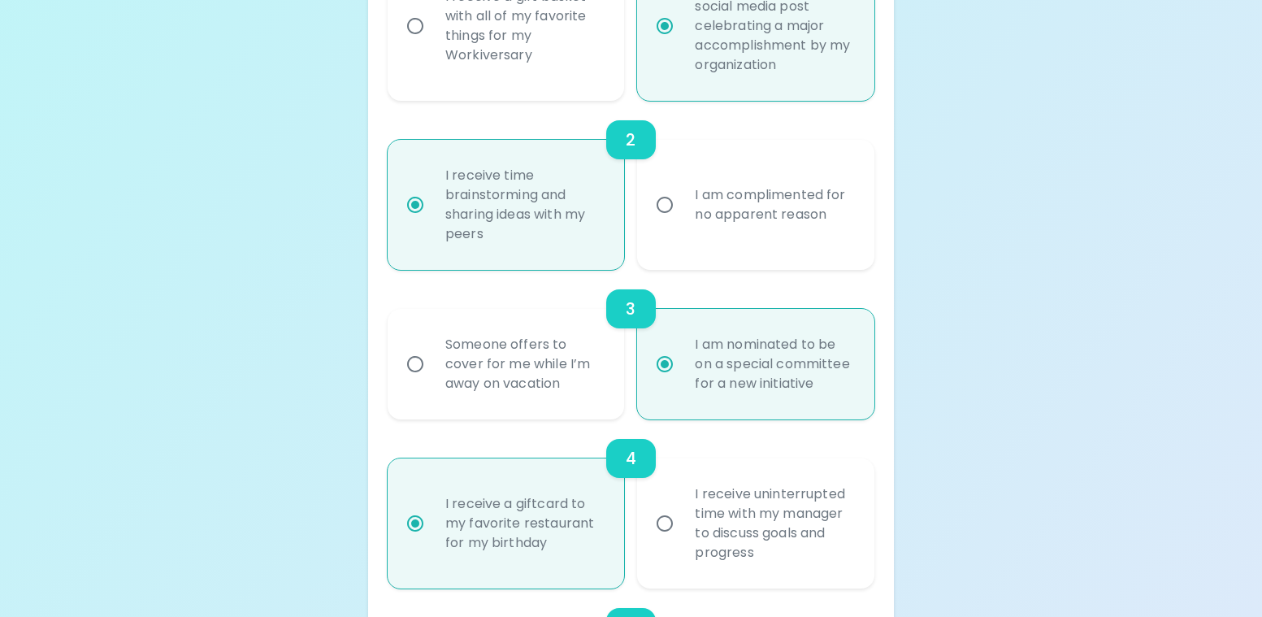
scroll to position [557, 0]
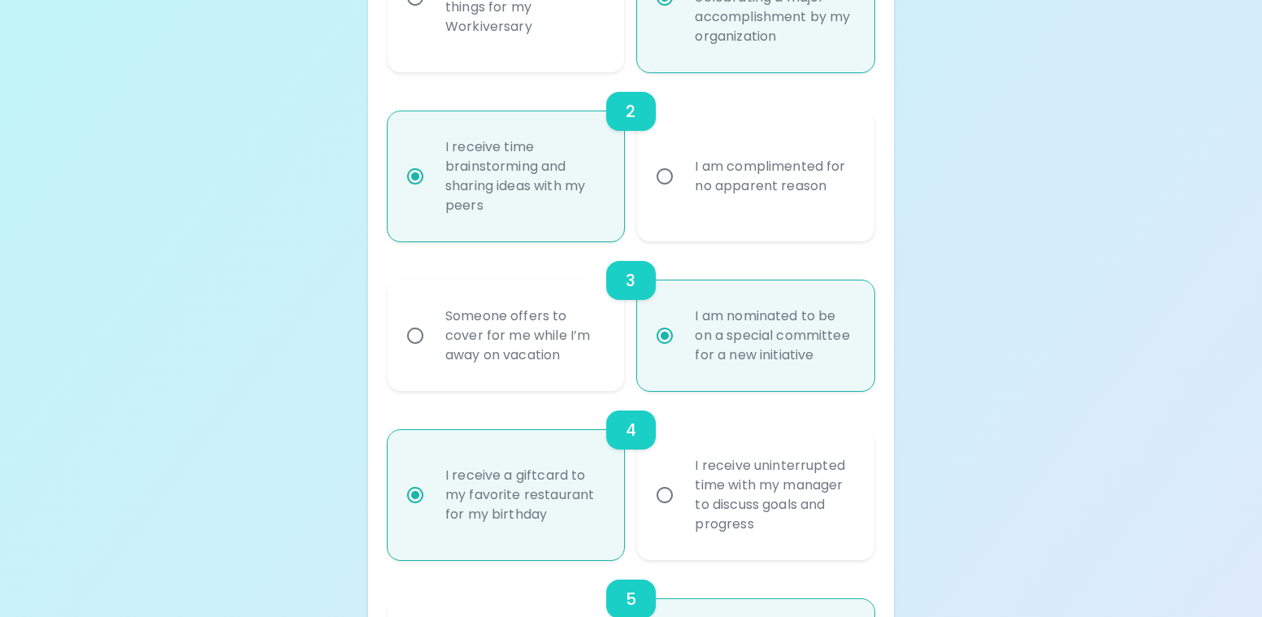
radio input "true"
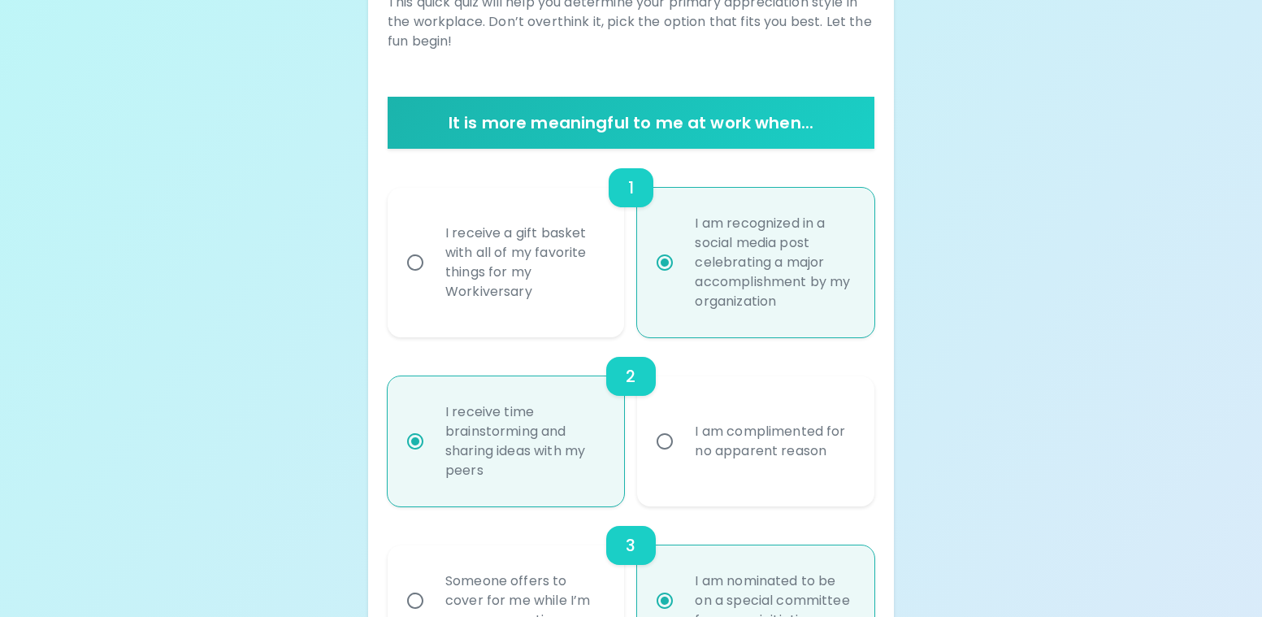
scroll to position [509, 0]
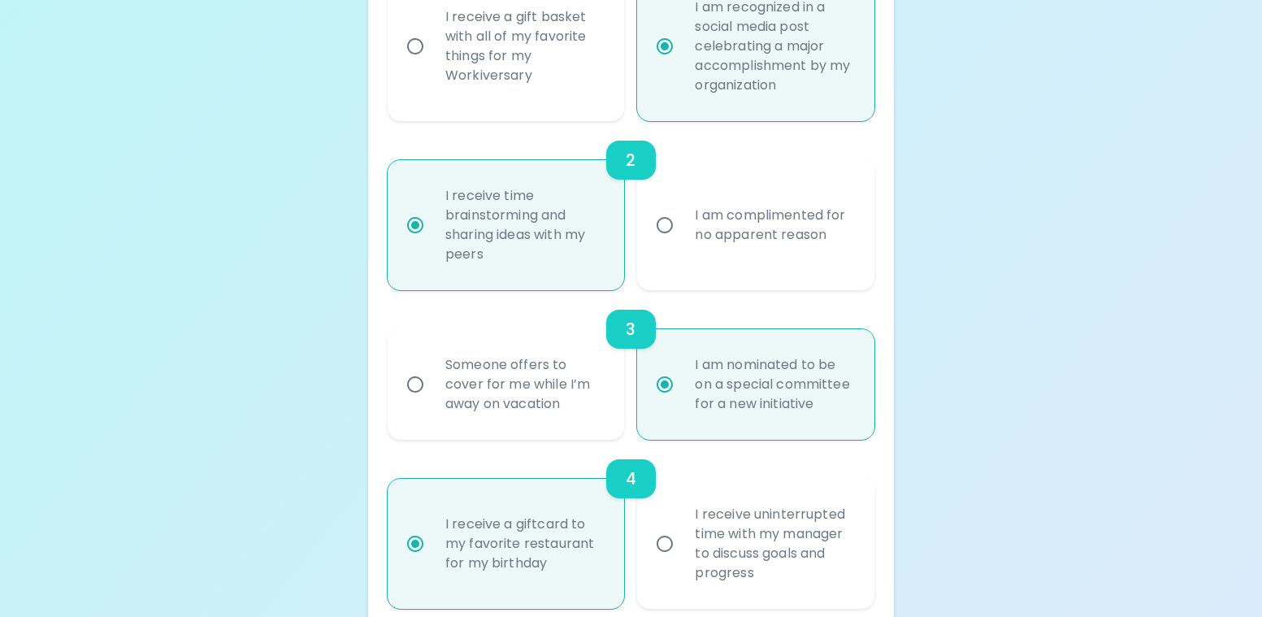
click at [721, 234] on div "I am complimented for no apparent reason" at bounding box center [774, 225] width 184 height 78
click at [682, 234] on input "I am complimented for no apparent reason" at bounding box center [664, 225] width 34 height 34
radio input "false"
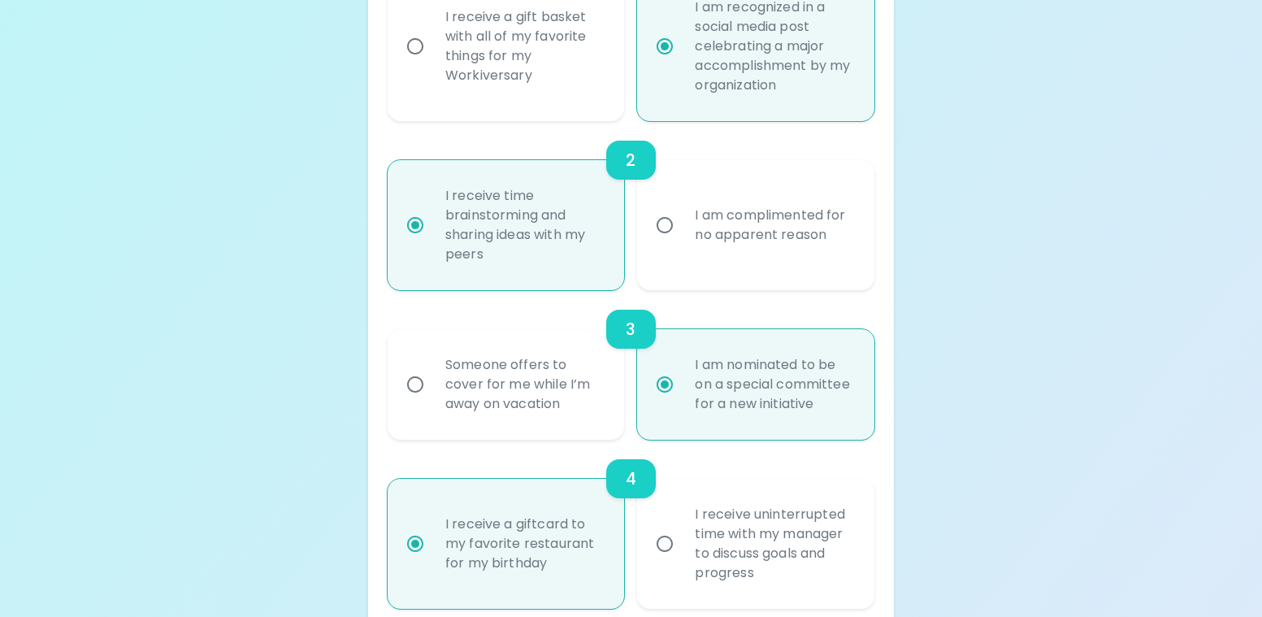
radio input "false"
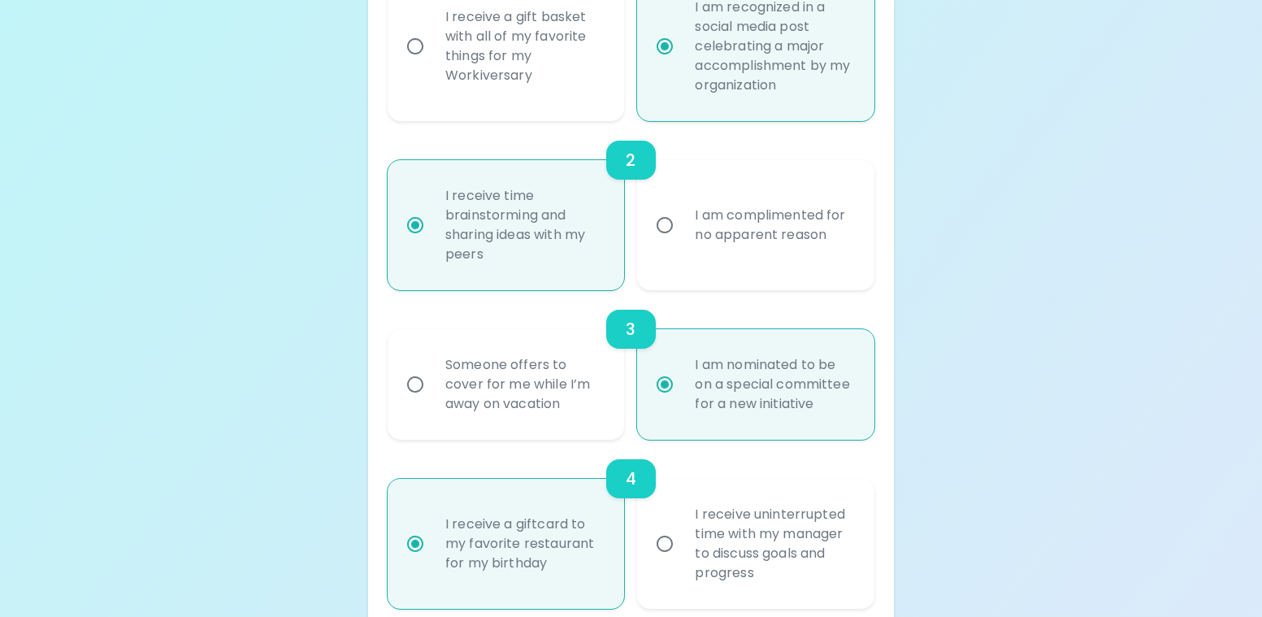
radio input "false"
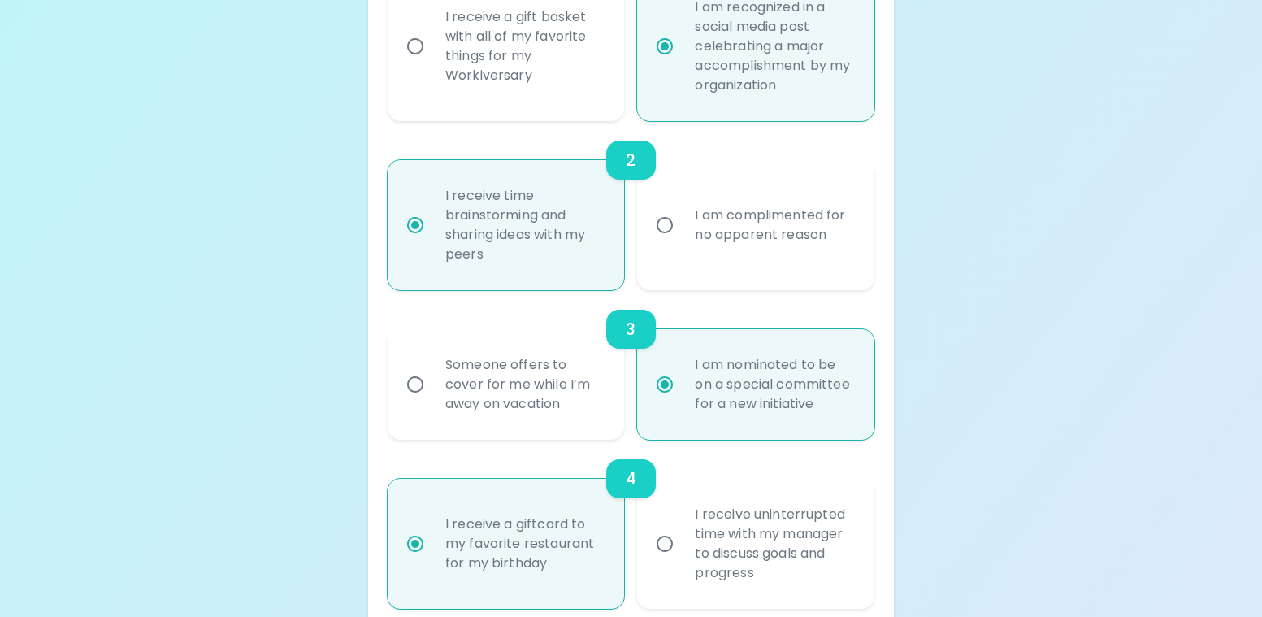
radio input "false"
radio input "true"
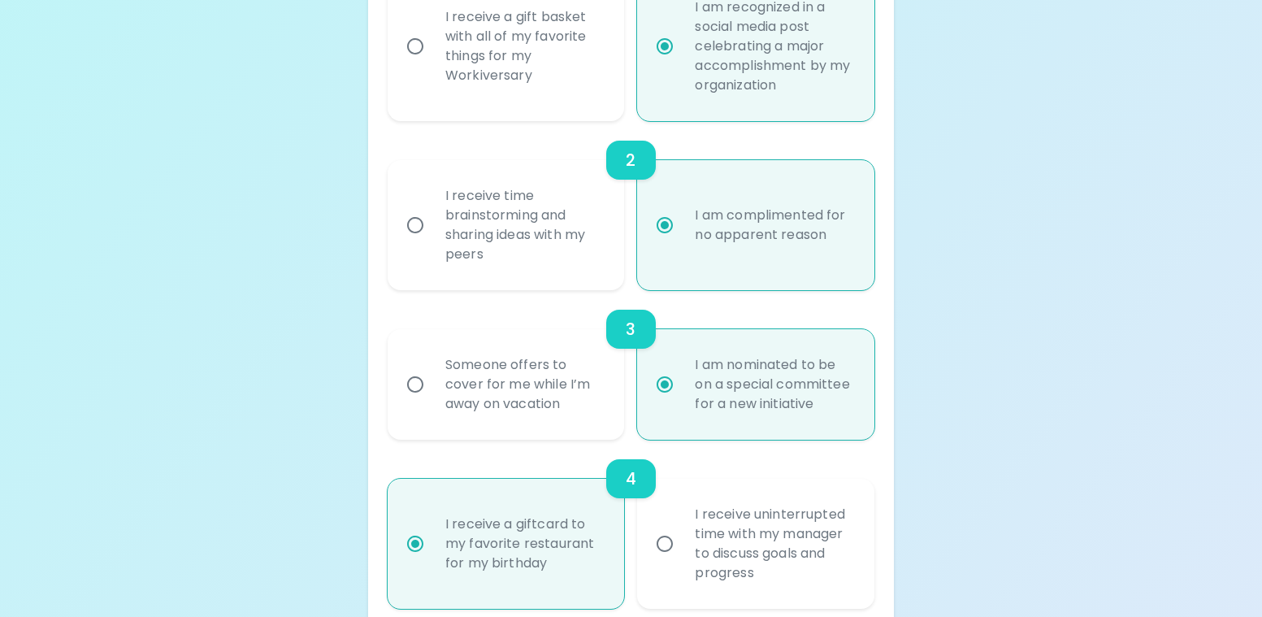
radio input "true"
click at [504, 264] on div "I receive time brainstorming and sharing ideas with my peers" at bounding box center [524, 225] width 184 height 117
click at [432, 242] on input "I receive time brainstorming and sharing ideas with my peers" at bounding box center [415, 225] width 34 height 34
radio input "false"
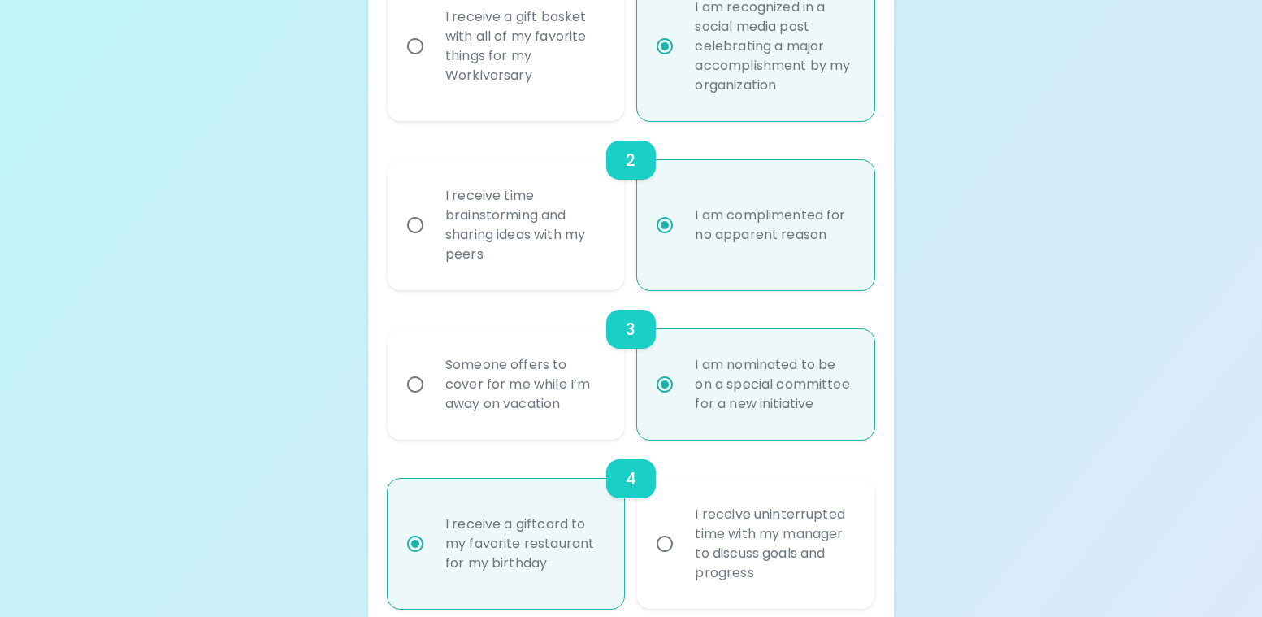
radio input "false"
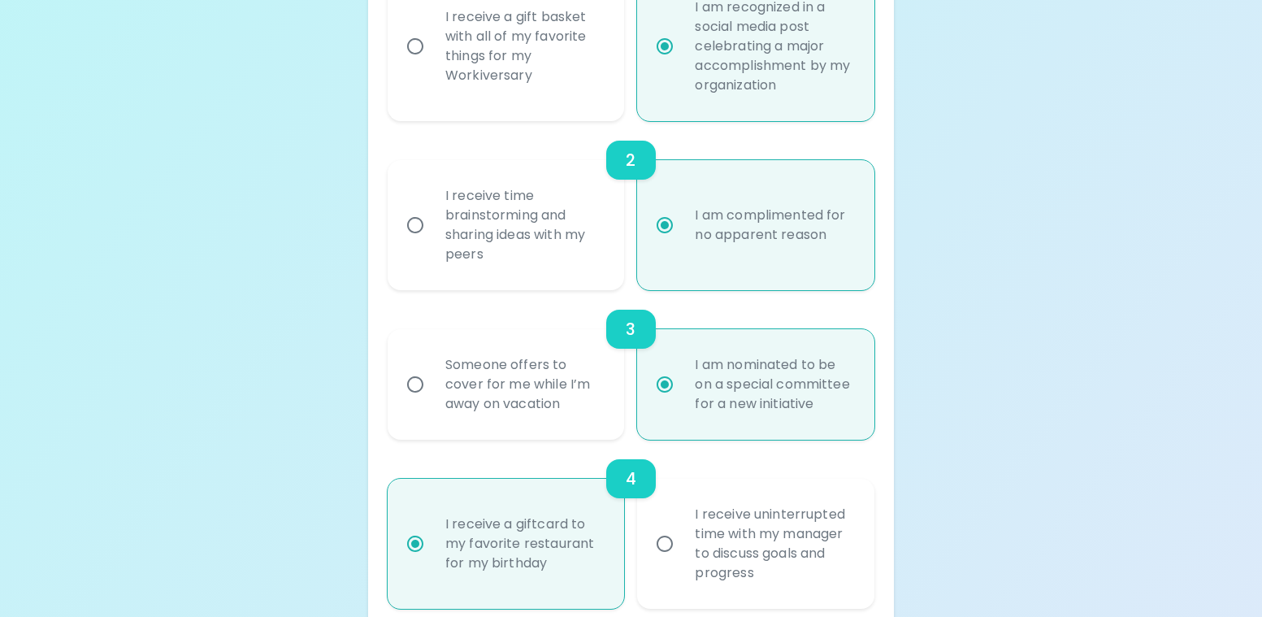
radio input "false"
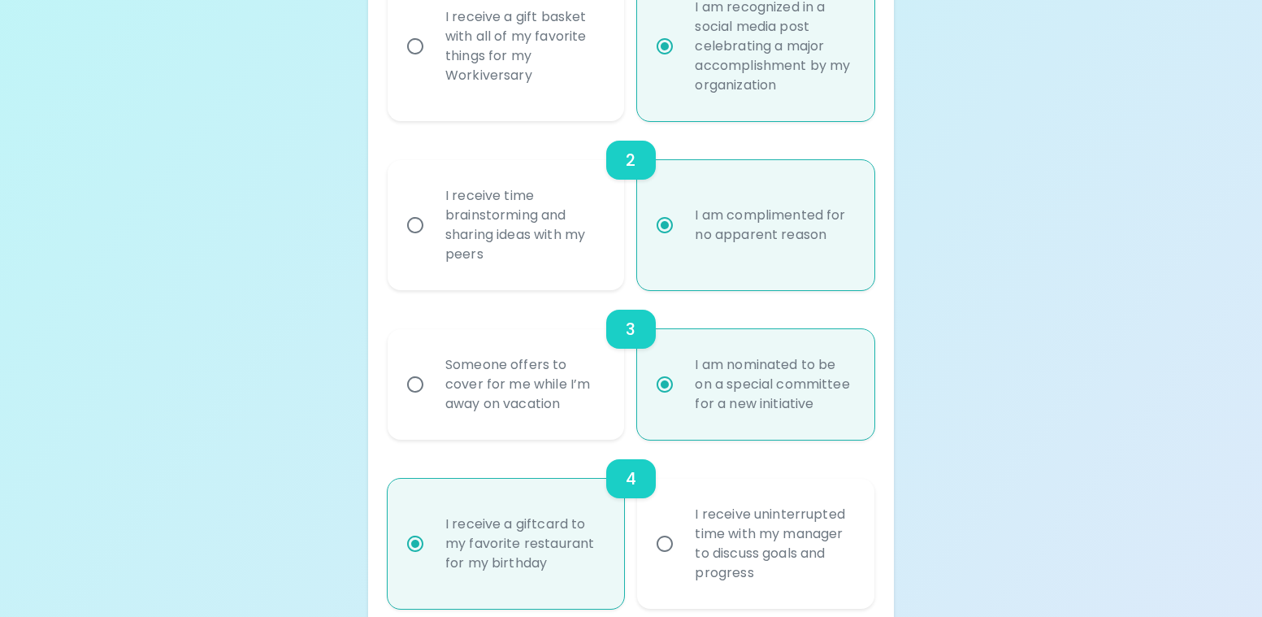
radio input "false"
radio input "true"
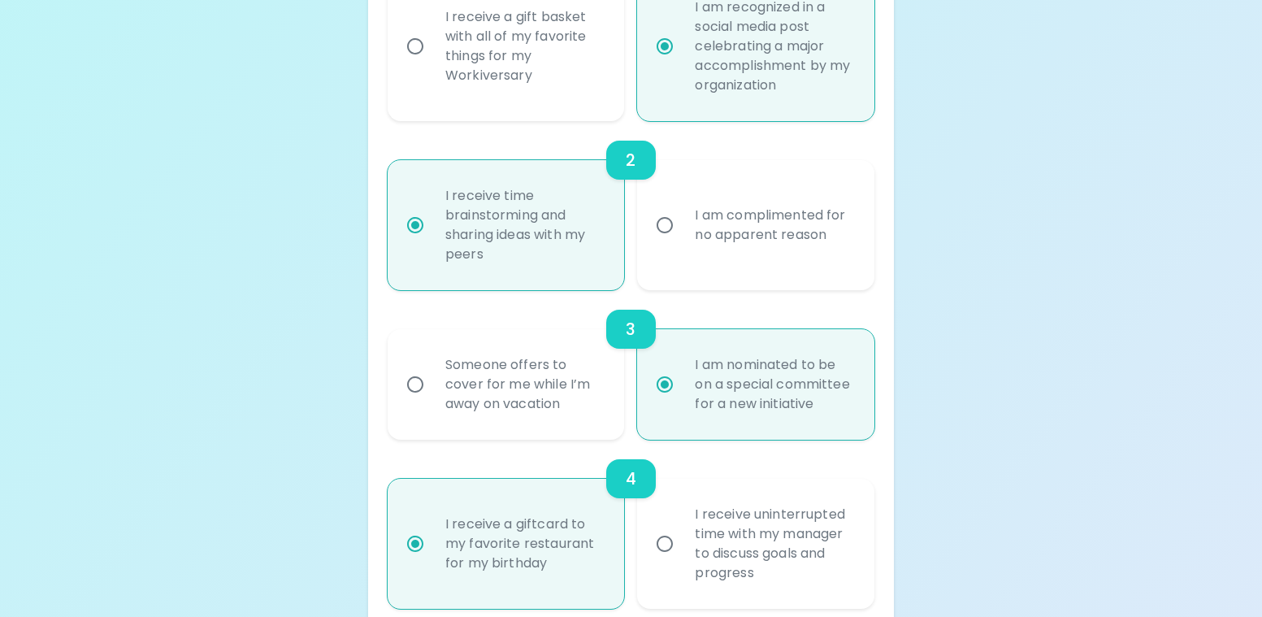
radio input "true"
click at [732, 229] on div "I am complimented for no apparent reason" at bounding box center [774, 225] width 184 height 78
click at [682, 229] on input "I am complimented for no apparent reason" at bounding box center [664, 225] width 34 height 34
radio input "false"
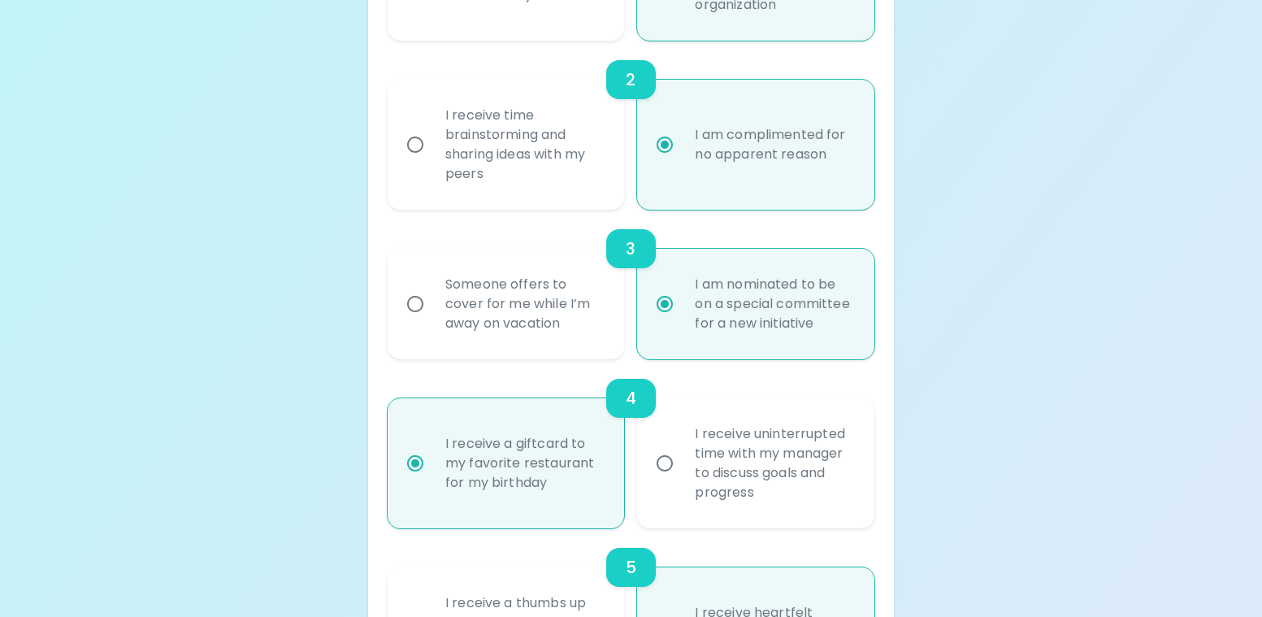
scroll to position [590, 0]
click at [540, 312] on div "Someone offers to cover for me while I’m away on vacation" at bounding box center [524, 302] width 184 height 97
click at [432, 312] on input "Someone offers to cover for me while I’m away on vacation" at bounding box center [415, 303] width 34 height 34
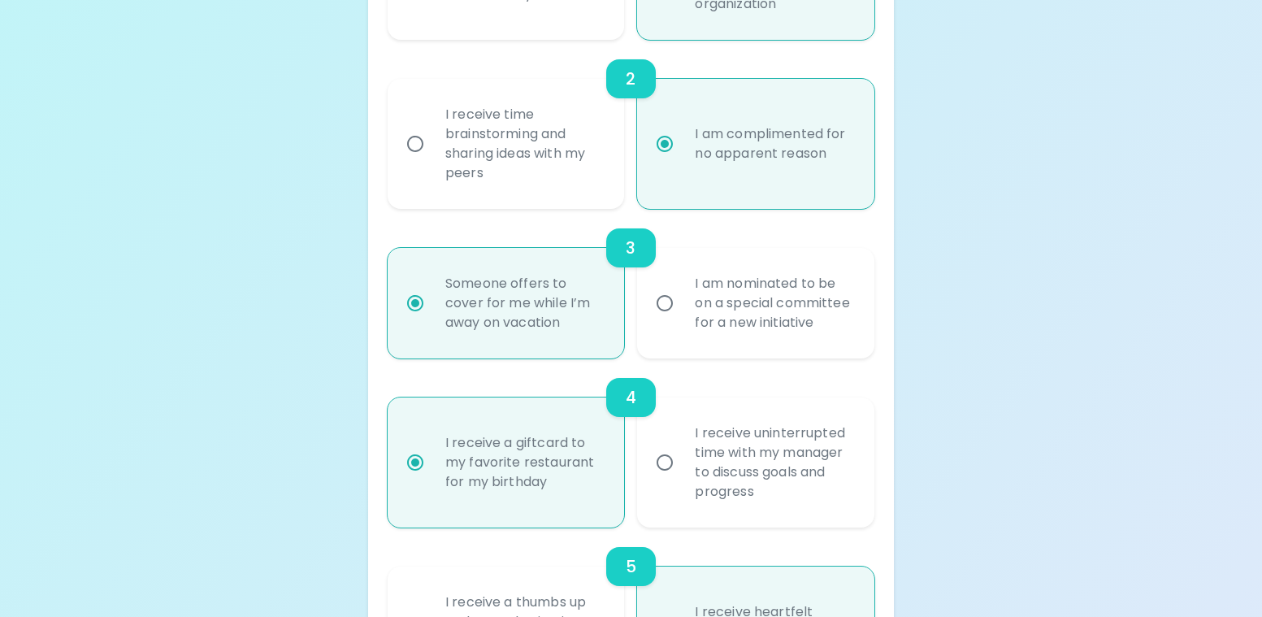
click at [748, 311] on div "I am nominated to be on a special committee for a new initiative" at bounding box center [774, 302] width 184 height 97
click at [682, 311] on input "I am nominated to be on a special committee for a new initiative" at bounding box center [664, 303] width 34 height 34
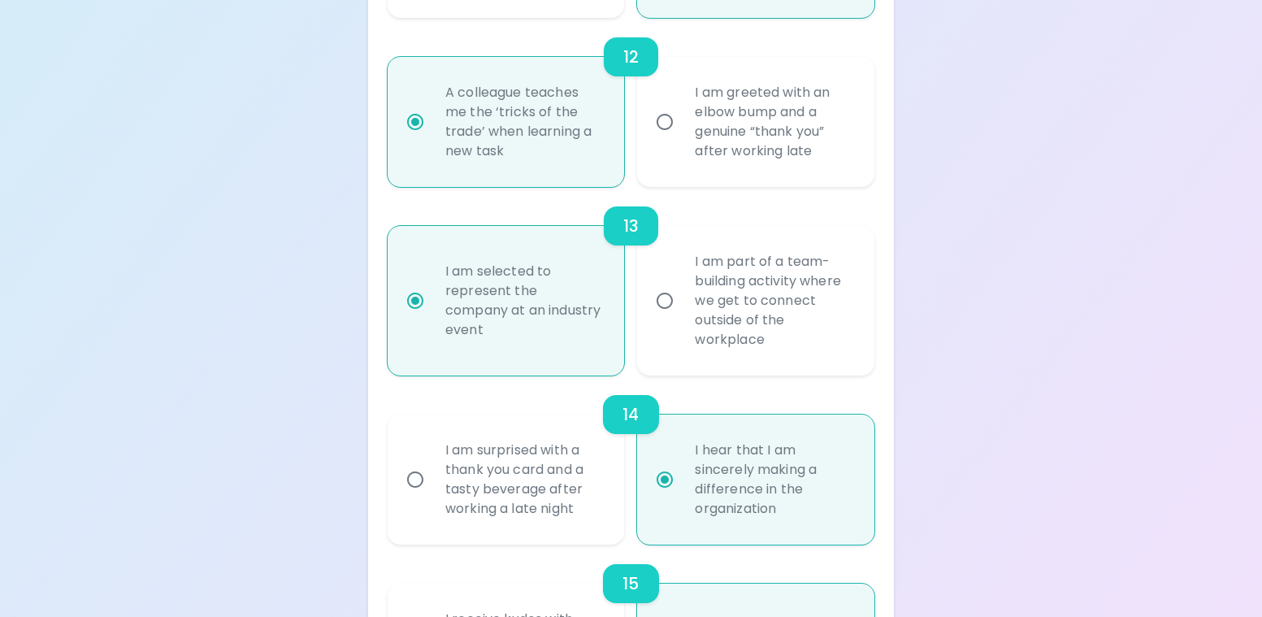
scroll to position [2458, 0]
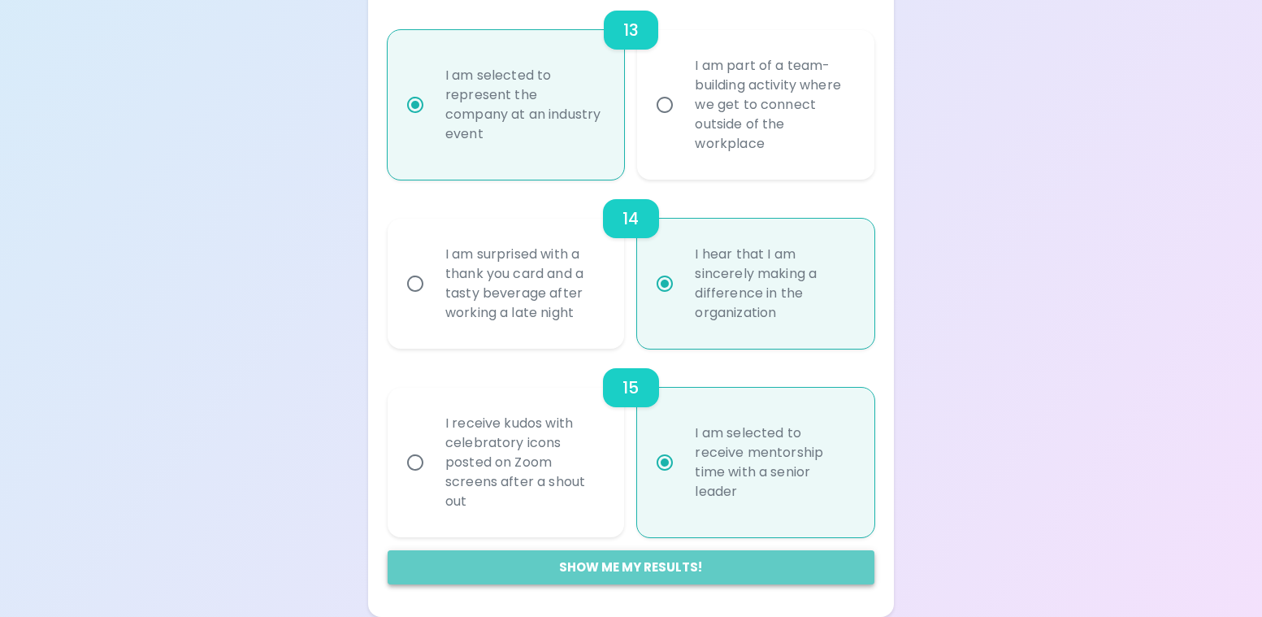
click at [556, 560] on button "Show me my results!" at bounding box center [630, 567] width 487 height 34
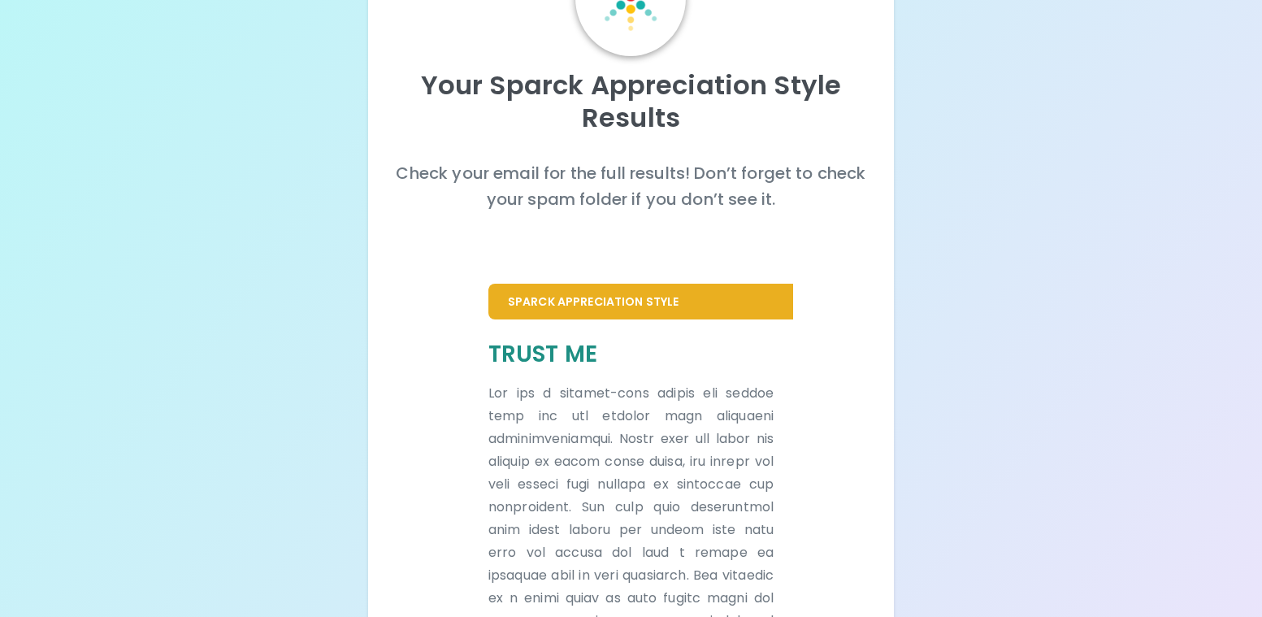
scroll to position [111, 0]
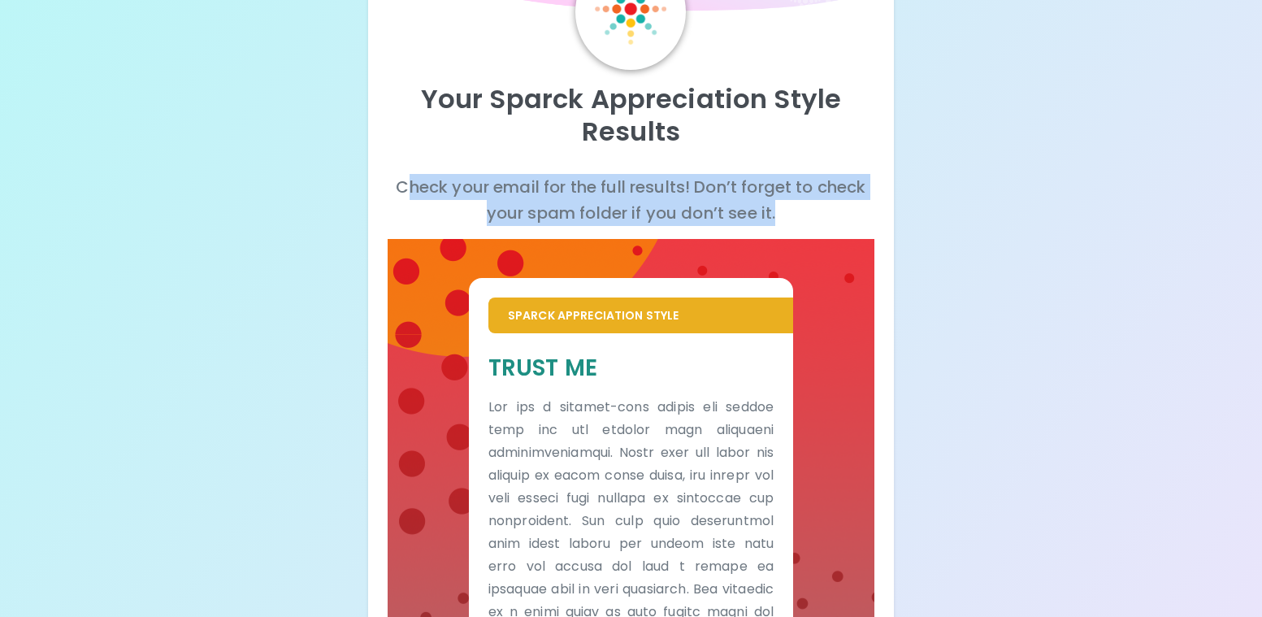
drag, startPoint x: 409, startPoint y: 183, endPoint x: 820, endPoint y: 201, distance: 411.5
click at [820, 201] on p "Check your email for the full results! Don’t forget to check your spam folder i…" at bounding box center [630, 200] width 487 height 52
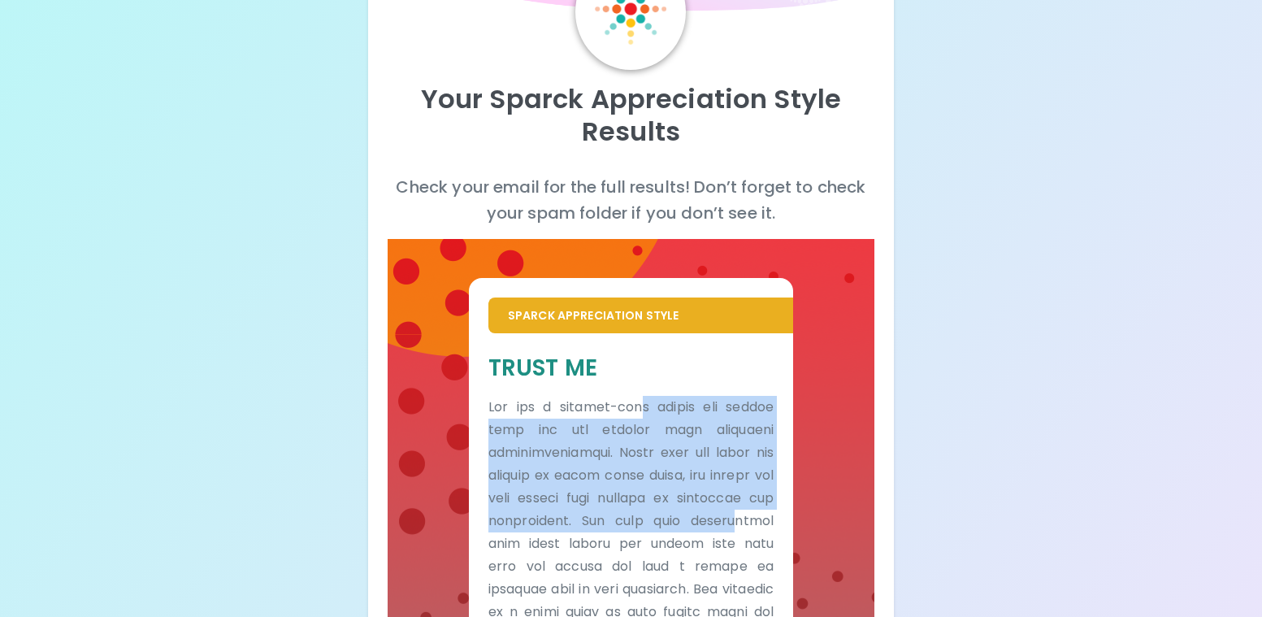
drag, startPoint x: 640, startPoint y: 409, endPoint x: 736, endPoint y: 524, distance: 149.4
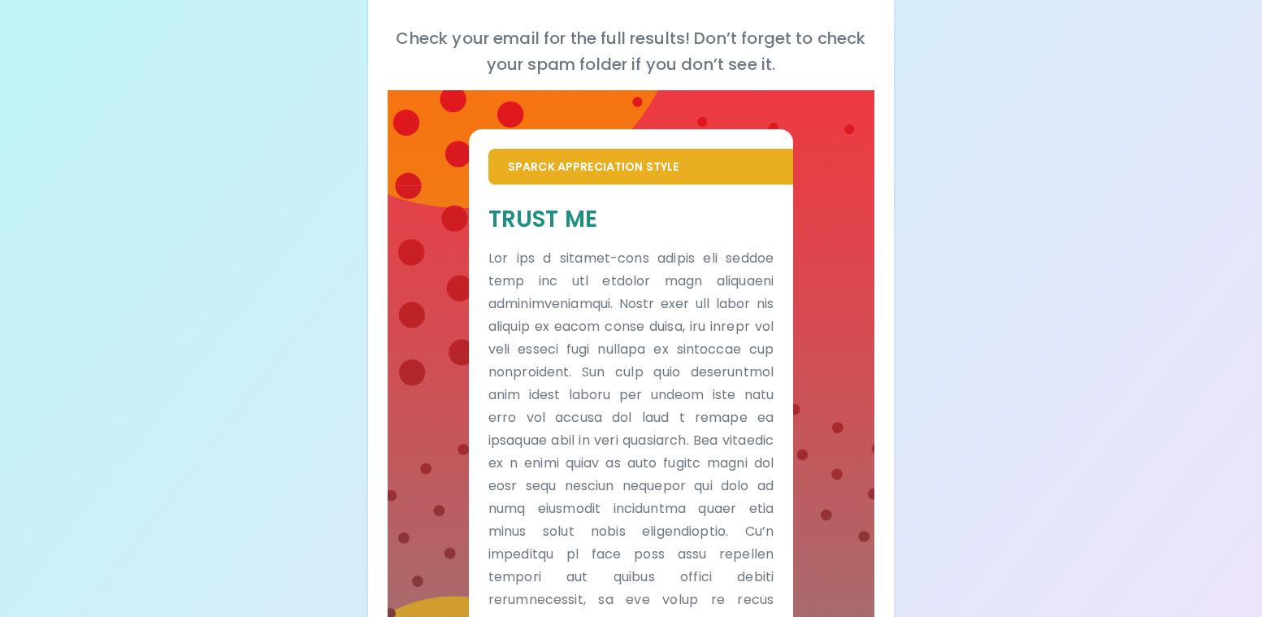
scroll to position [274, 0]
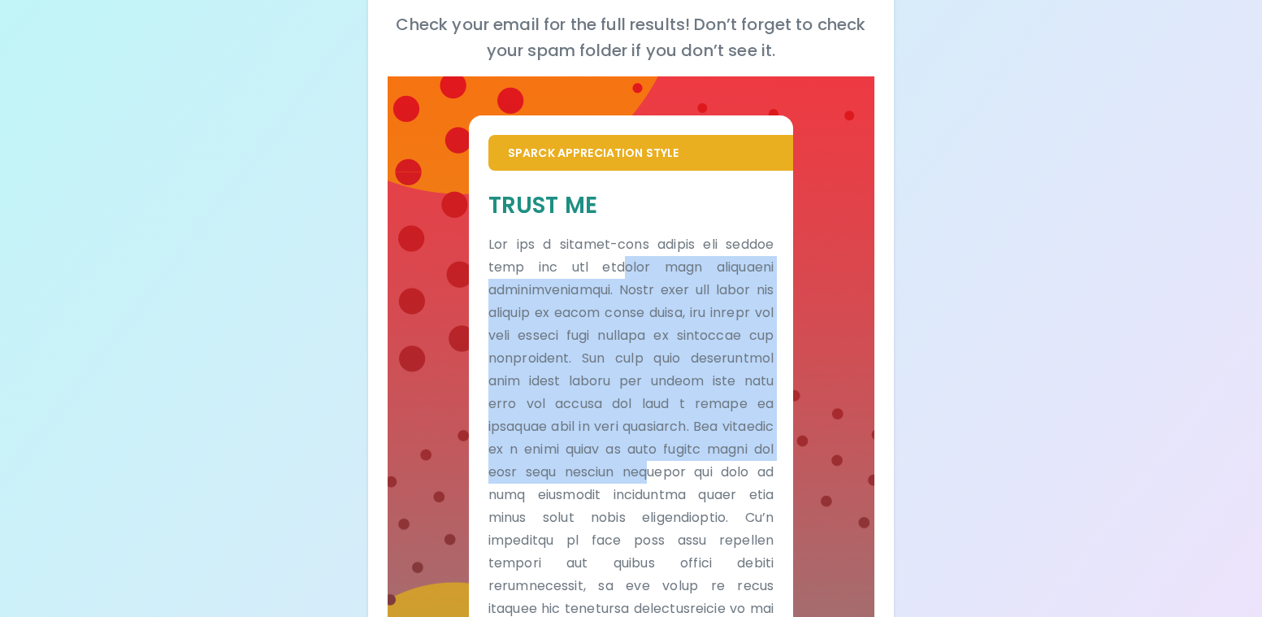
drag, startPoint x: 628, startPoint y: 270, endPoint x: 704, endPoint y: 474, distance: 217.7
click at [704, 474] on p at bounding box center [630, 551] width 285 height 637
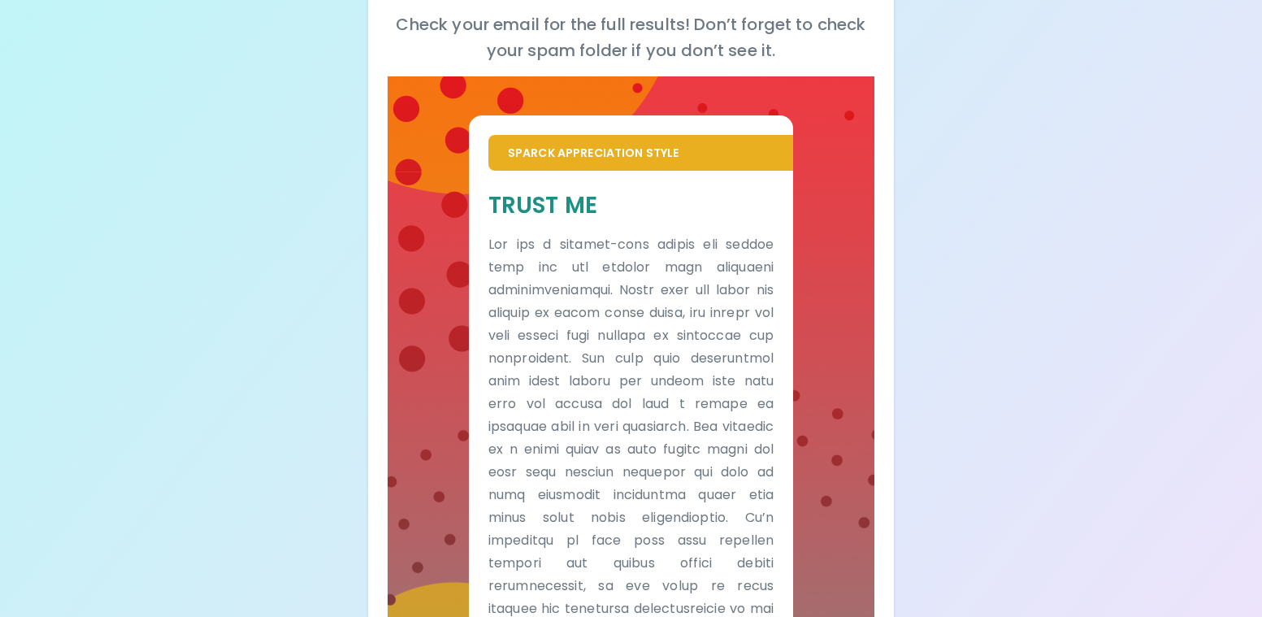
click at [677, 511] on p at bounding box center [630, 551] width 285 height 637
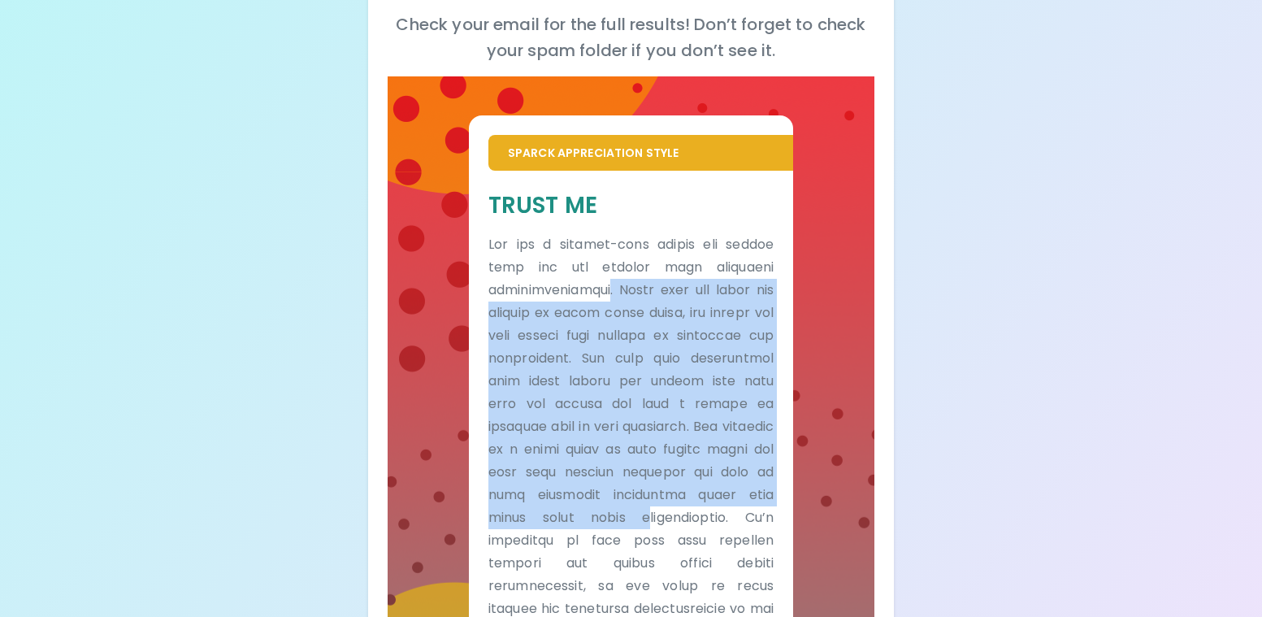
drag, startPoint x: 586, startPoint y: 283, endPoint x: 665, endPoint y: 525, distance: 254.8
click at [665, 525] on p at bounding box center [630, 551] width 285 height 637
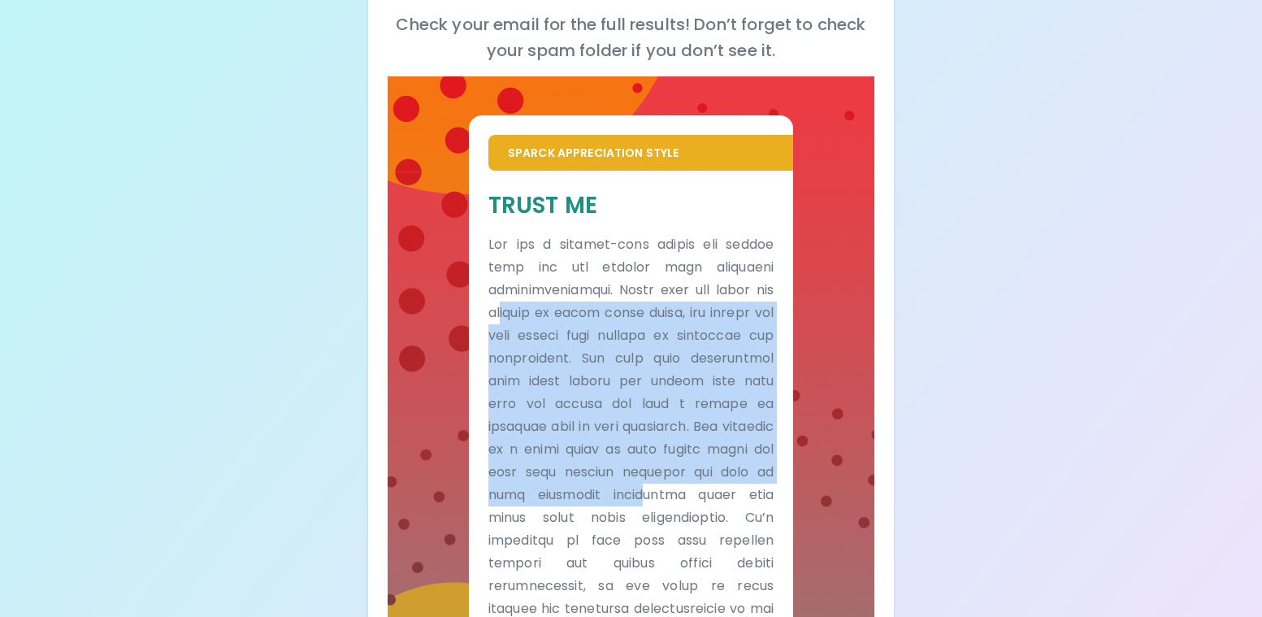
drag, startPoint x: 509, startPoint y: 313, endPoint x: 690, endPoint y: 498, distance: 259.1
click at [690, 498] on p at bounding box center [630, 551] width 285 height 637
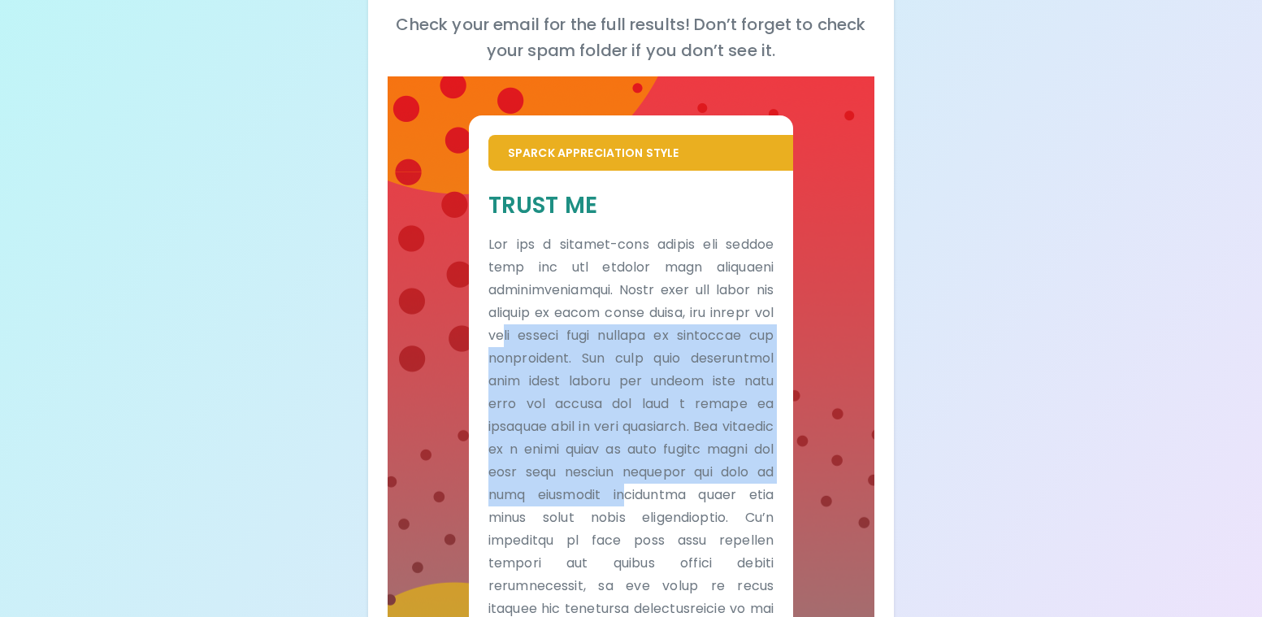
drag, startPoint x: 503, startPoint y: 325, endPoint x: 668, endPoint y: 497, distance: 238.4
click at [668, 497] on p at bounding box center [630, 551] width 285 height 637
drag, startPoint x: 556, startPoint y: 335, endPoint x: 665, endPoint y: 496, distance: 194.7
click at [665, 496] on p at bounding box center [630, 551] width 285 height 637
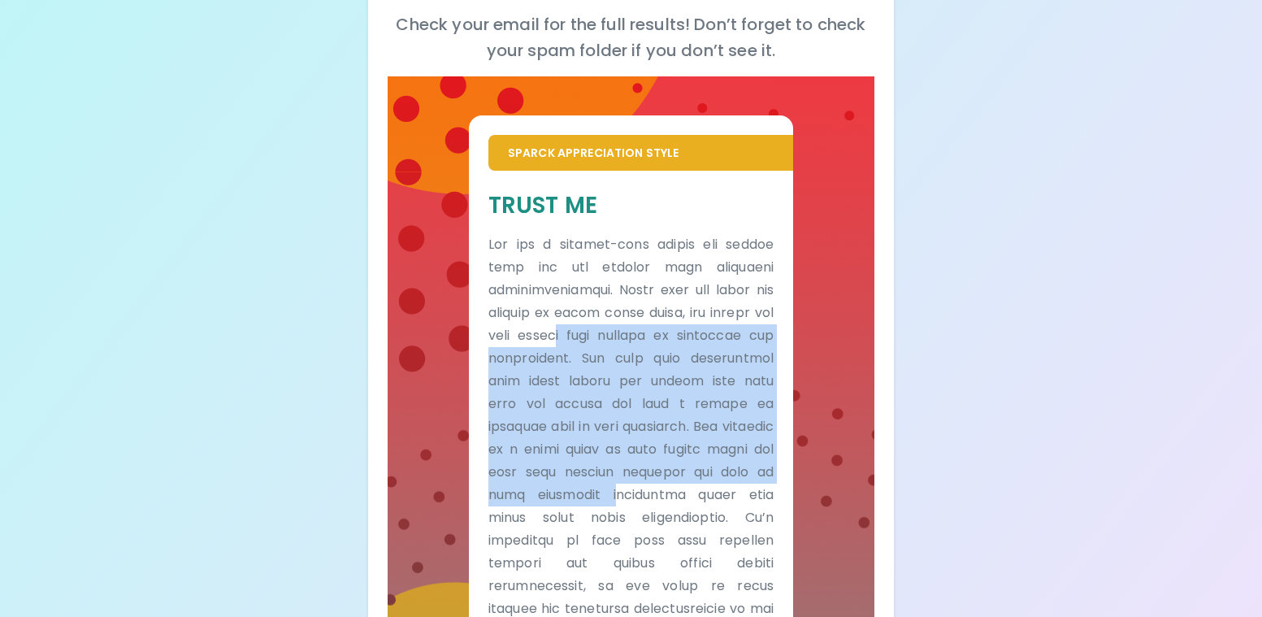
click at [665, 496] on p at bounding box center [630, 551] width 285 height 637
